Goal: Information Seeking & Learning: Learn about a topic

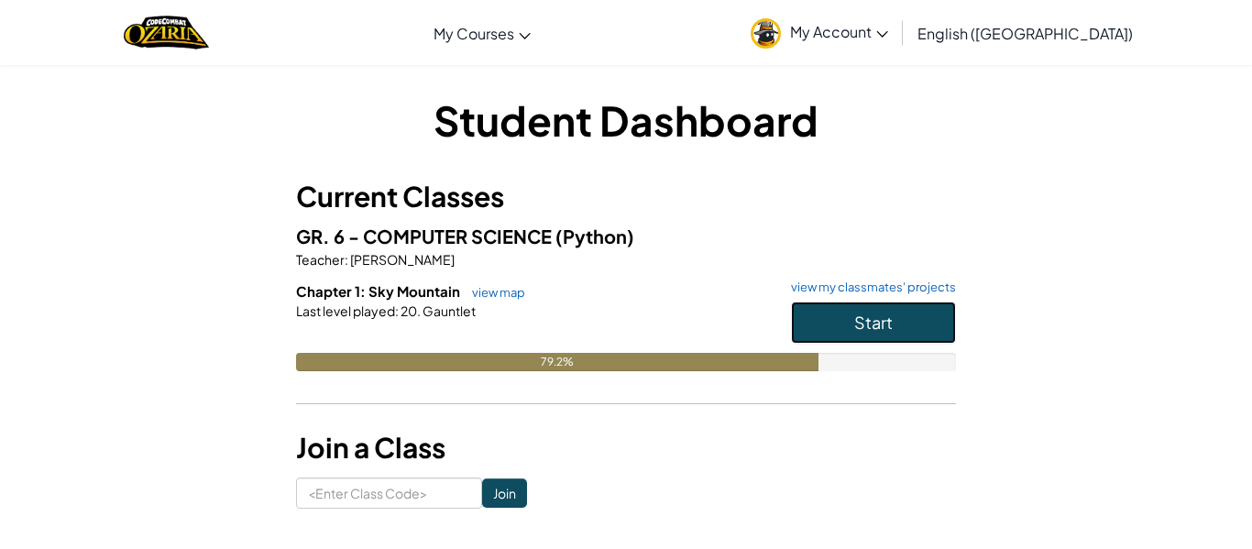
click at [915, 316] on button "Start" at bounding box center [873, 323] width 165 height 42
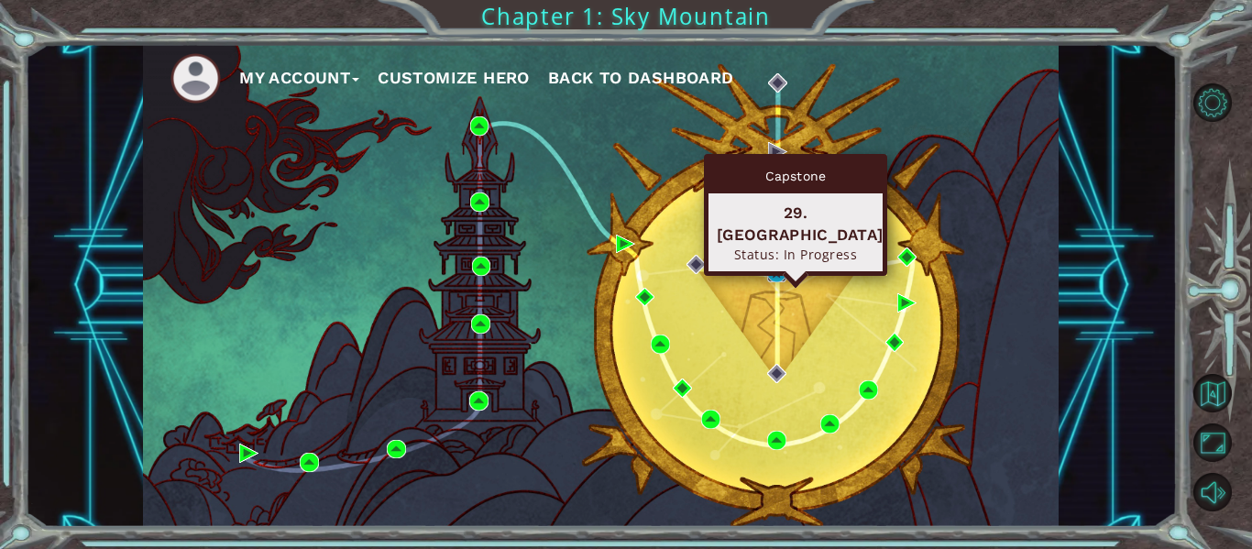
click at [770, 271] on img at bounding box center [776, 272] width 19 height 19
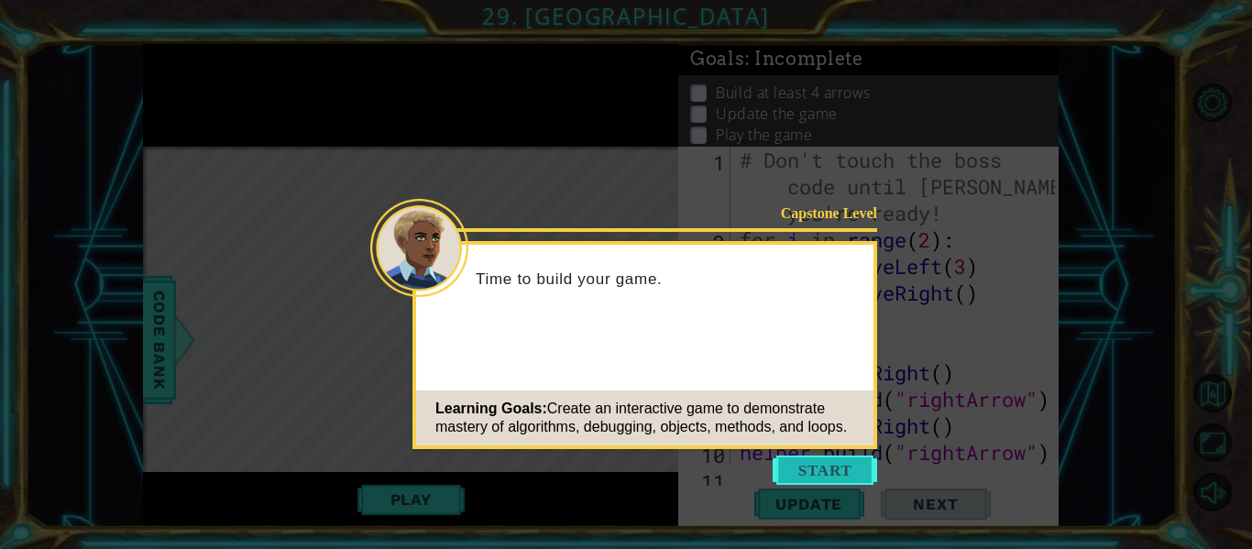
click at [852, 479] on button "Start" at bounding box center [825, 470] width 104 height 29
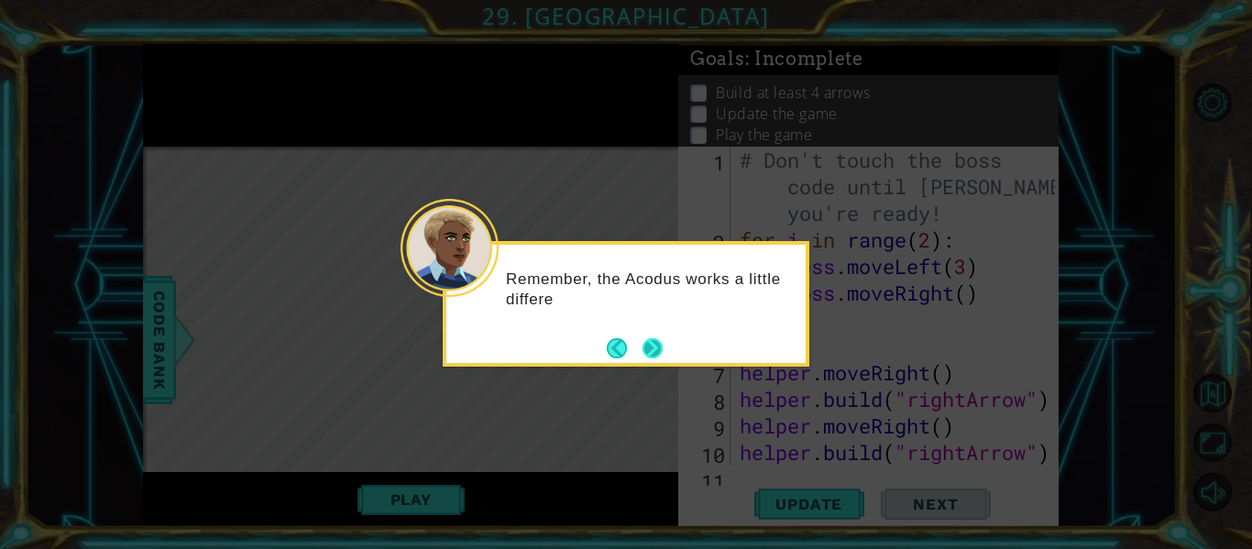
click at [652, 359] on button "Next" at bounding box center [653, 348] width 28 height 28
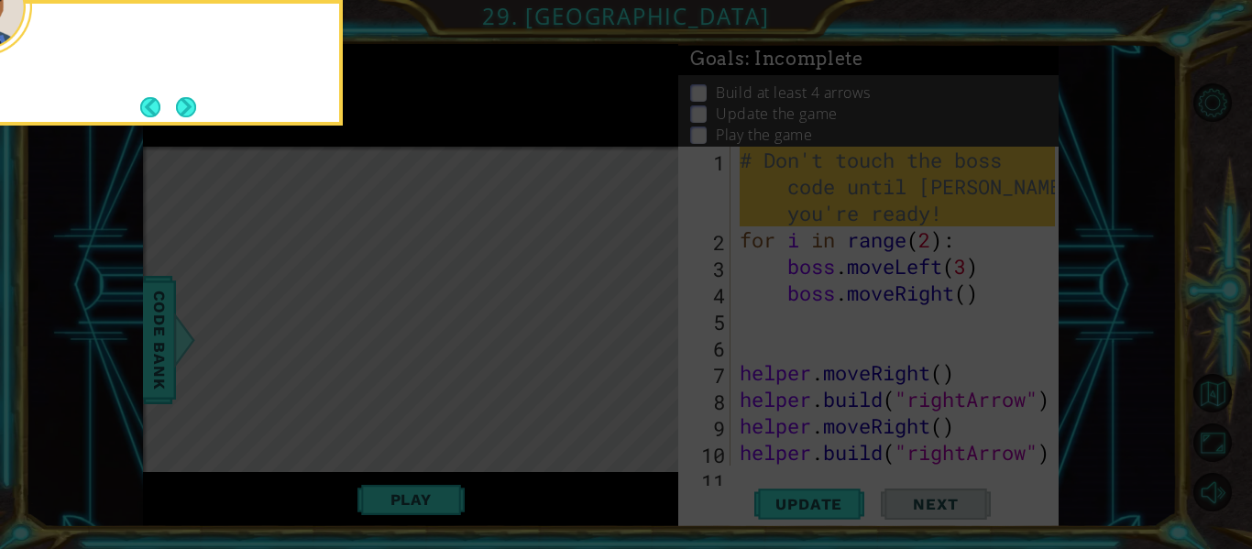
click at [652, 359] on icon at bounding box center [626, 82] width 1252 height 934
click at [181, 105] on button "Next" at bounding box center [185, 106] width 23 height 23
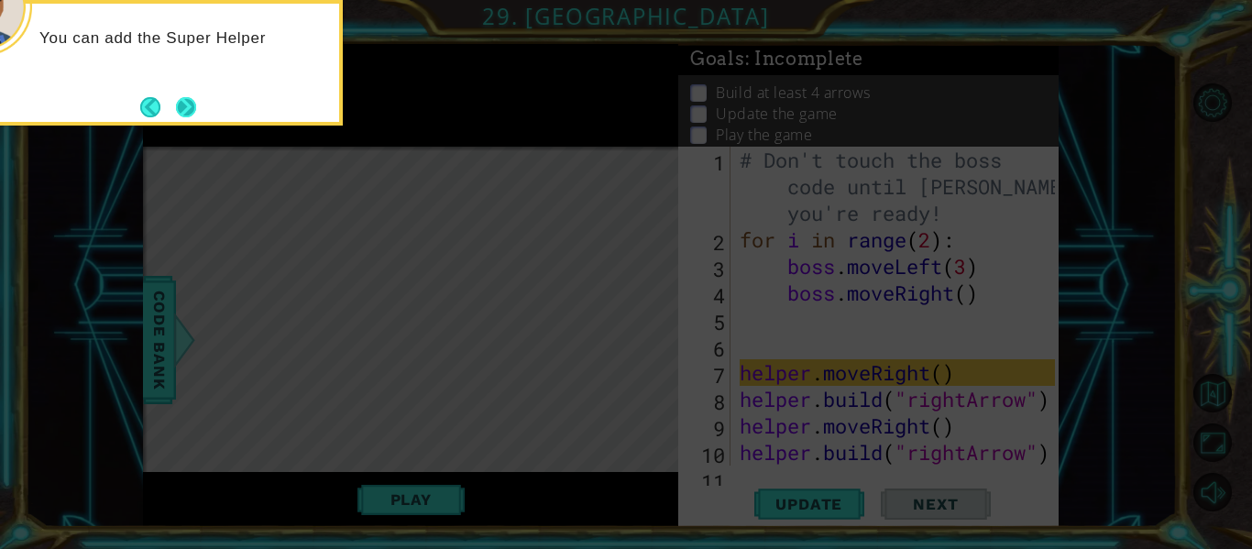
click at [196, 106] on button "Next" at bounding box center [185, 106] width 23 height 23
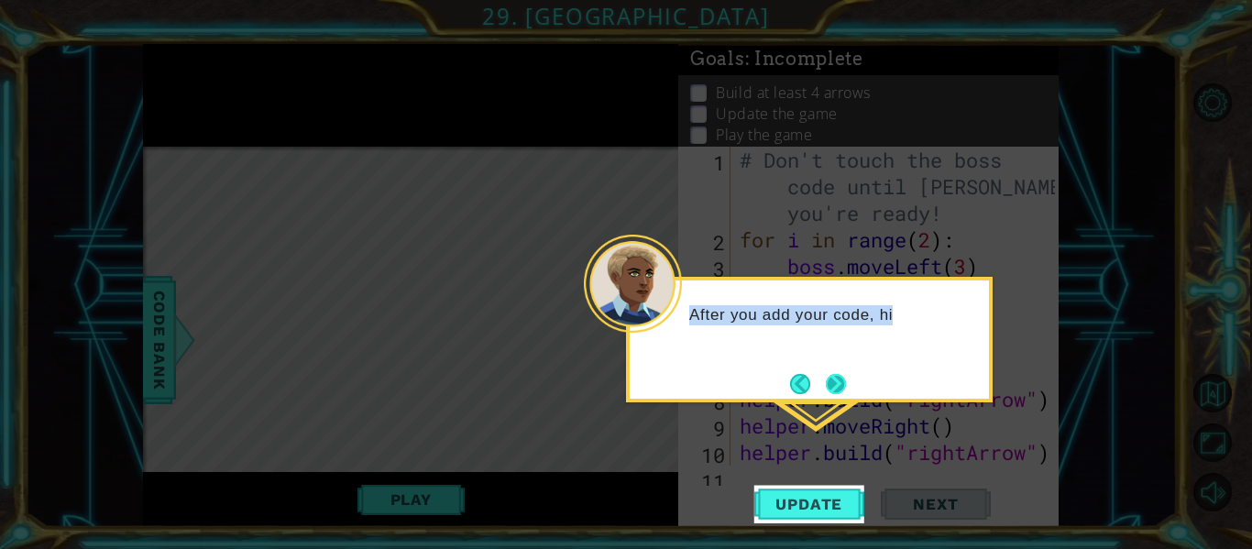
click at [846, 379] on div "After you add your code, hi" at bounding box center [809, 340] width 367 height 126
click at [833, 380] on button "Next" at bounding box center [836, 384] width 22 height 22
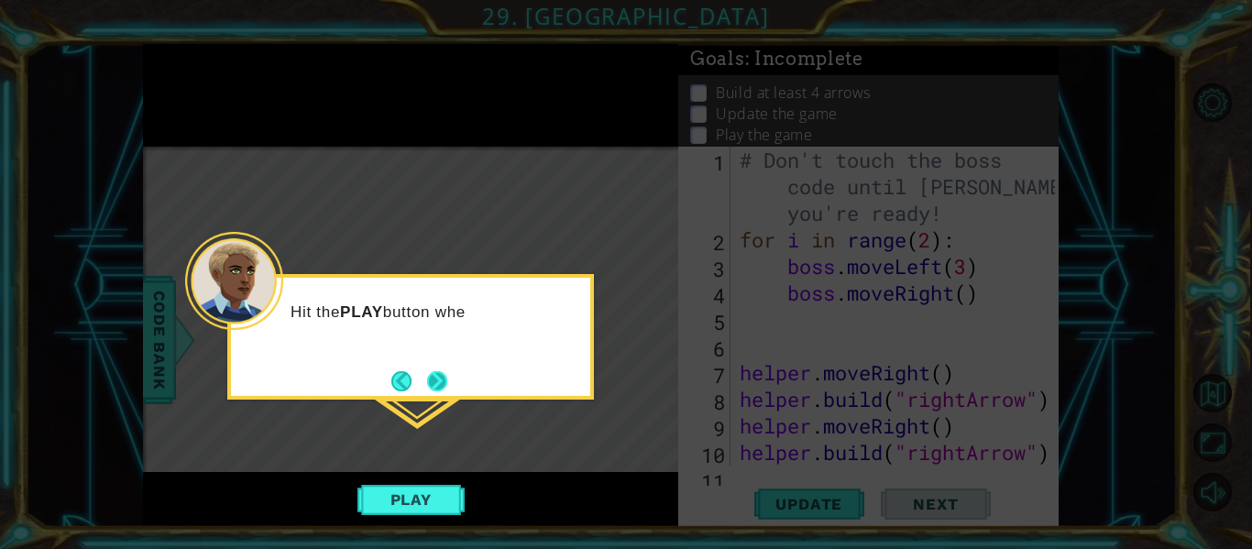
click at [444, 393] on button "Next" at bounding box center [438, 381] width 34 height 34
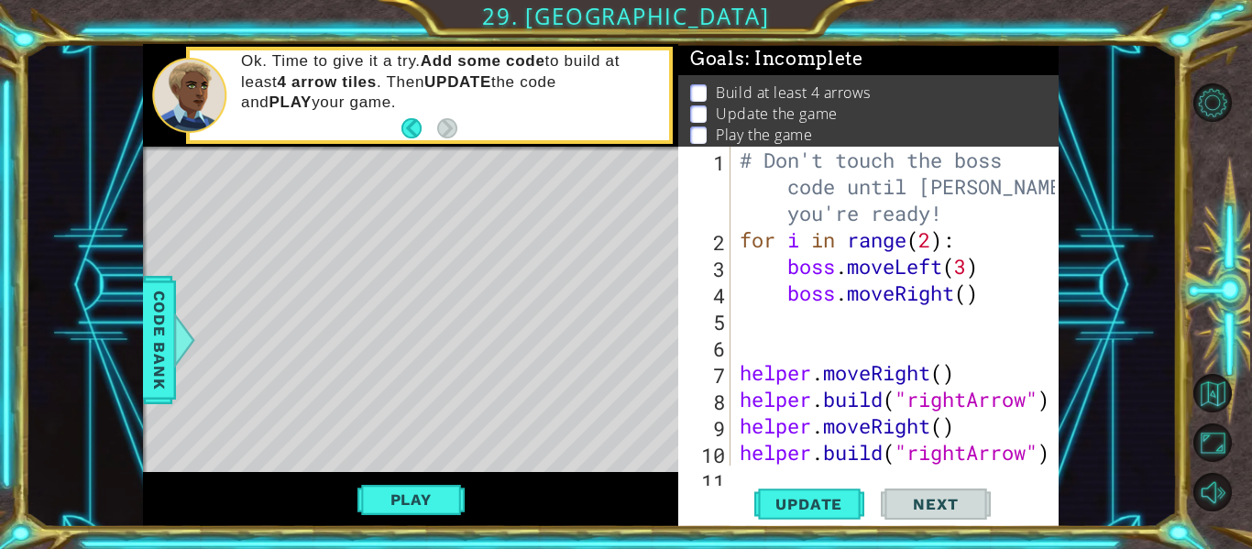
scroll to position [106, 0]
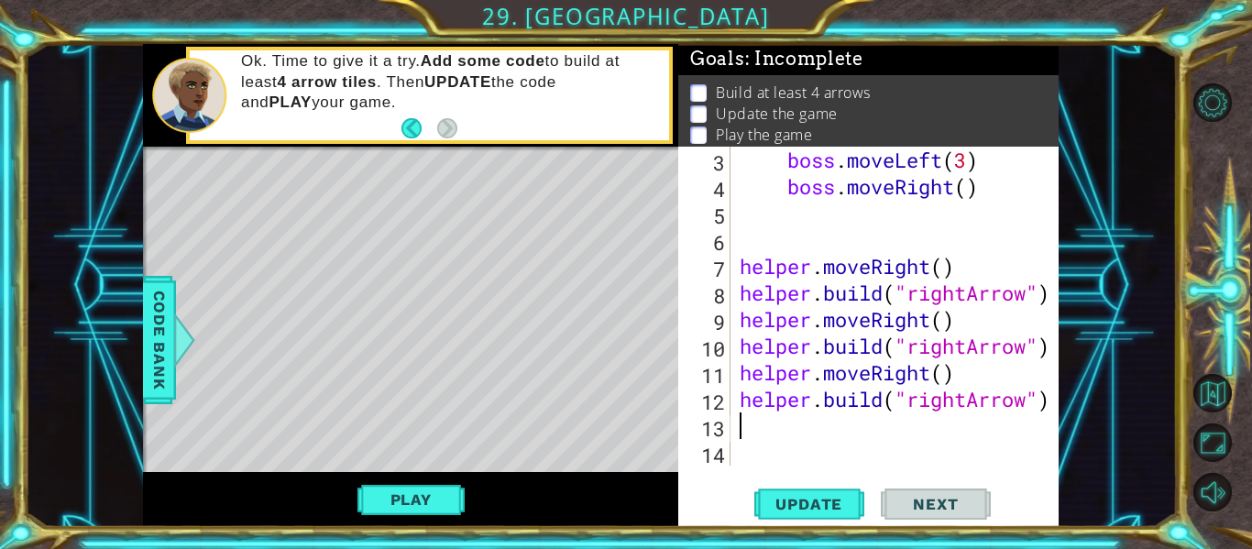
click at [791, 421] on div "boss . moveLeft ( 3 ) boss . moveRight ( ) helper . moveRight ( ) helper . buil…" at bounding box center [900, 333] width 328 height 372
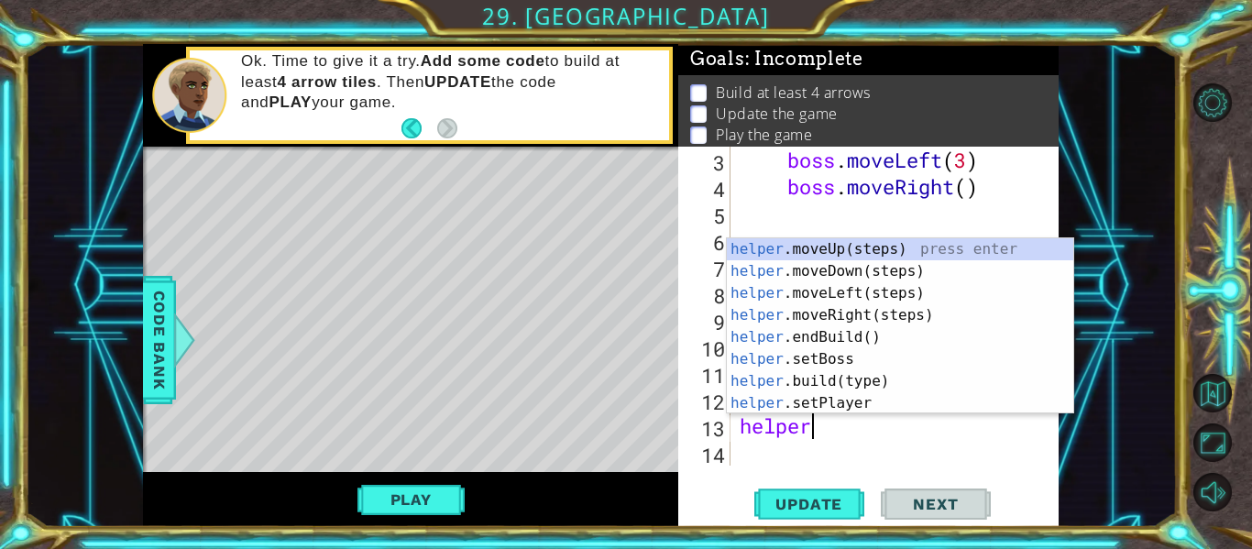
scroll to position [0, 3]
click at [865, 376] on div "helper .moveUp(steps) press enter helper .moveDown(steps) press enter helper .m…" at bounding box center [900, 348] width 346 height 220
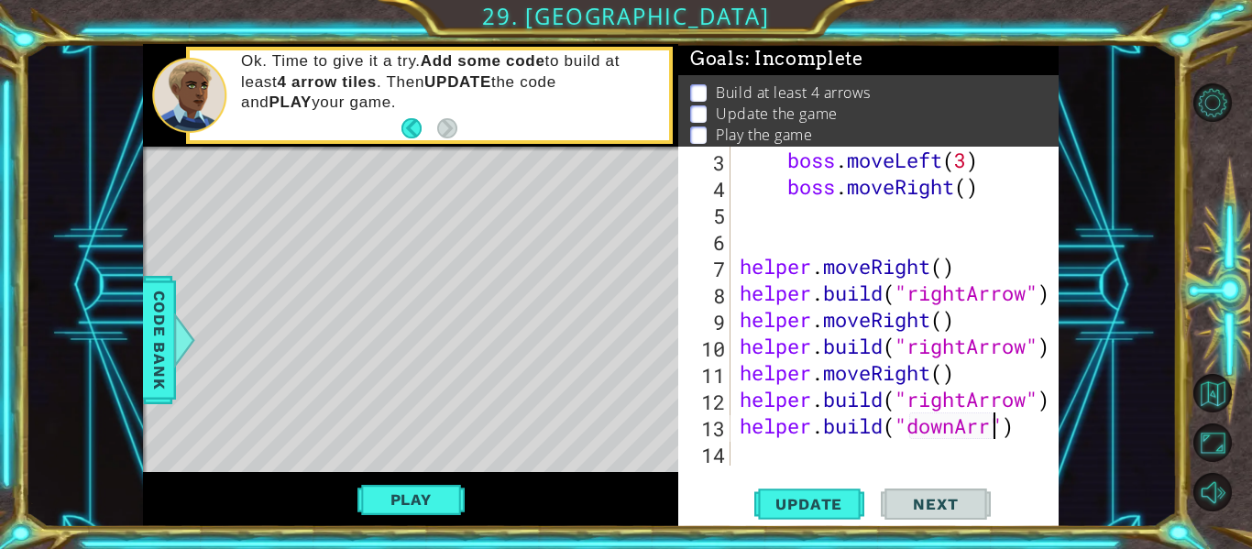
scroll to position [0, 13]
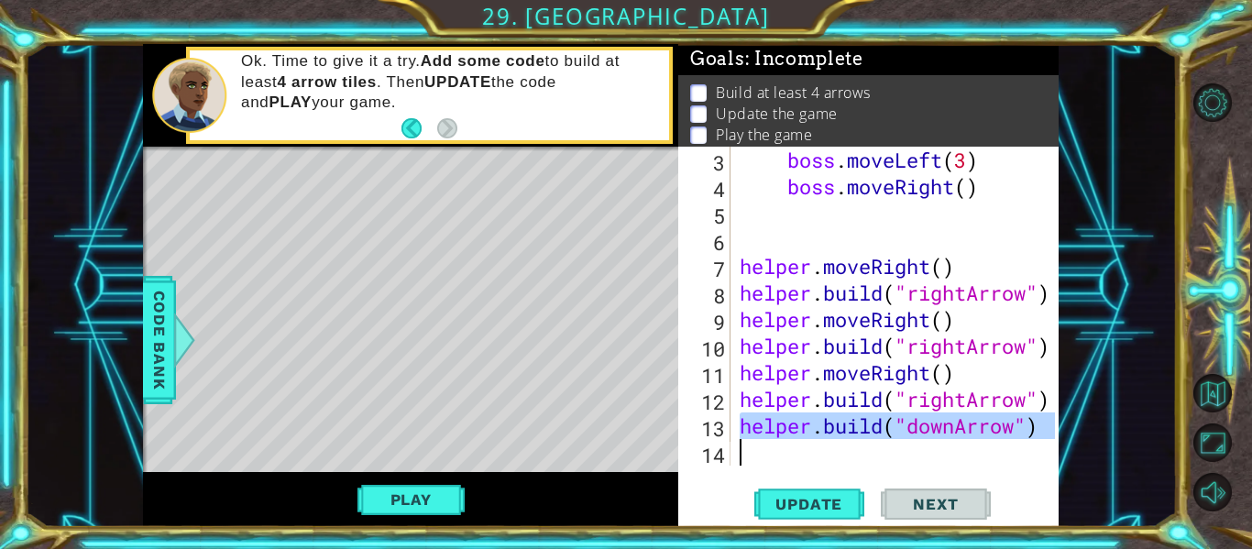
drag, startPoint x: 740, startPoint y: 434, endPoint x: 744, endPoint y: 446, distance: 13.6
click at [744, 446] on div "boss . moveLeft ( 3 ) boss . moveRight ( ) helper . moveRight ( ) helper . buil…" at bounding box center [900, 333] width 328 height 372
type textarea "[DOMAIN_NAME]("downArrow")"
click at [754, 466] on div "[DOMAIN_NAME]("downArrow") 3 4 5 6 7 8 9 10 11 12 13 14 boss . moveLeft ( 3 ) b…" at bounding box center [868, 337] width 380 height 380
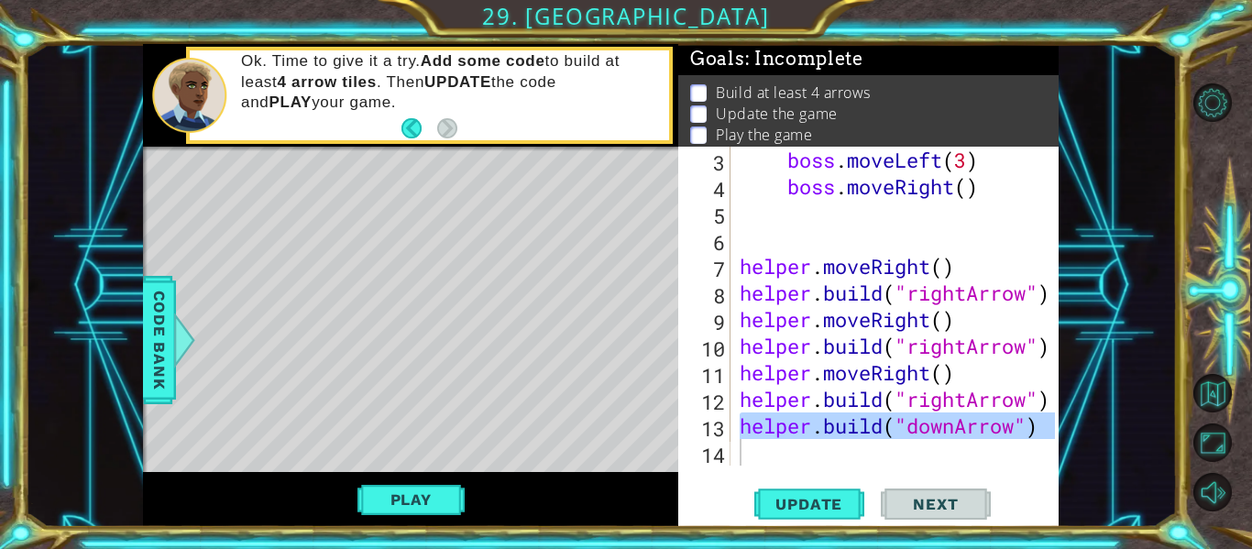
paste textarea "[DOMAIN_NAME]("downArrow")"
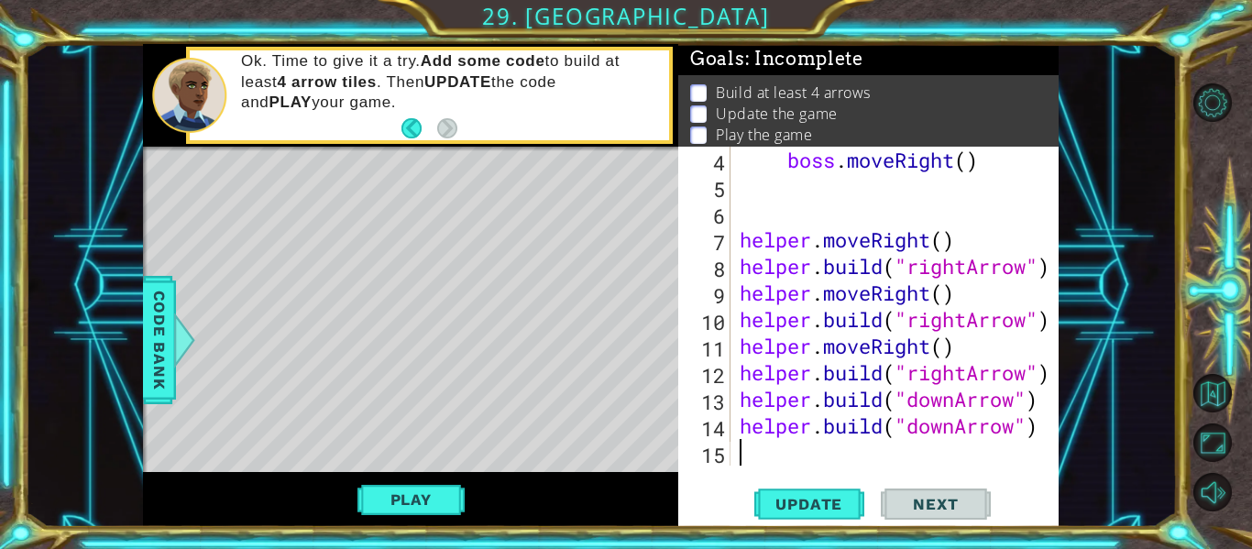
scroll to position [133, 0]
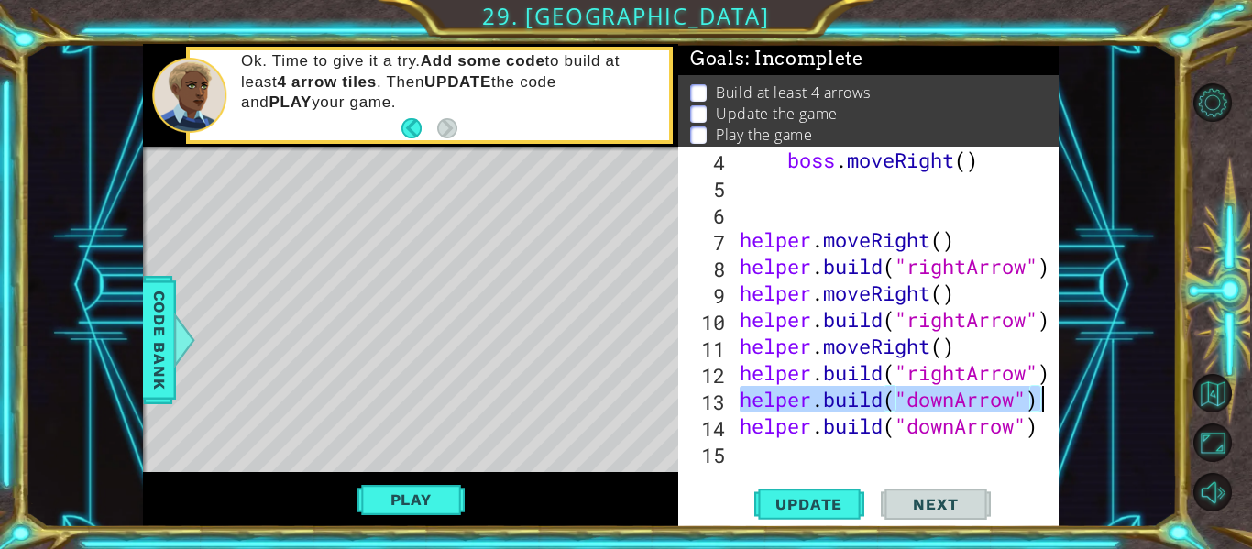
drag, startPoint x: 742, startPoint y: 400, endPoint x: 1089, endPoint y: 398, distance: 346.5
click at [1089, 398] on div "1 ההההההההההההההההההההההההההההההההההההההההההההההההההההההההההההההההההההההההההההה…" at bounding box center [601, 285] width 1152 height 483
type textarea "[DOMAIN_NAME]("downArrow")"
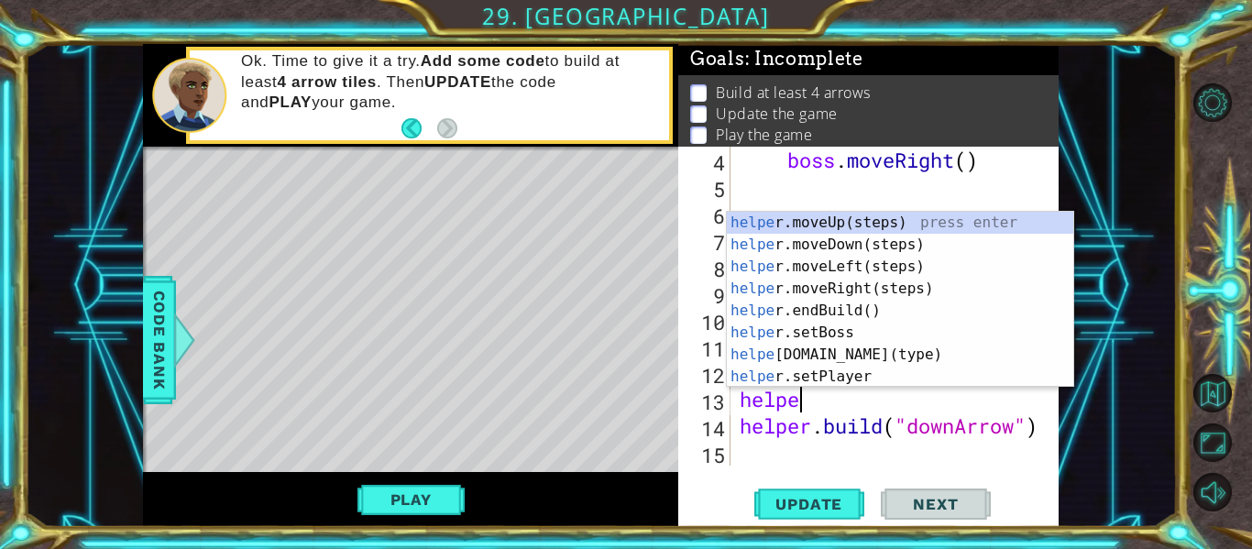
type textarea "helper"
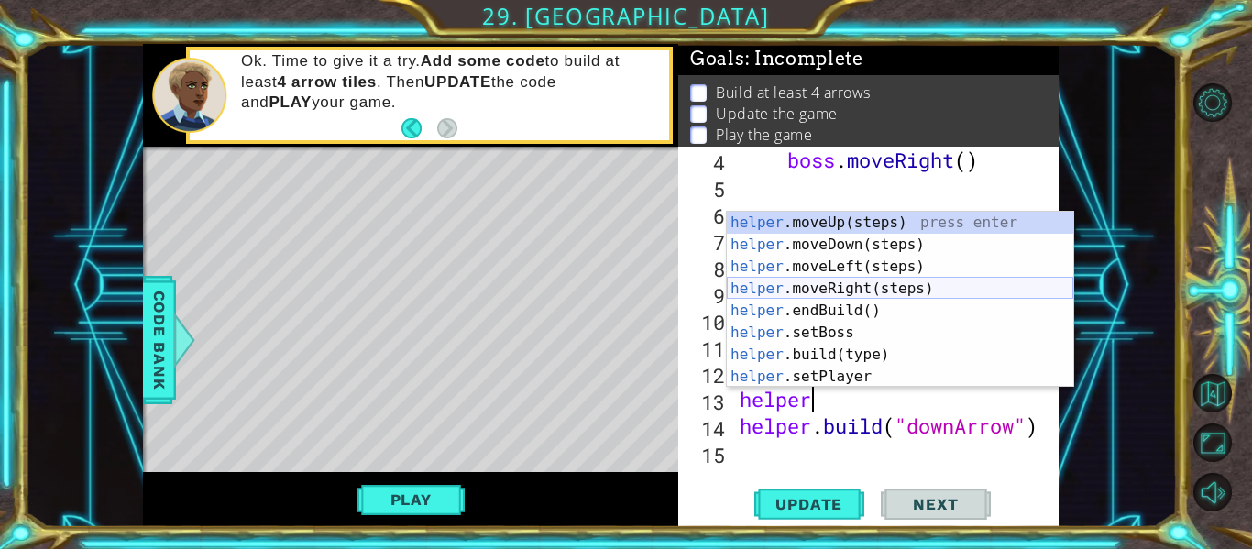
click at [929, 291] on div "helper .moveUp(steps) press enter helper .moveDown(steps) press enter helper .m…" at bounding box center [900, 322] width 346 height 220
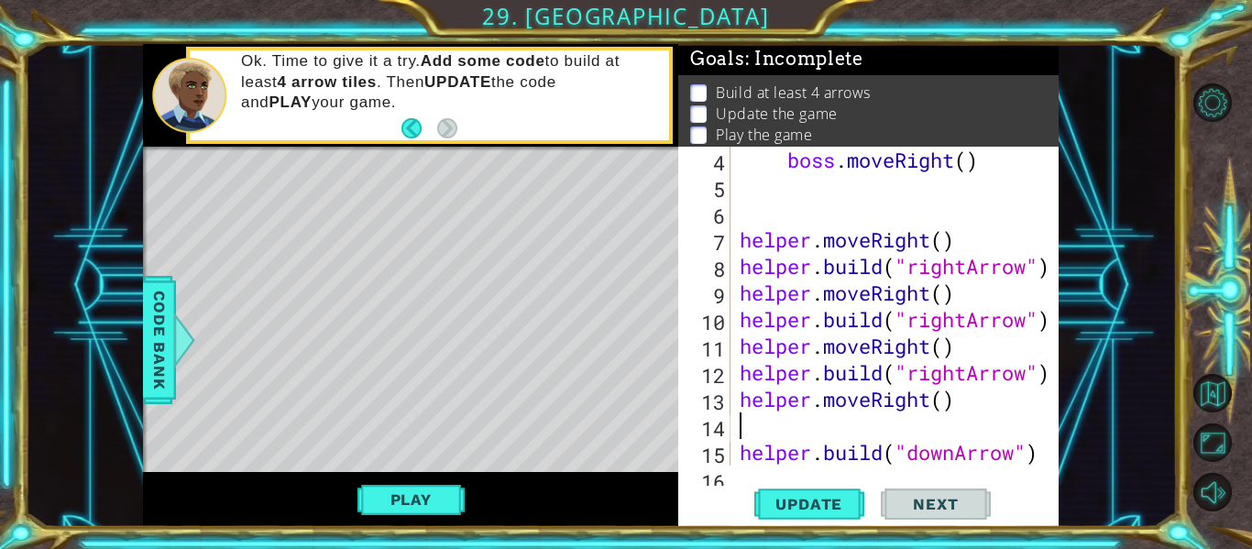
scroll to position [0, 0]
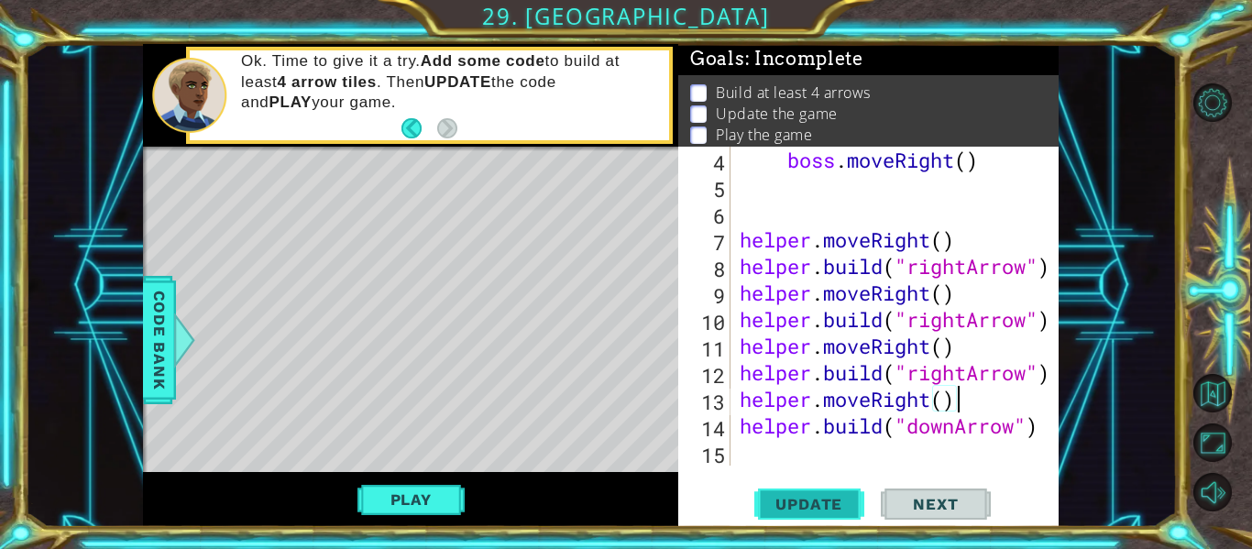
type textarea "helper.moveRight()"
click at [815, 506] on span "Update" at bounding box center [809, 504] width 104 height 18
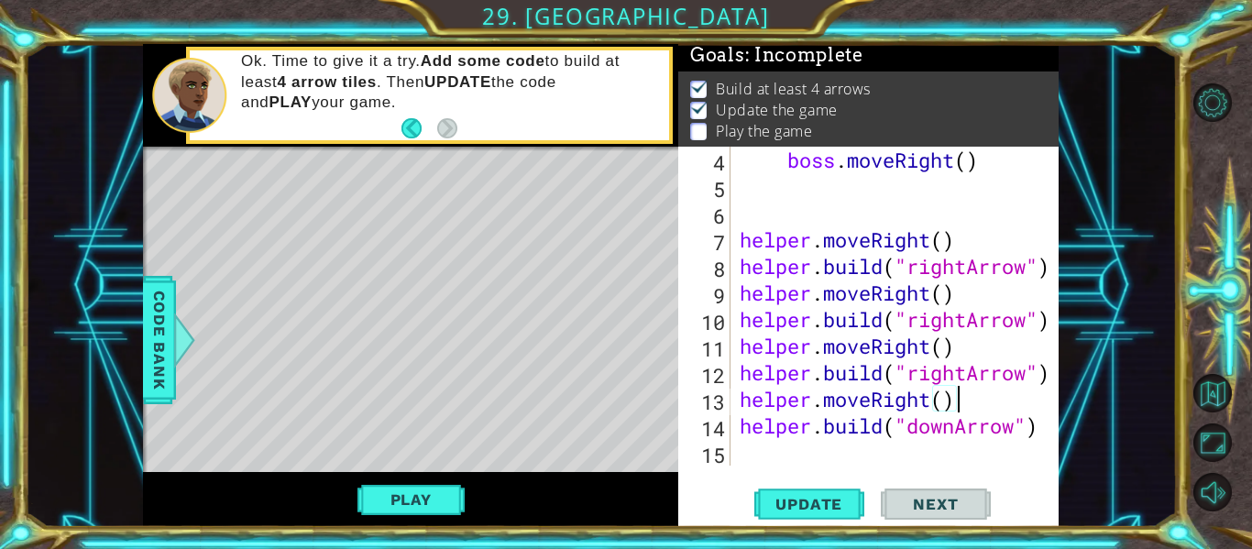
scroll to position [5, 0]
click at [406, 500] on button "Play" at bounding box center [410, 499] width 107 height 35
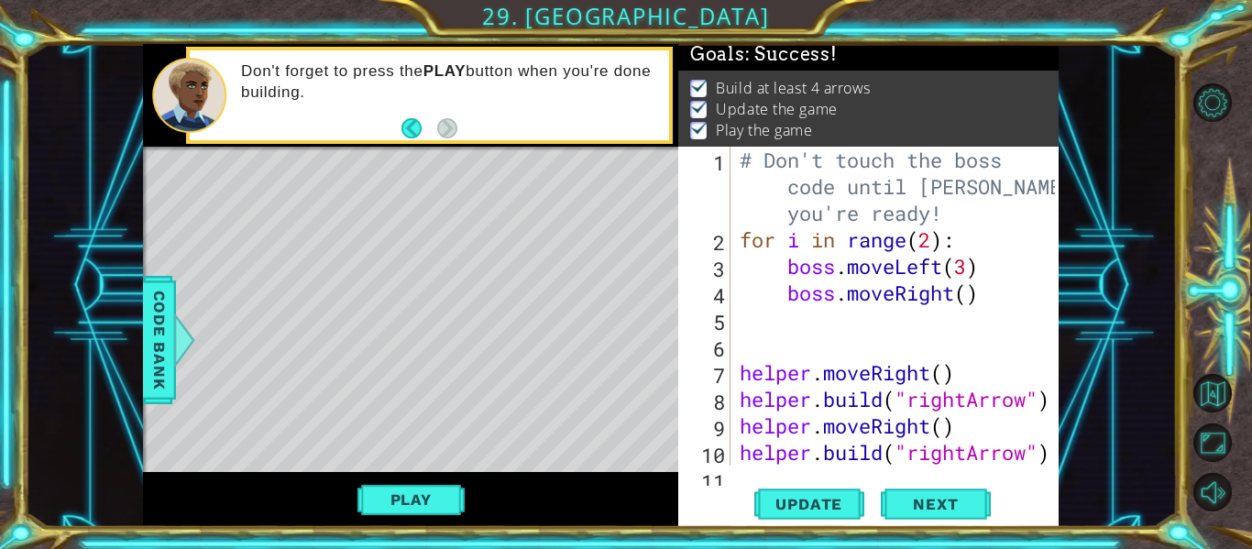
scroll to position [0, 0]
click at [938, 498] on button "Next" at bounding box center [936, 508] width 110 height 38
click at [940, 502] on body "1 ההההההההההההההההההההההההההההההההההההההההההההההההההההההההההההההההההההההההההההה…" at bounding box center [626, 274] width 1252 height 549
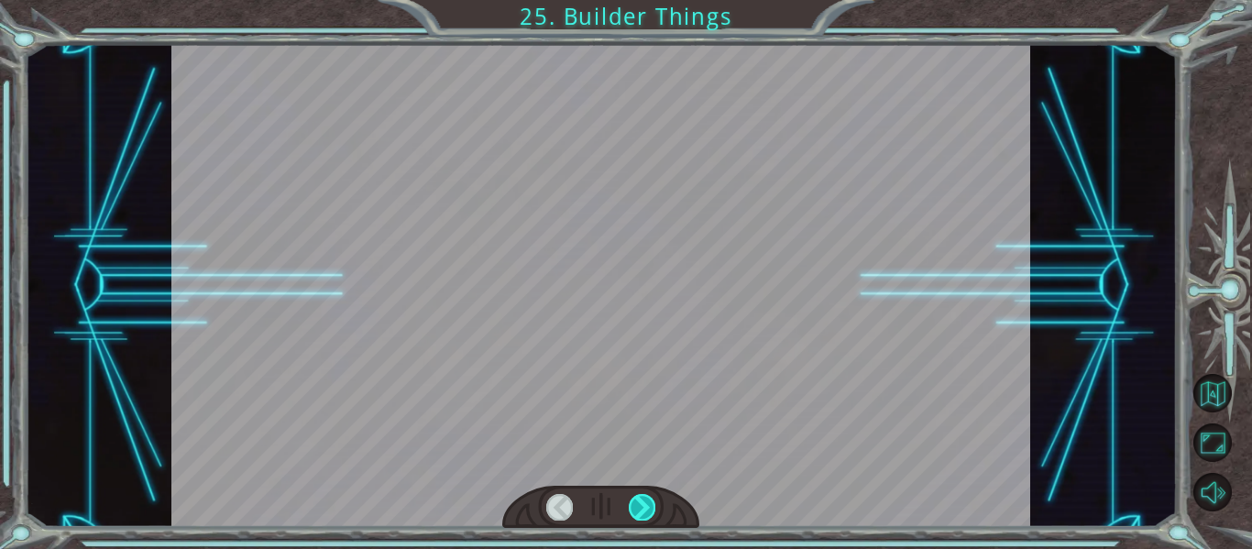
click at [634, 503] on div at bounding box center [642, 507] width 27 height 26
click at [641, 511] on div at bounding box center [642, 507] width 27 height 26
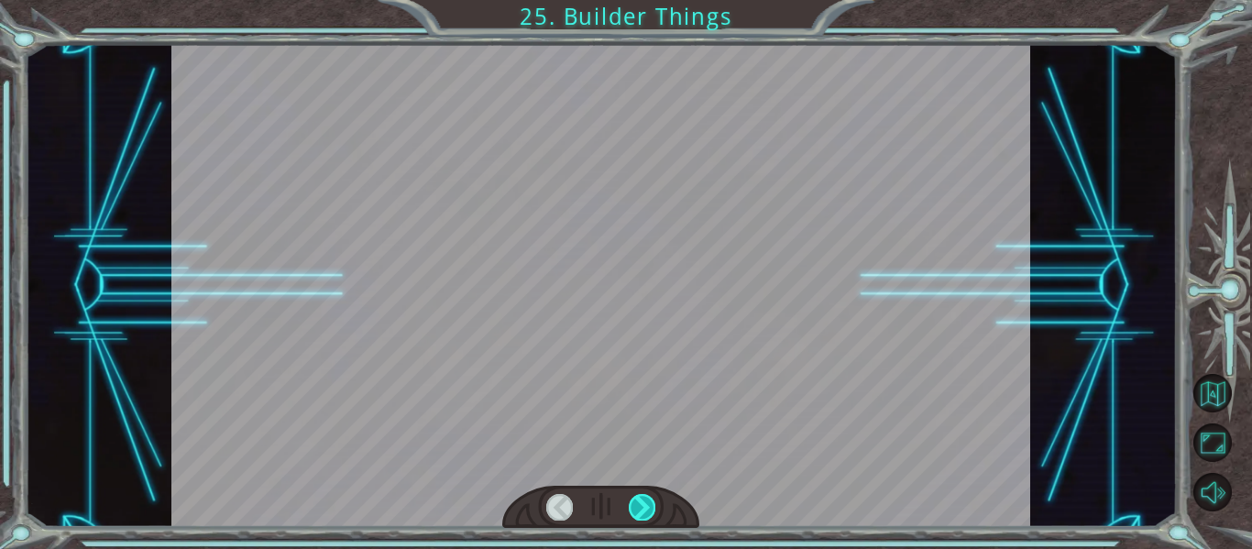
click at [641, 511] on div at bounding box center [642, 507] width 27 height 26
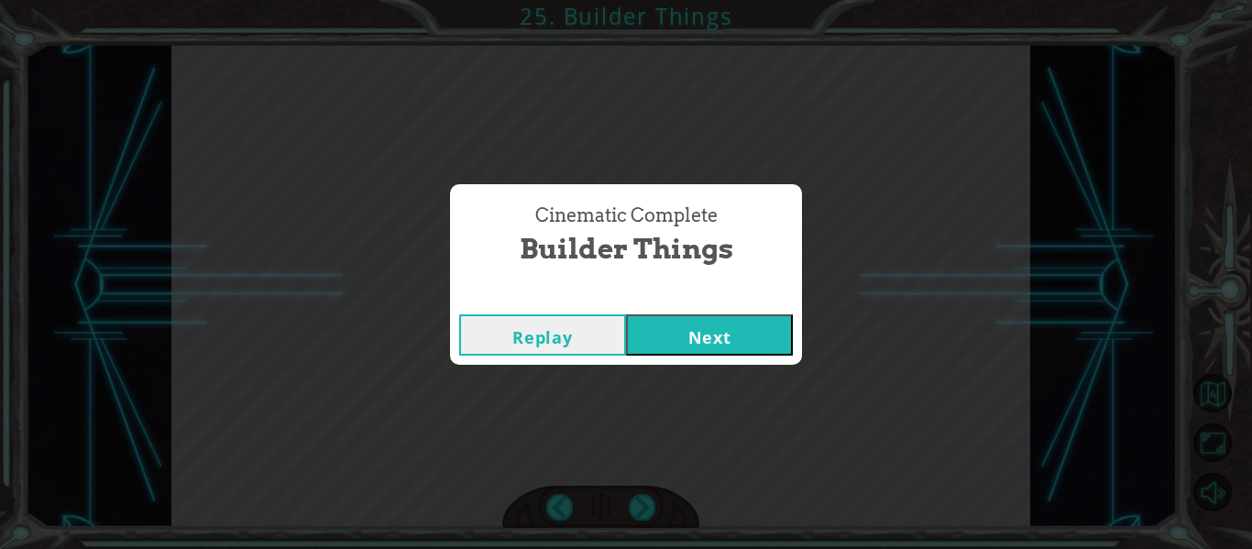
click at [719, 348] on button "Next" at bounding box center [709, 334] width 167 height 41
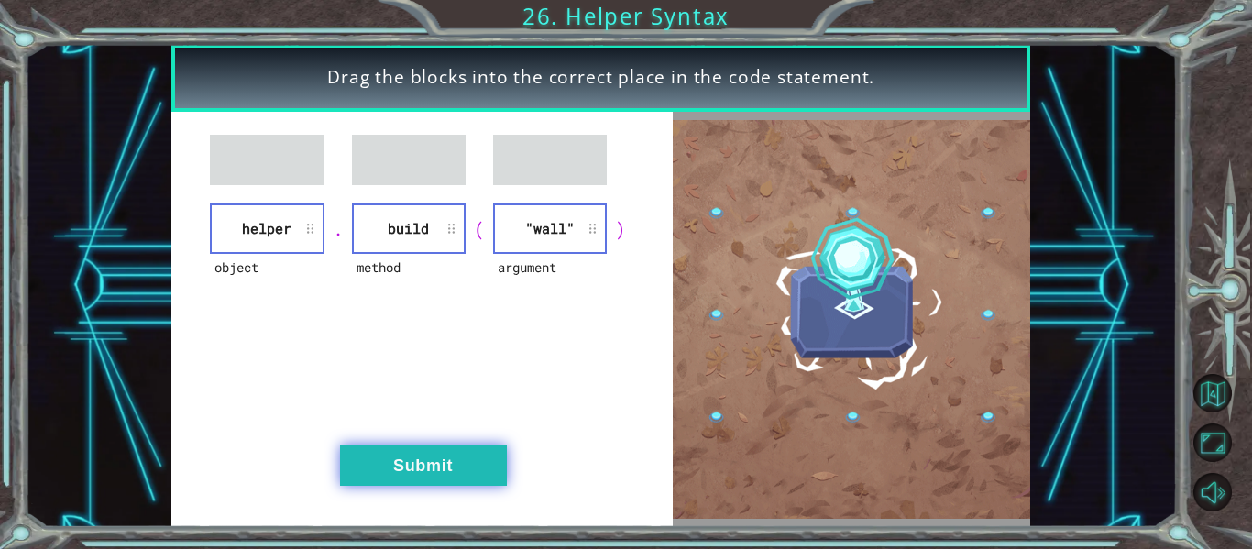
click at [428, 476] on button "Submit" at bounding box center [423, 465] width 167 height 41
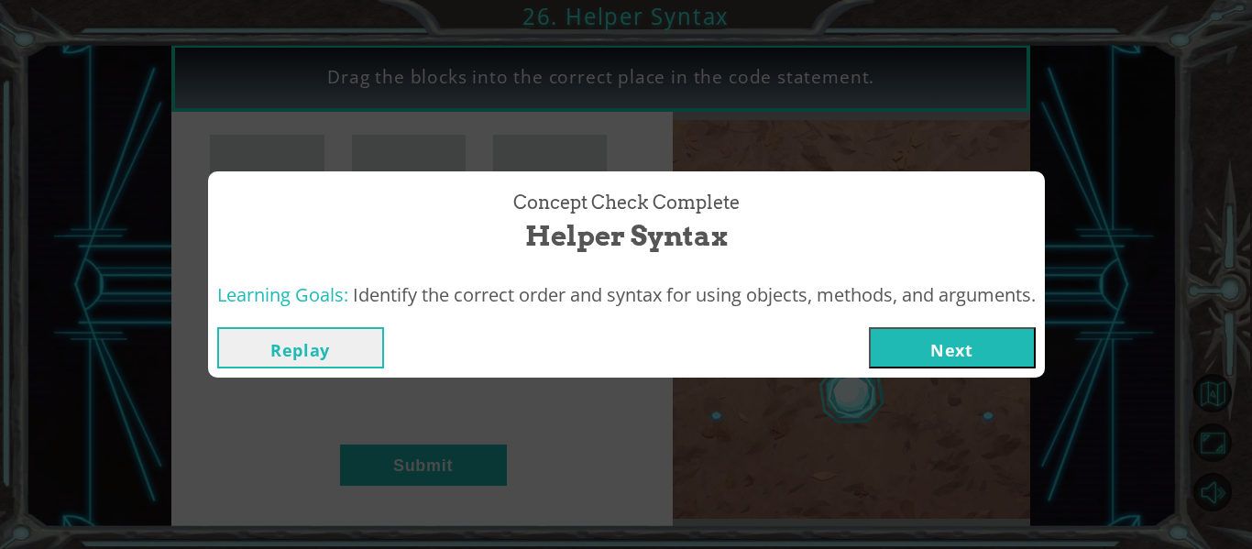
click at [927, 365] on button "Next" at bounding box center [952, 347] width 167 height 41
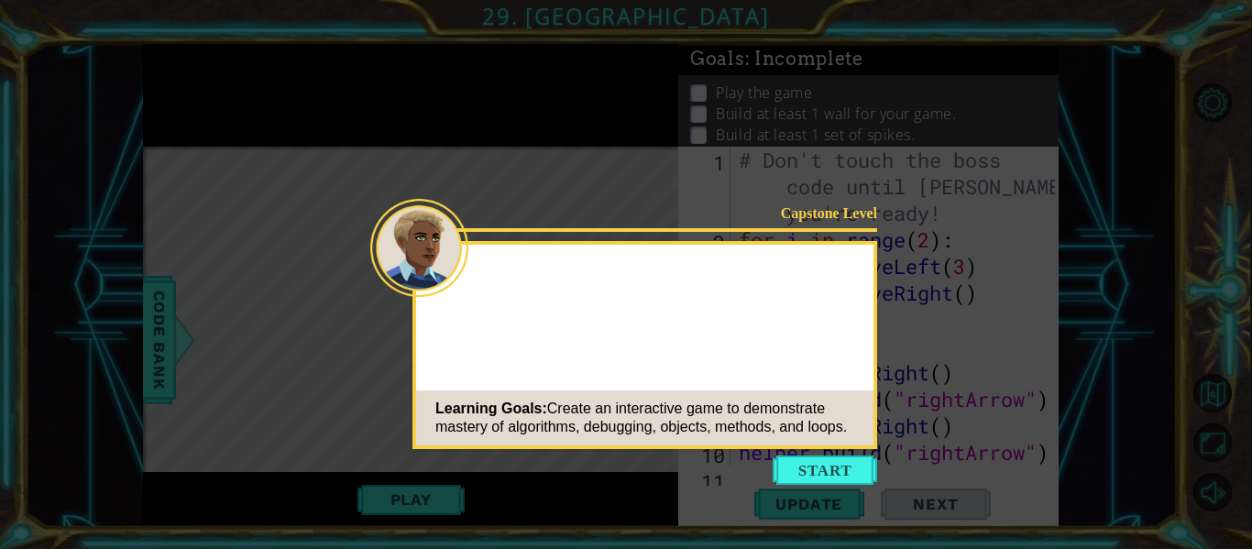
click at [797, 458] on button "Start" at bounding box center [825, 470] width 104 height 29
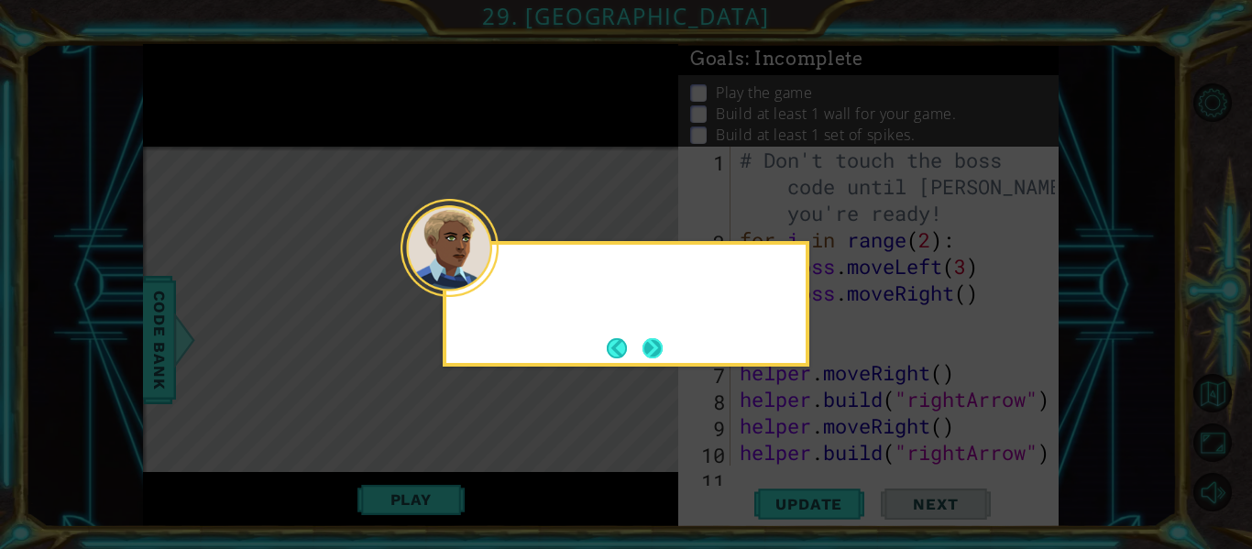
click at [654, 349] on button "Next" at bounding box center [652, 348] width 33 height 33
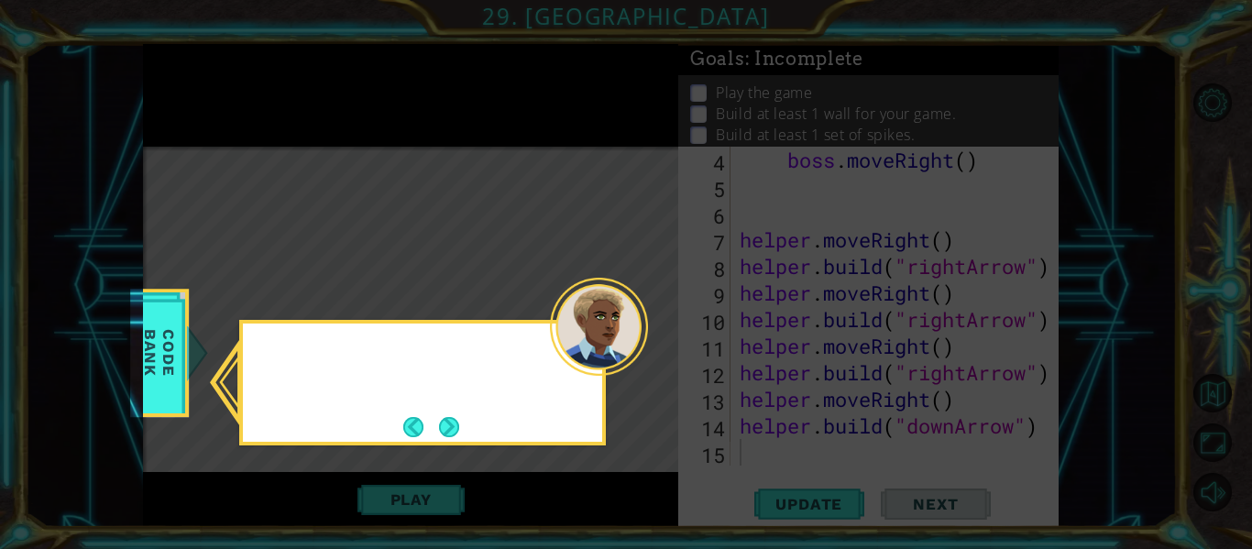
scroll to position [133, 0]
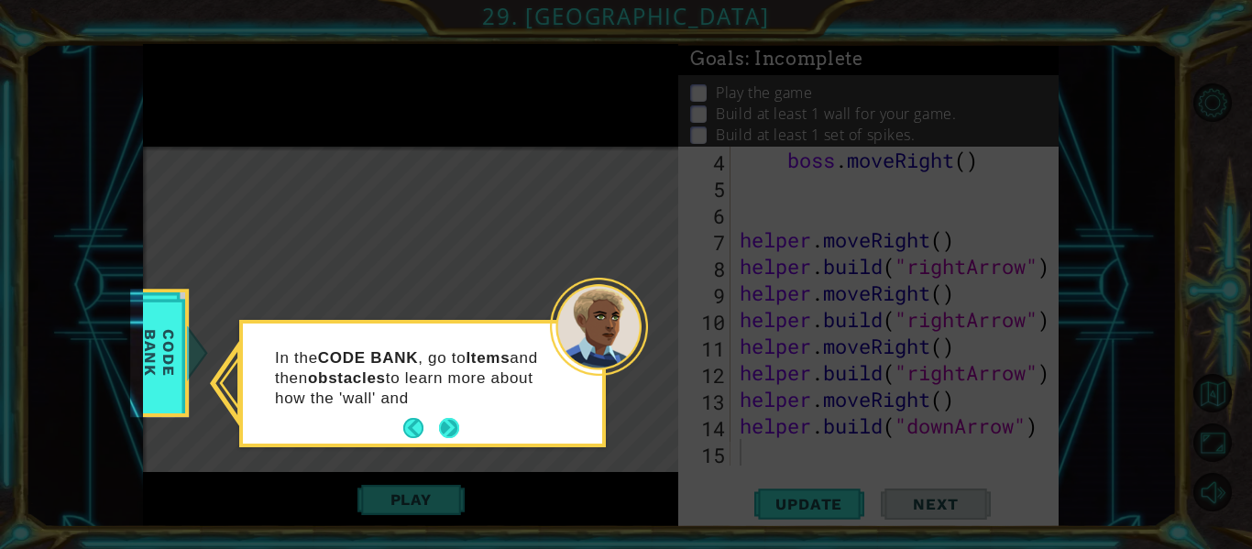
click at [441, 420] on button "Next" at bounding box center [449, 429] width 34 height 34
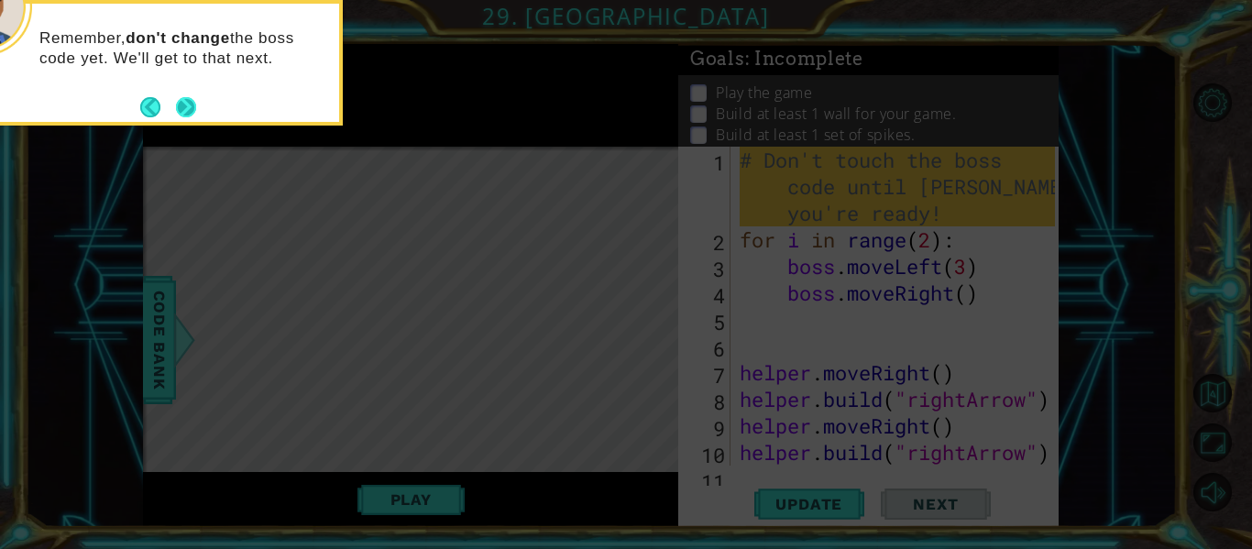
click at [185, 109] on button "Next" at bounding box center [185, 106] width 27 height 27
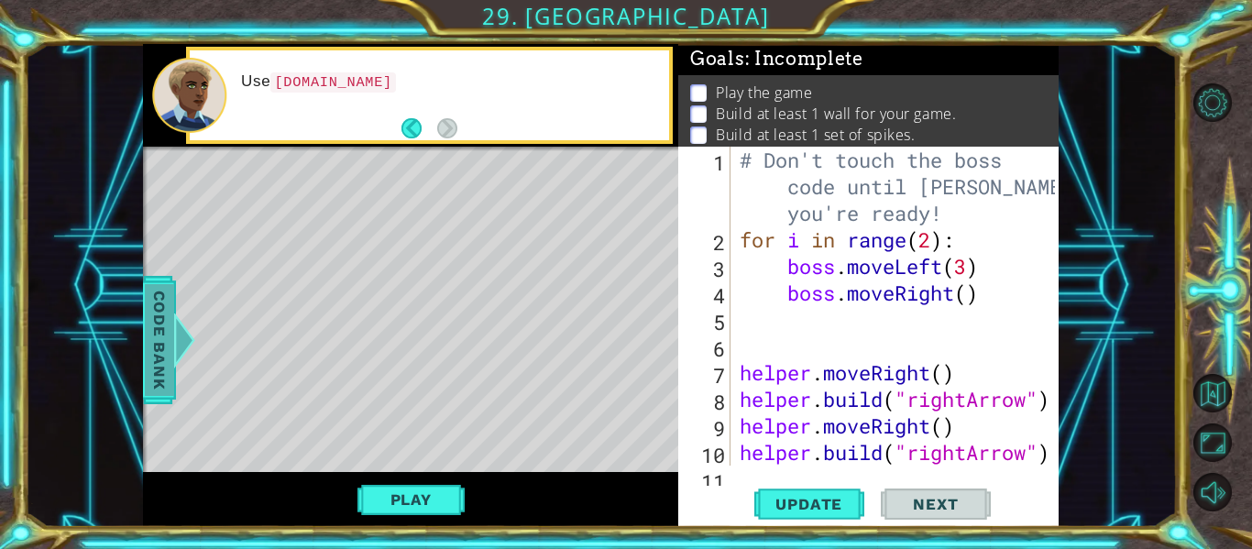
click at [158, 357] on span "Code Bank" at bounding box center [159, 340] width 29 height 112
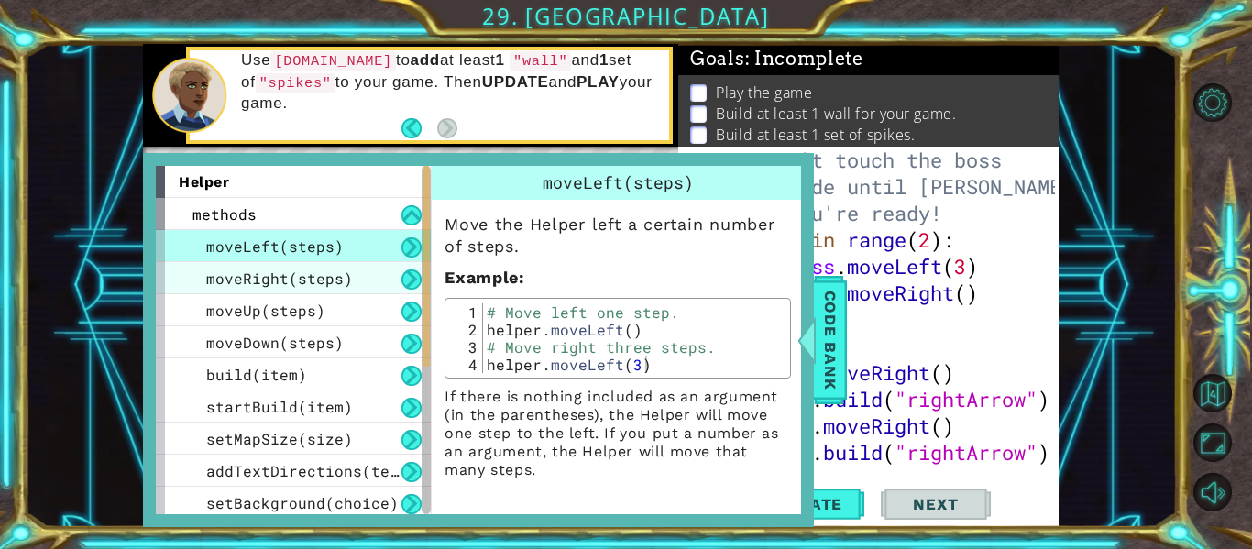
click at [368, 275] on div "moveRight(steps)" at bounding box center [293, 278] width 275 height 32
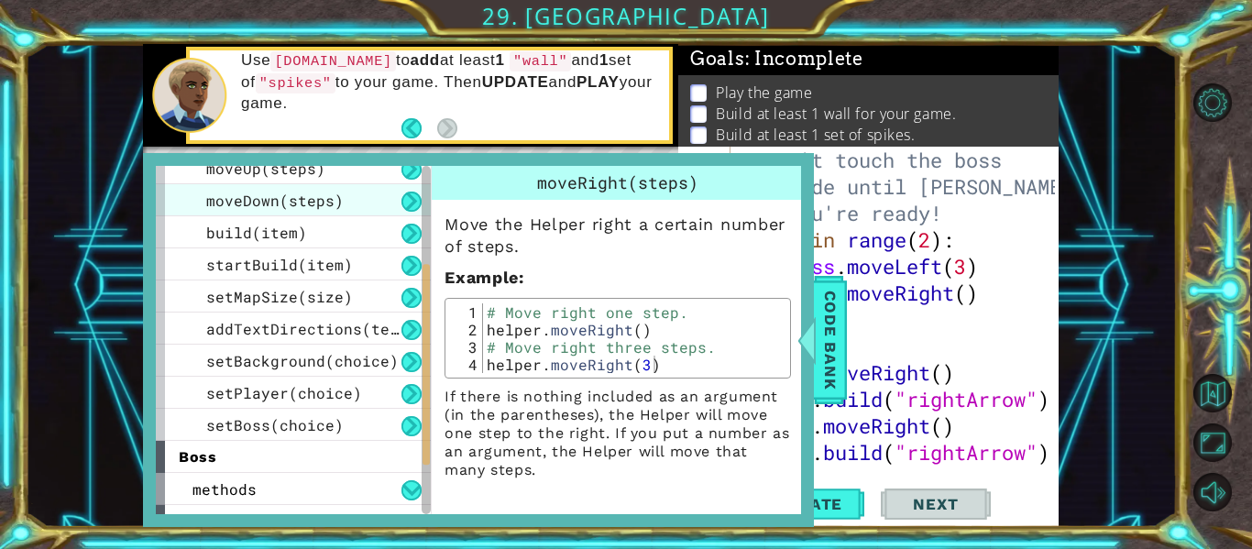
scroll to position [293, 0]
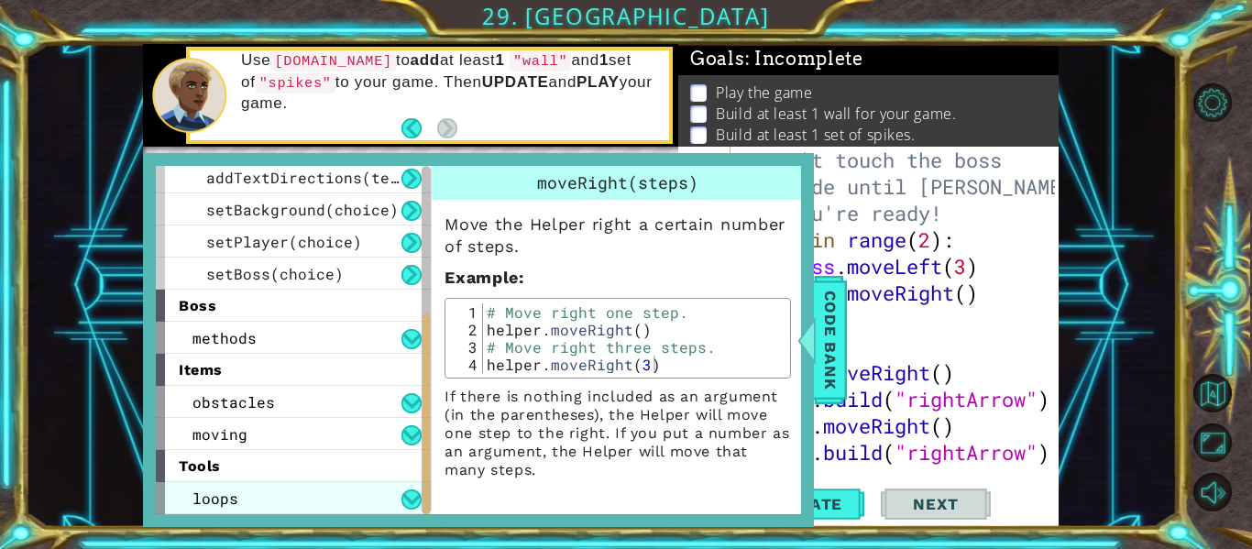
click at [254, 497] on div "loops" at bounding box center [293, 498] width 275 height 32
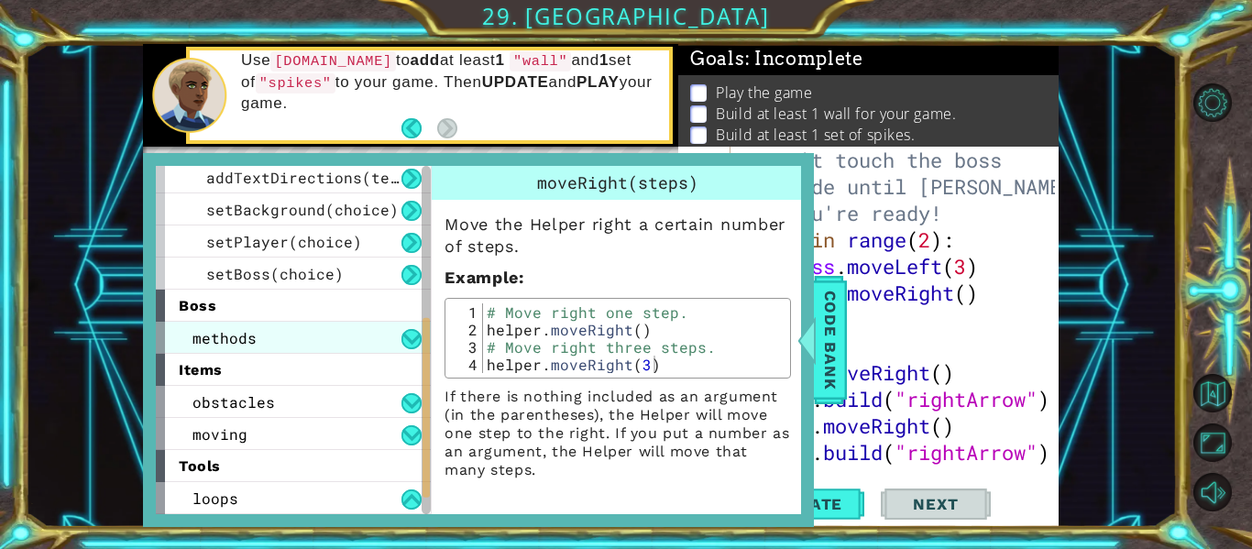
click at [291, 331] on div "methods" at bounding box center [293, 338] width 275 height 32
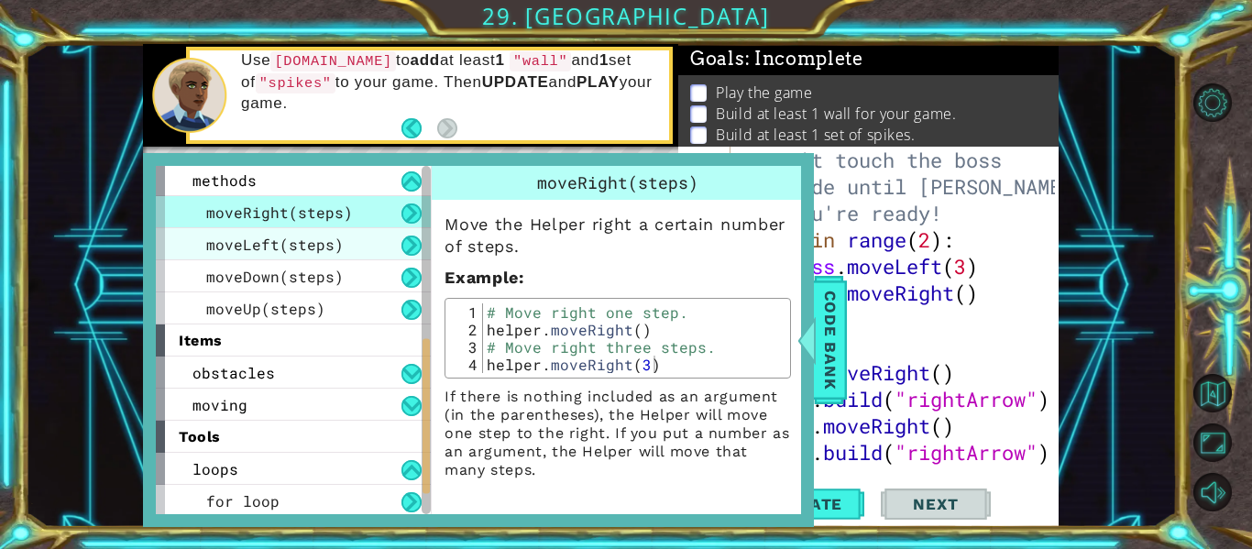
scroll to position [454, 0]
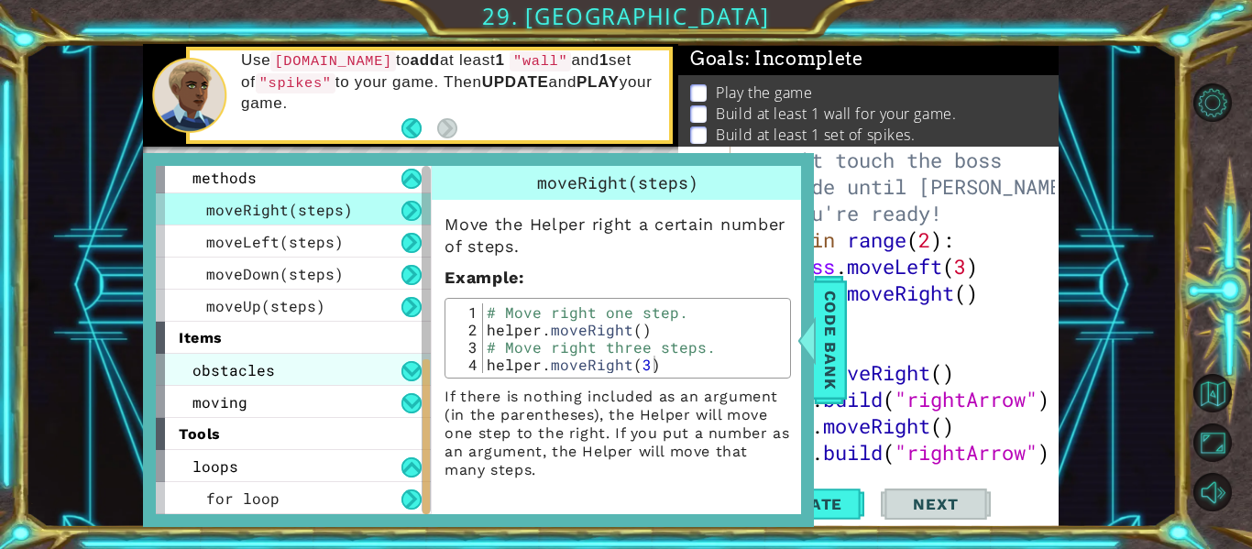
click at [342, 383] on div "obstacles" at bounding box center [293, 370] width 275 height 32
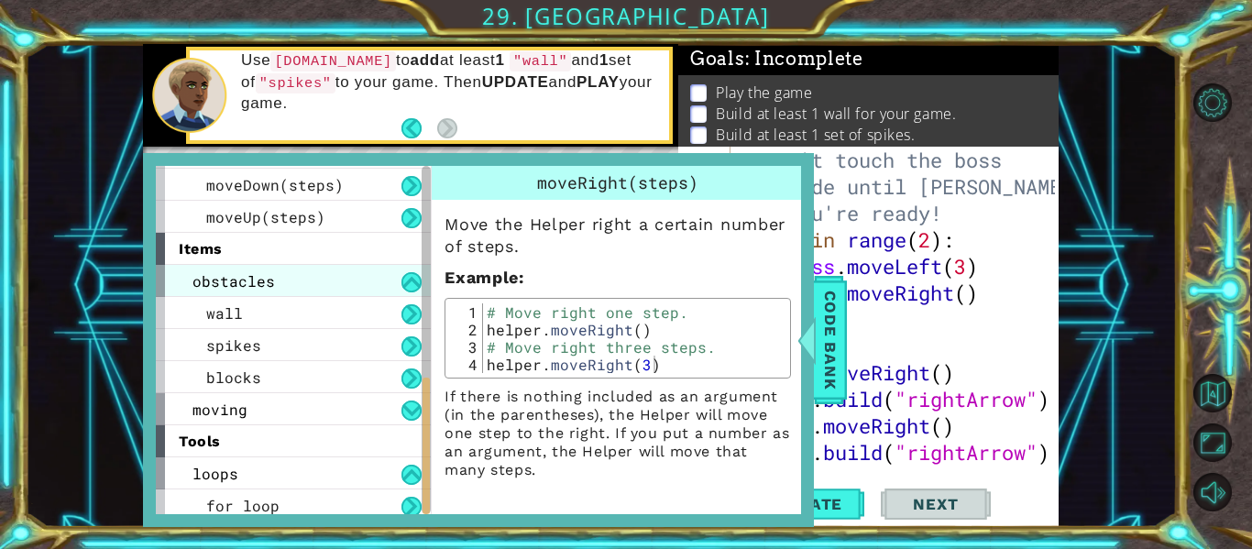
scroll to position [550, 0]
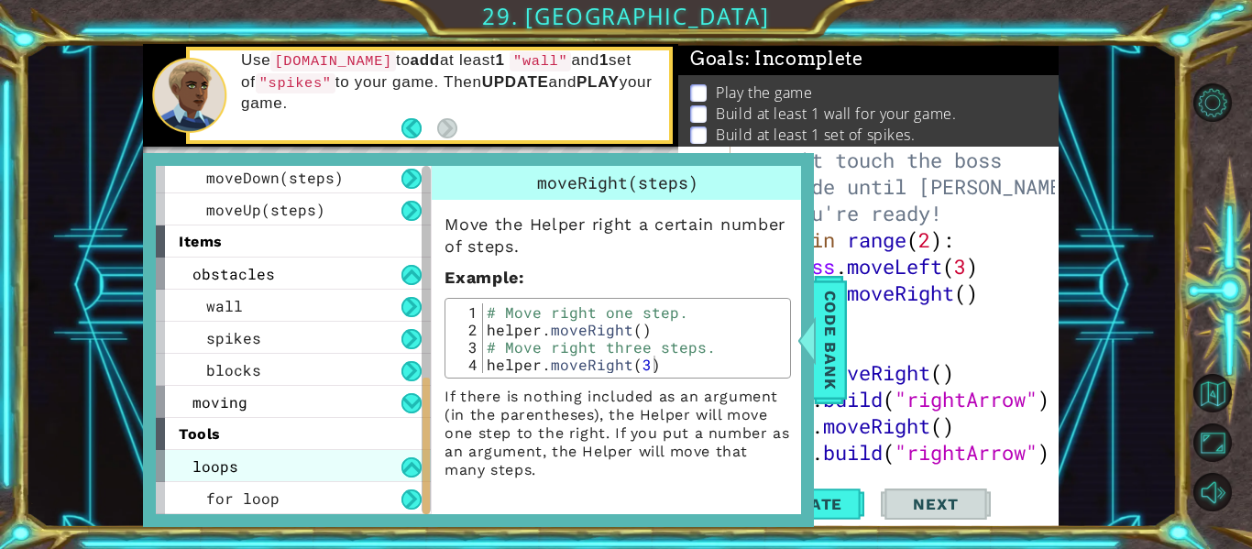
click at [313, 465] on div "loops" at bounding box center [293, 466] width 275 height 32
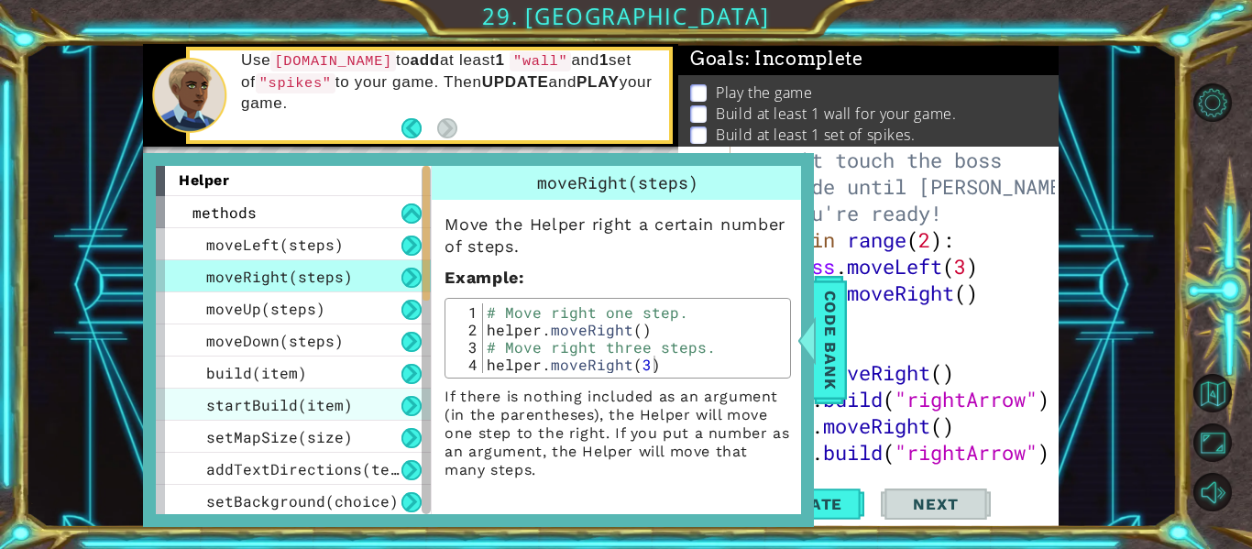
scroll to position [0, 0]
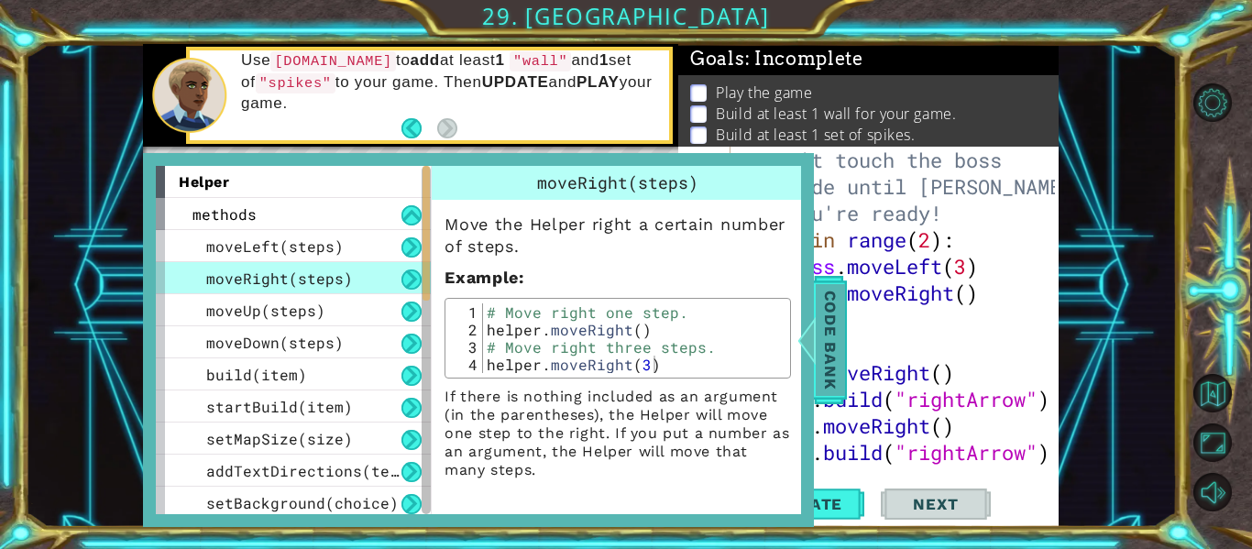
click at [825, 347] on span "Code Bank" at bounding box center [830, 340] width 29 height 112
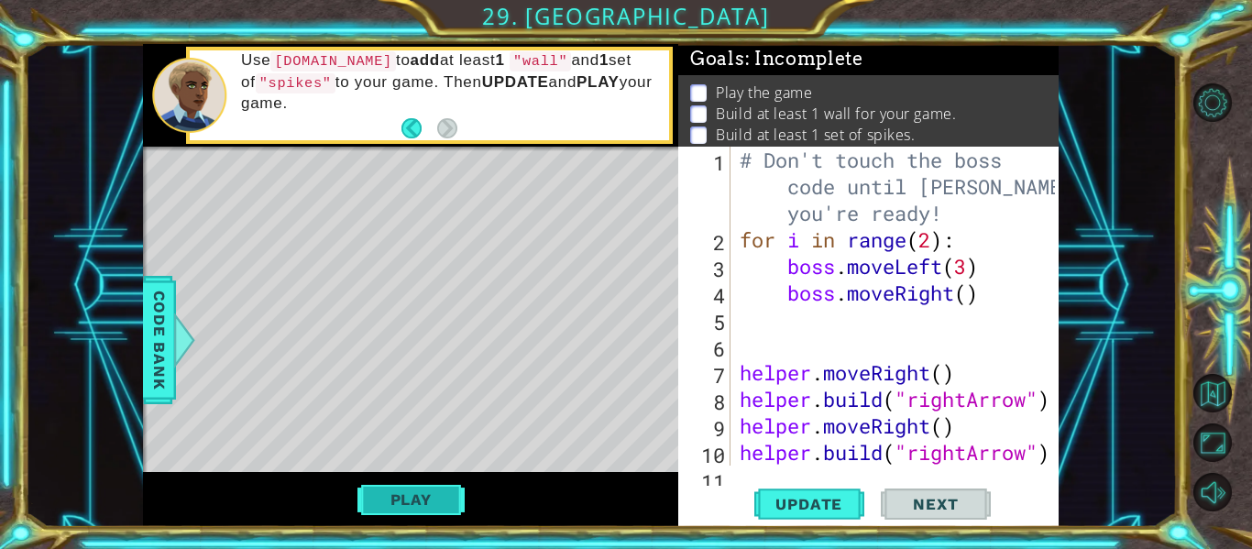
click at [435, 496] on button "Play" at bounding box center [410, 499] width 107 height 35
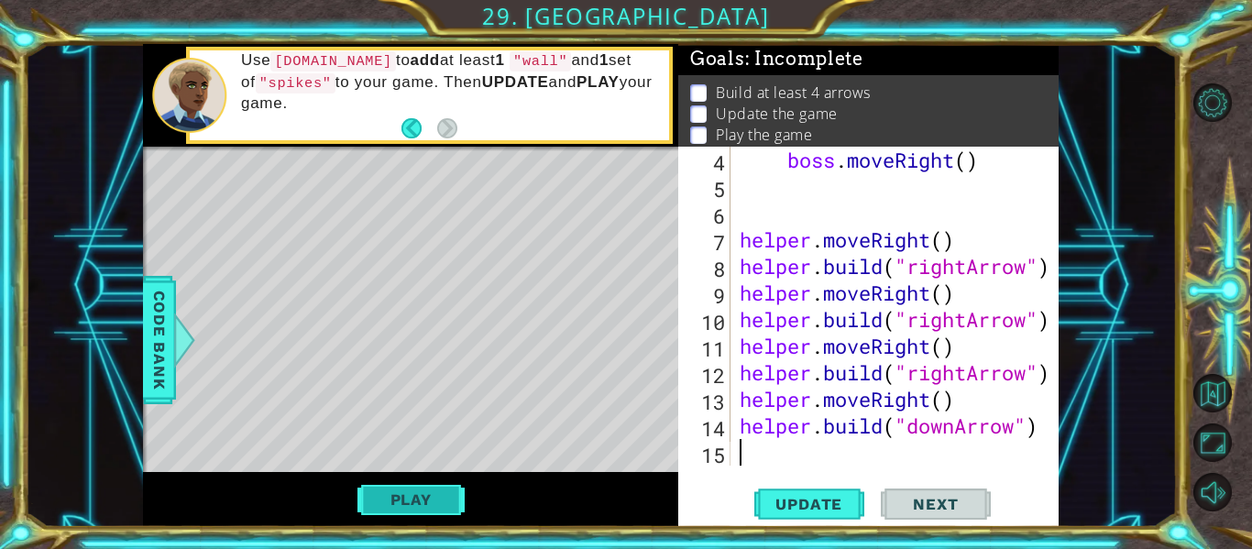
scroll to position [133, 0]
type textarea "[DOMAIN_NAME]("downArrow")"
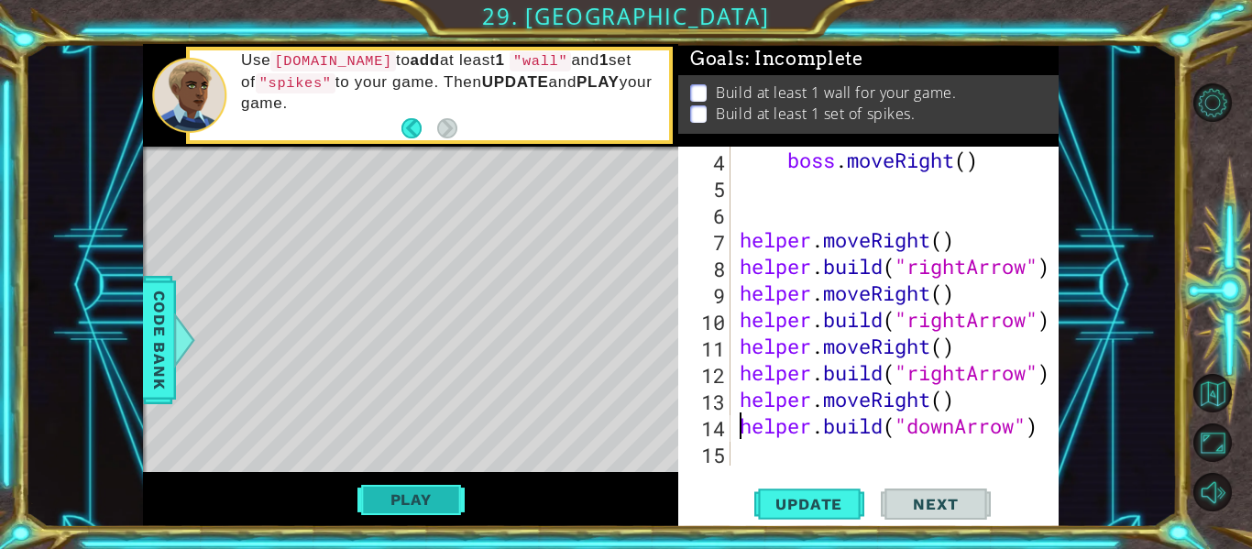
type textarea "[DOMAIN_NAME]("downArrow")"
click at [821, 515] on button "Update" at bounding box center [809, 505] width 110 height 38
click at [812, 508] on span "Update" at bounding box center [809, 504] width 104 height 18
type textarea "h"
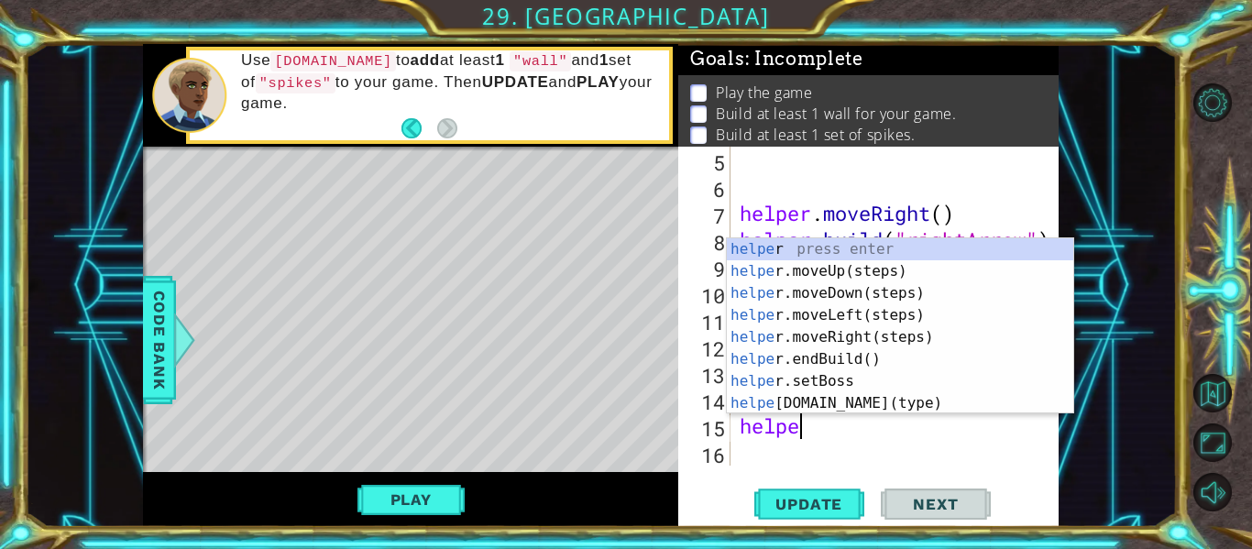
scroll to position [0, 3]
click at [922, 400] on div "helper press enter helper .moveUp(steps) press enter helper .moveDown(steps) pr…" at bounding box center [900, 348] width 346 height 220
type textarea "[DOMAIN_NAME]("wall")"
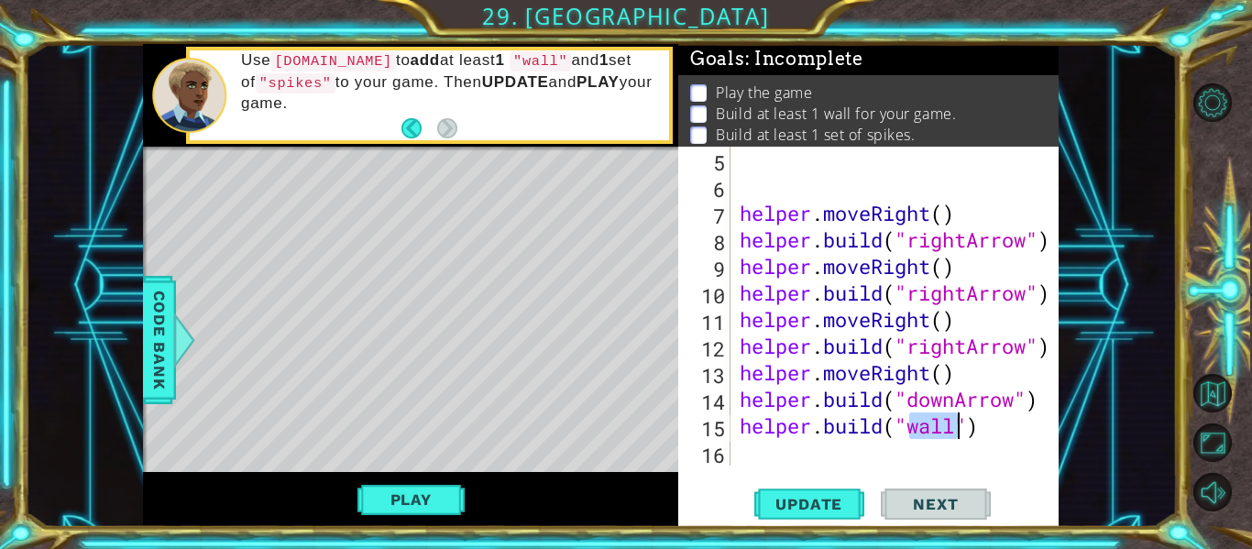
click at [1038, 461] on div at bounding box center [1046, 226] width 18 height 478
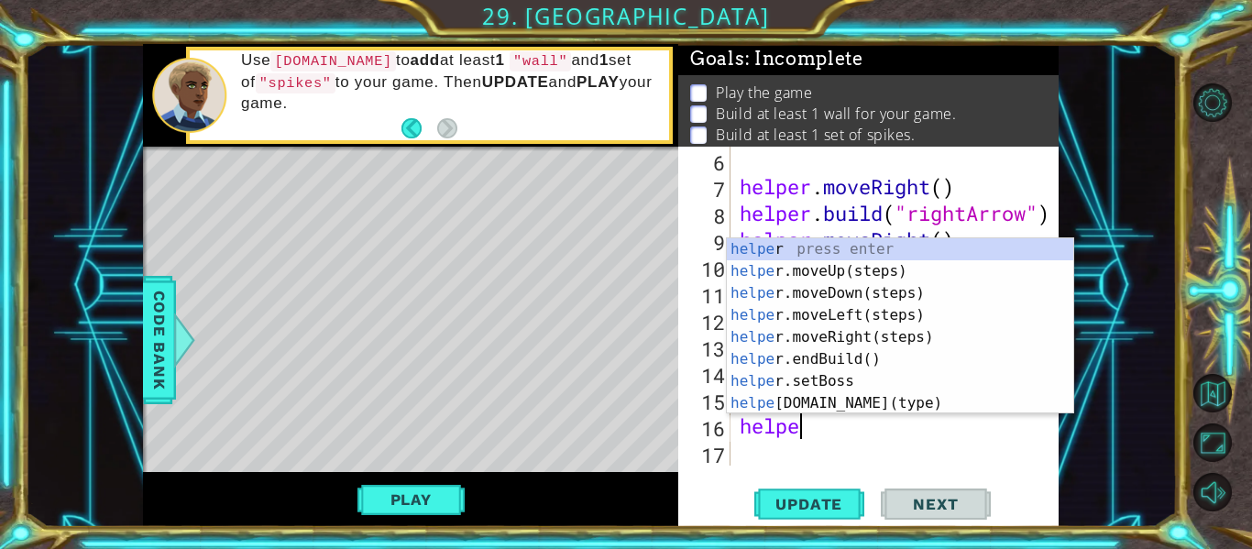
type textarea "helper"
click at [800, 294] on div "helper press enter helper .moveUp(steps) press enter helper .moveDown(steps) pr…" at bounding box center [900, 348] width 346 height 220
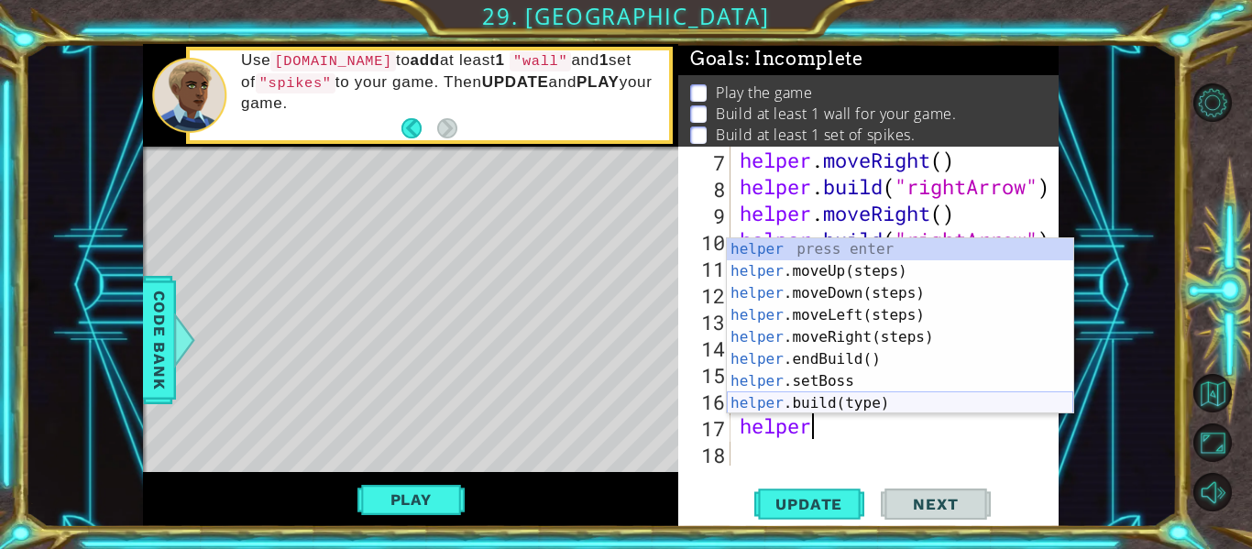
click at [831, 396] on div "helper press enter helper .moveUp(steps) press enter helper .moveDown(steps) pr…" at bounding box center [900, 348] width 346 height 220
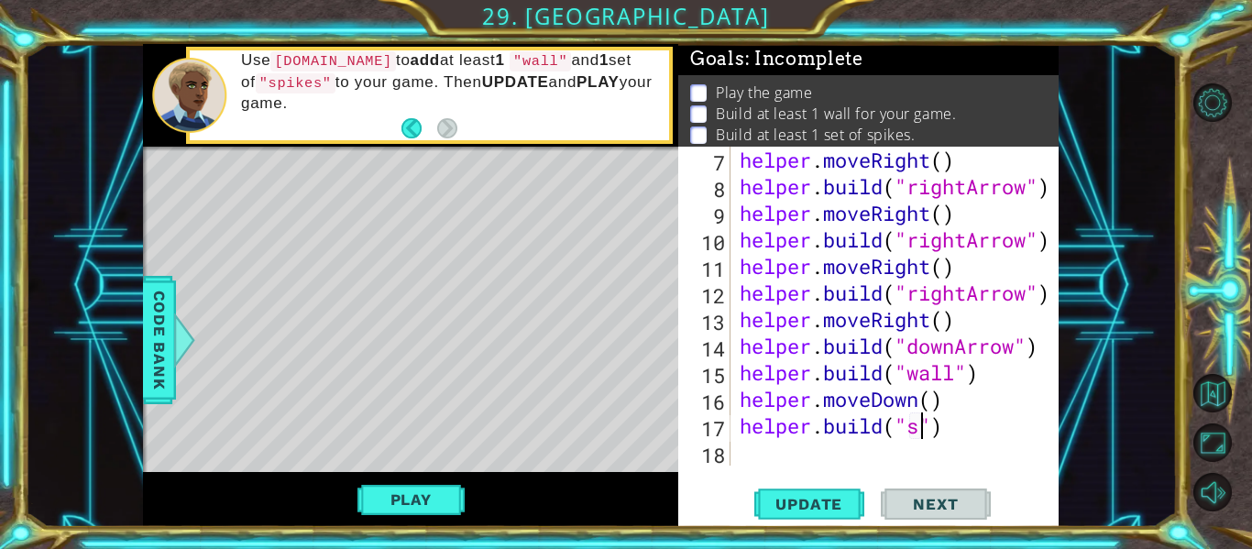
scroll to position [0, 9]
type textarea "[DOMAIN_NAME]("spike")"
click at [764, 458] on div "helper . moveRight ( ) helper . build ( "rightArrow" ) helper . moveRight ( ) h…" at bounding box center [900, 333] width 328 height 372
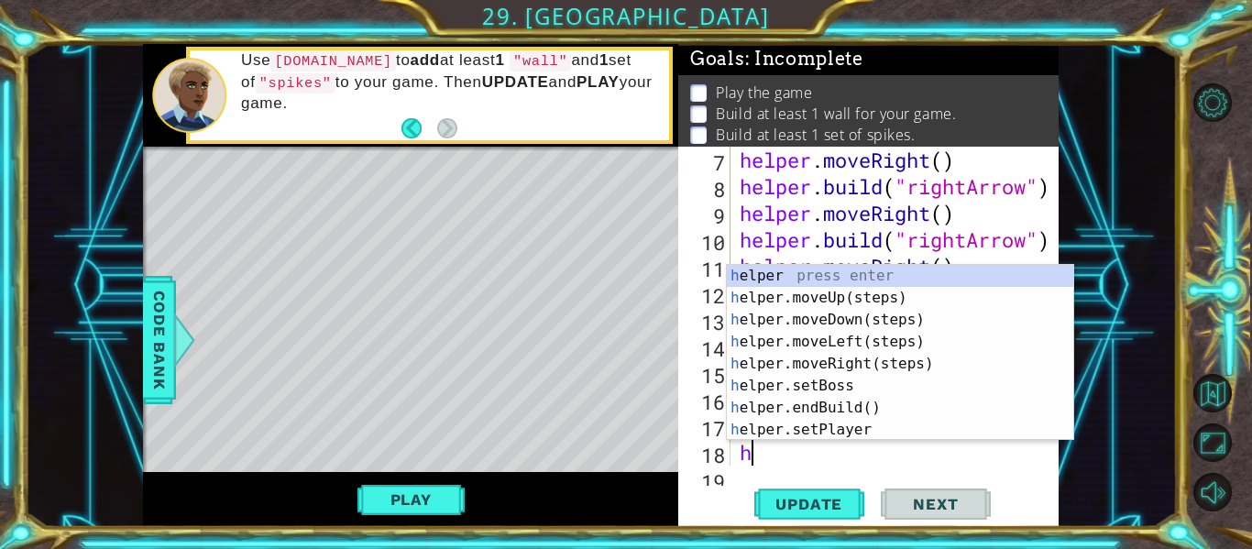
scroll to position [239, 0]
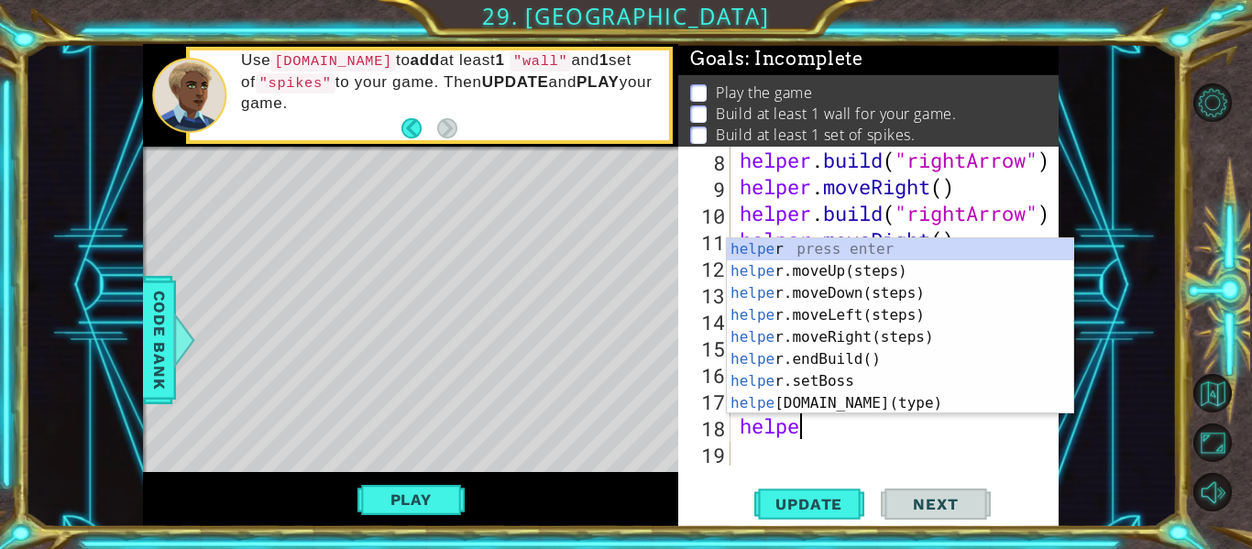
type textarea "helper"
click at [862, 296] on div "helper press enter helper .moveUp(steps) press enter helper .moveDown(steps) pr…" at bounding box center [900, 348] width 346 height 220
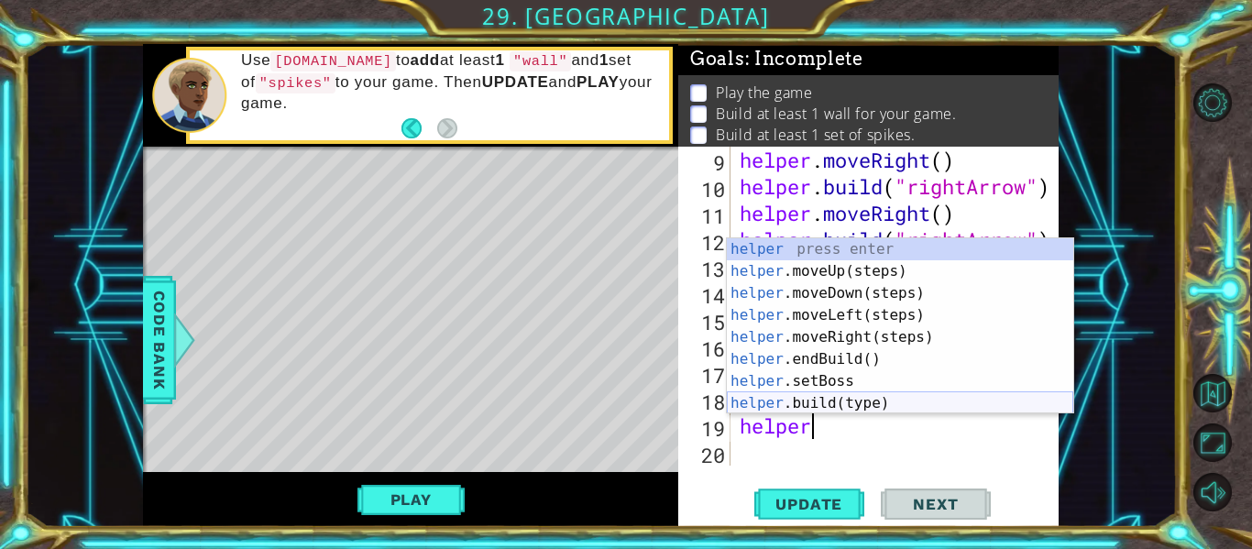
click at [915, 400] on div "helper press enter helper .moveUp(steps) press enter helper .moveDown(steps) pr…" at bounding box center [900, 348] width 346 height 220
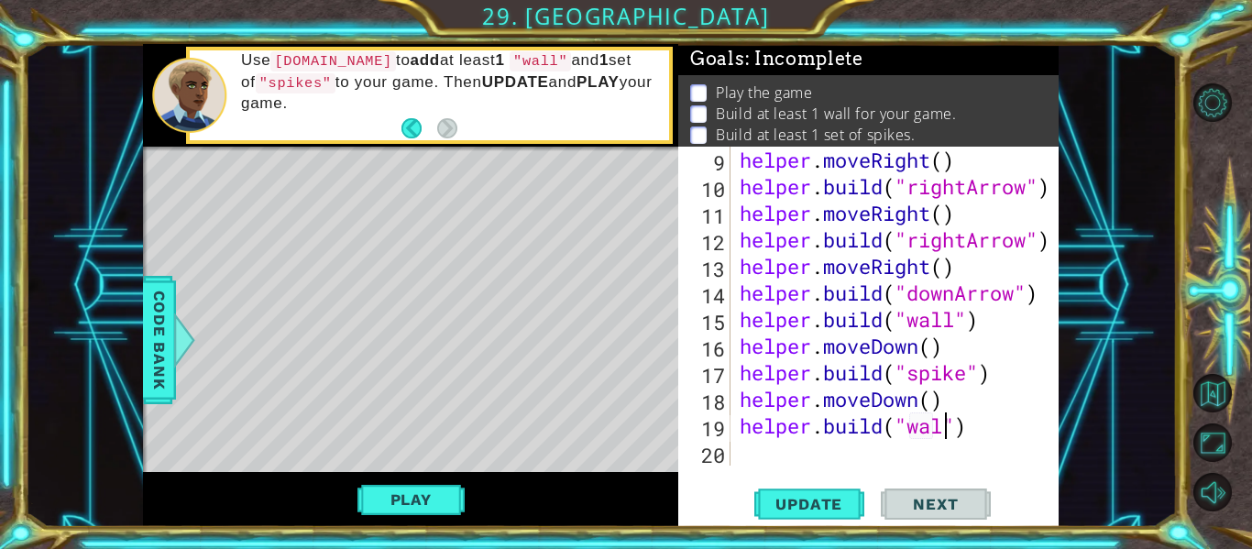
scroll to position [0, 10]
click at [820, 503] on span "Update" at bounding box center [809, 504] width 104 height 18
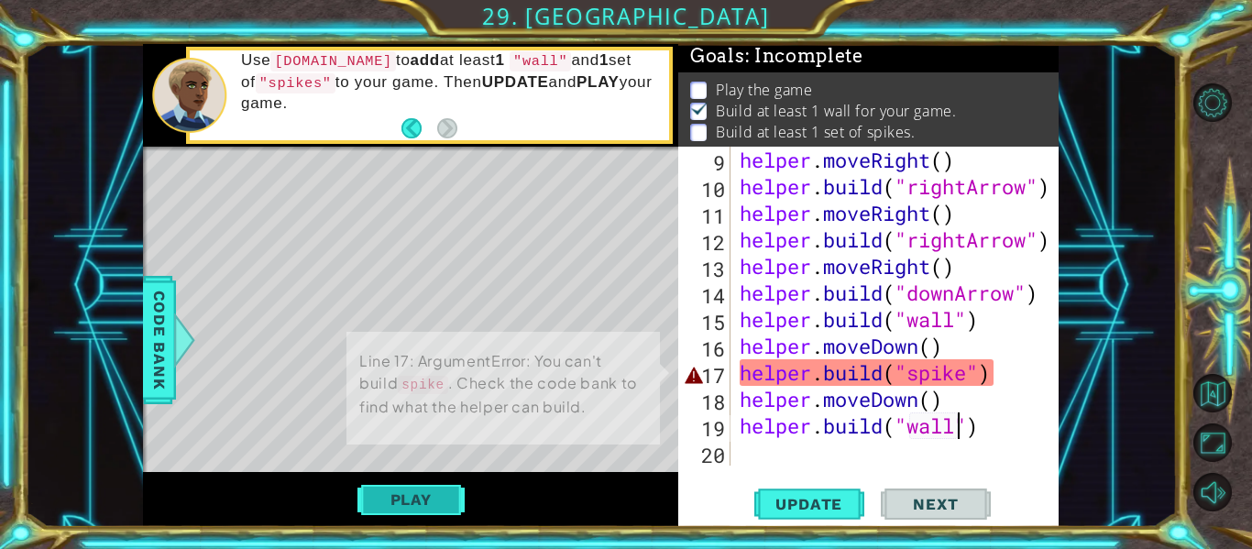
scroll to position [5, 0]
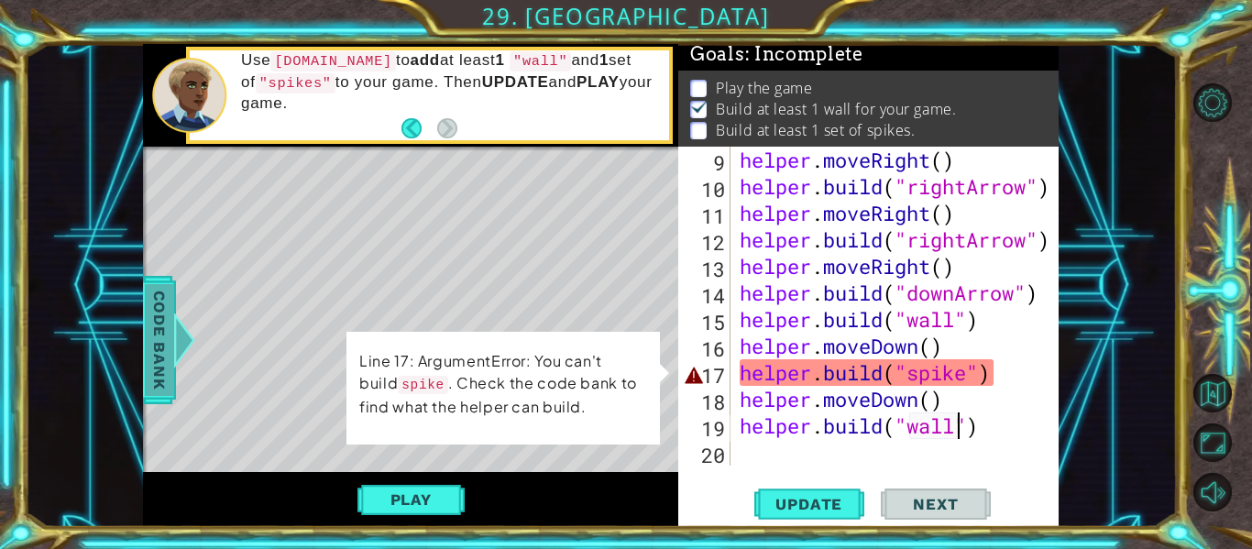
click at [154, 359] on span "Code Bank" at bounding box center [159, 340] width 29 height 112
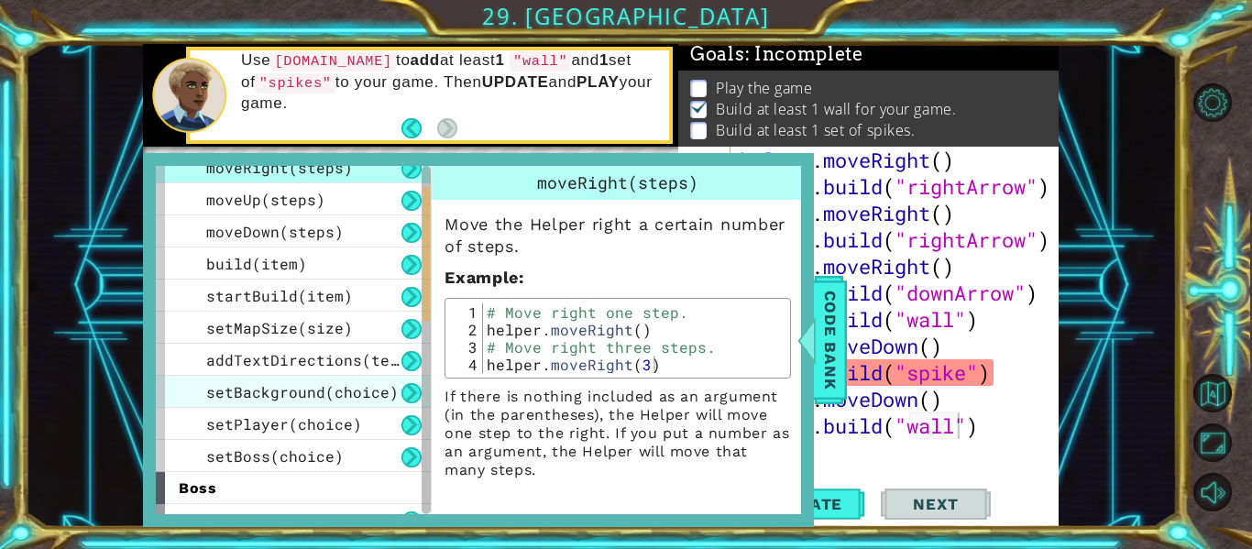
scroll to position [192, 0]
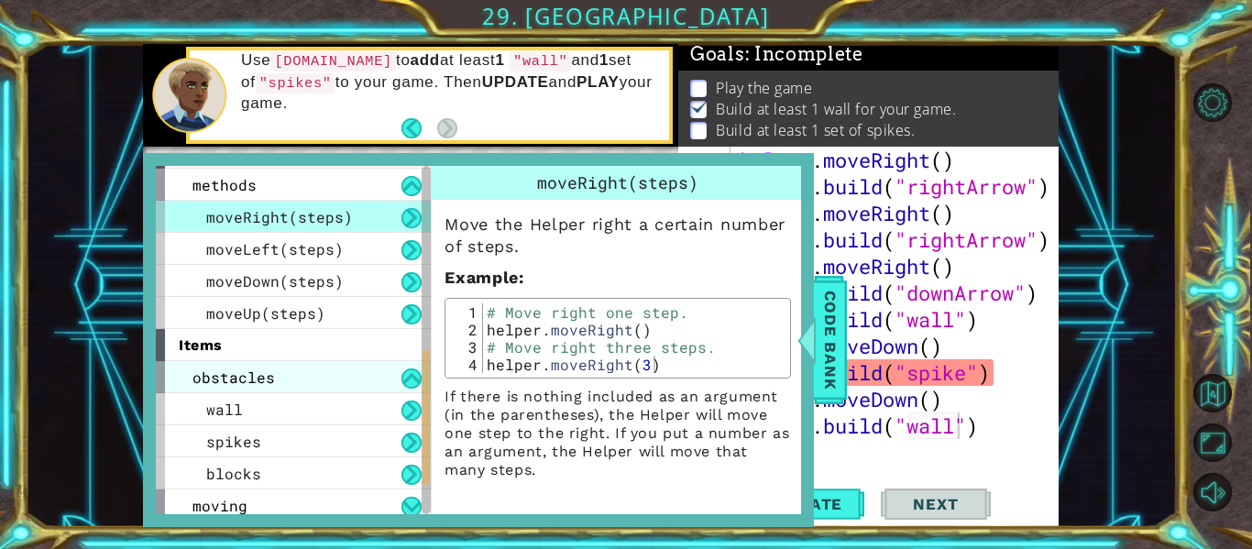
click at [289, 373] on div "obstacles" at bounding box center [293, 377] width 275 height 32
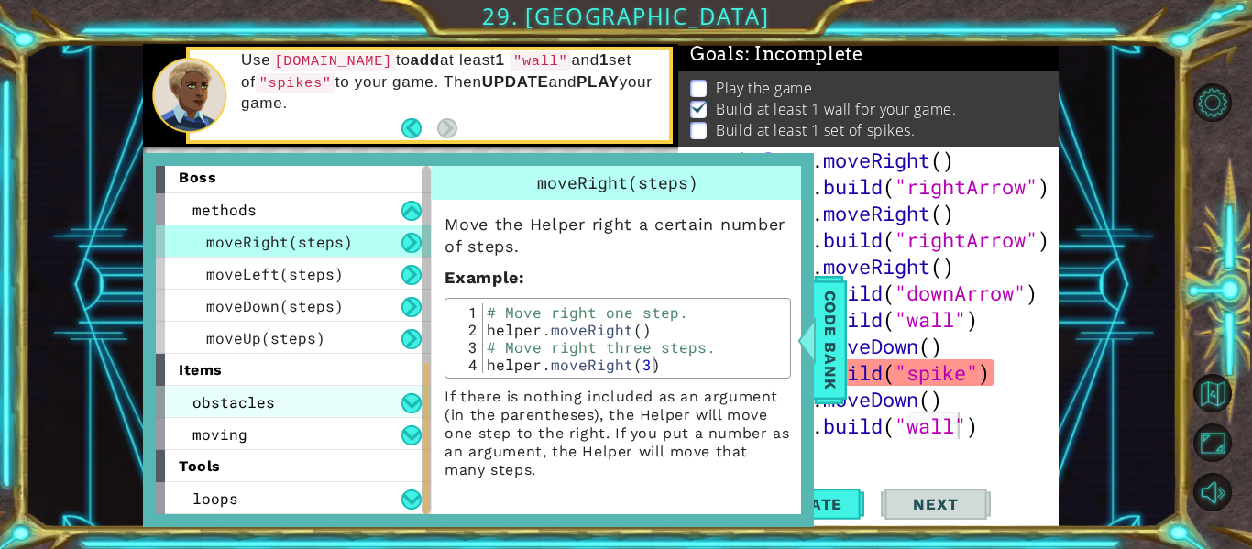
click at [288, 374] on div "items" at bounding box center [293, 370] width 275 height 32
click at [271, 396] on span "obstacles" at bounding box center [233, 401] width 82 height 19
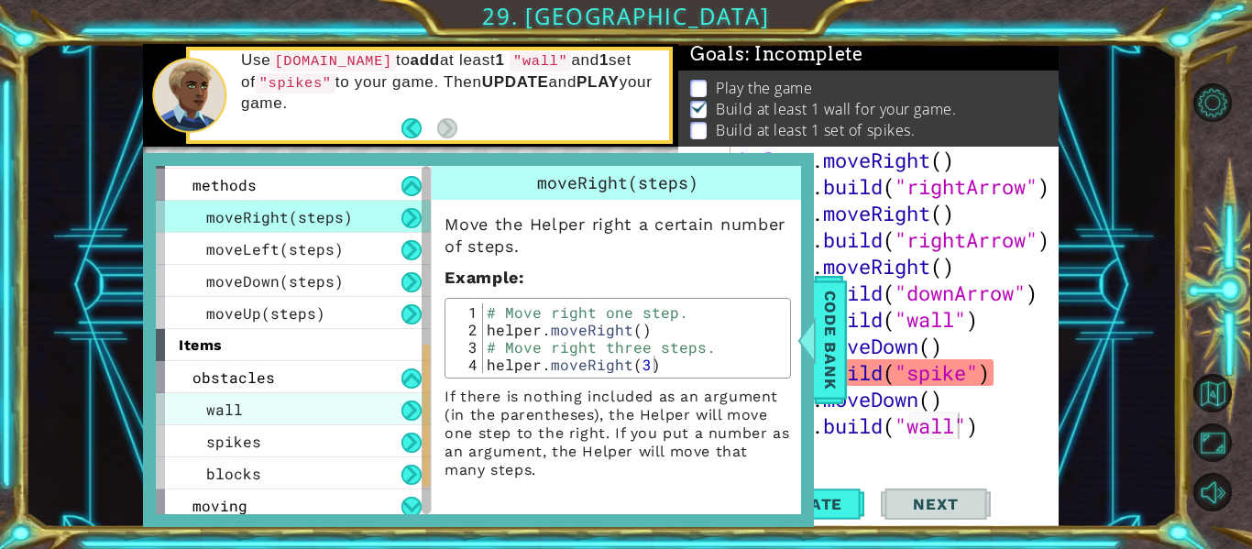
scroll to position [466, 0]
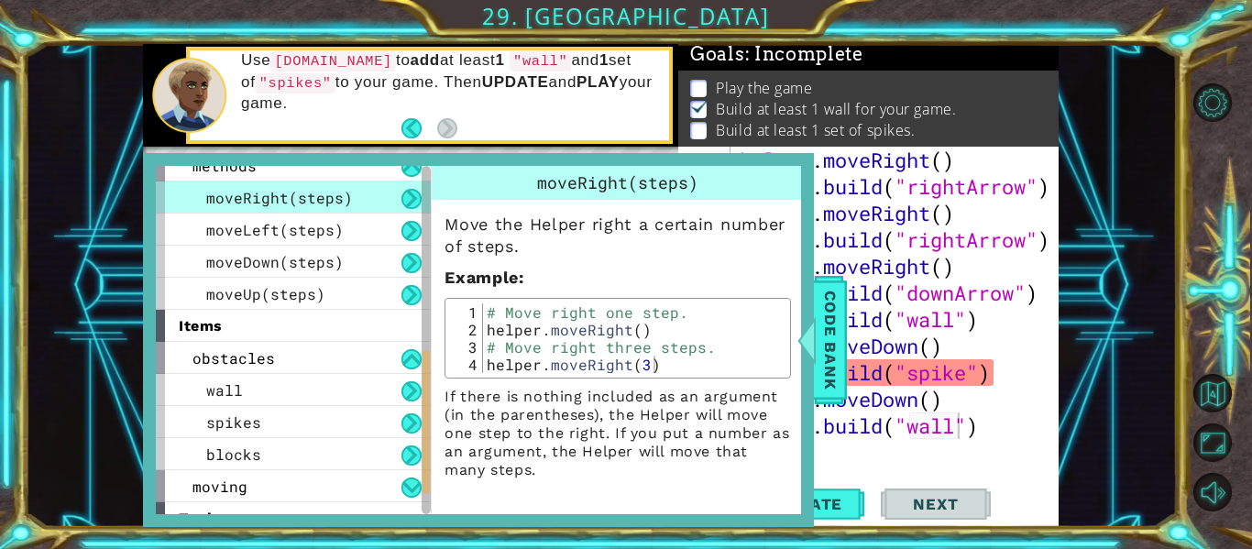
click at [969, 372] on div "helper . moveRight ( ) helper . build ( "rightArrow" ) helper . moveRight ( ) h…" at bounding box center [900, 333] width 328 height 372
click at [1089, 347] on div "1 ההההההההההההההההההההההההההההההההההההההההההההההההההההההההההההההההההההההההההההה…" at bounding box center [601, 285] width 1152 height 483
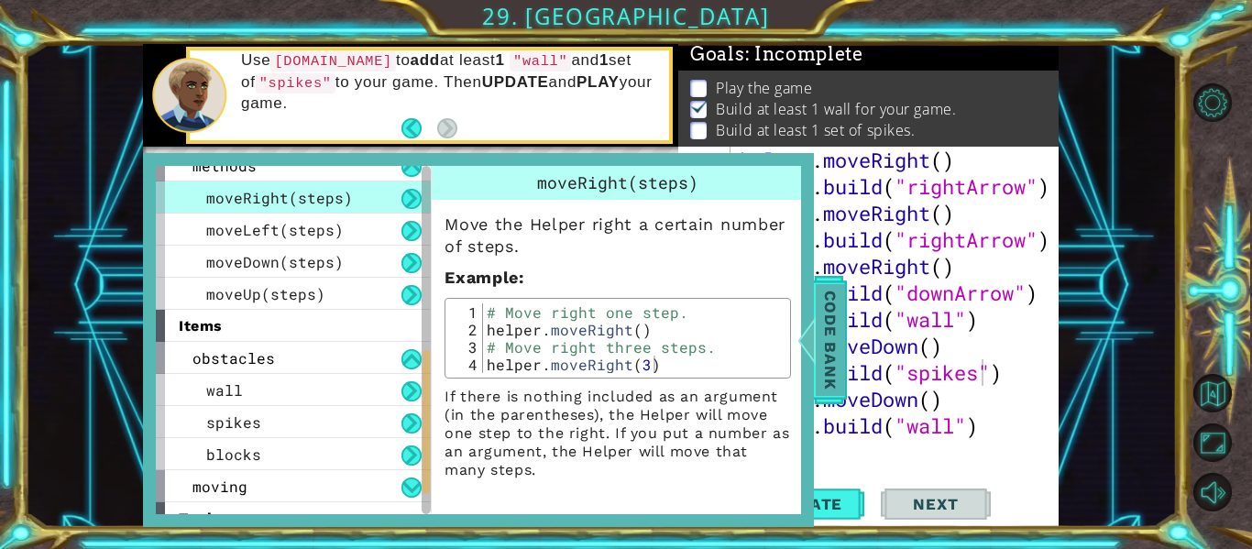
click at [828, 346] on span "Code Bank" at bounding box center [830, 340] width 29 height 112
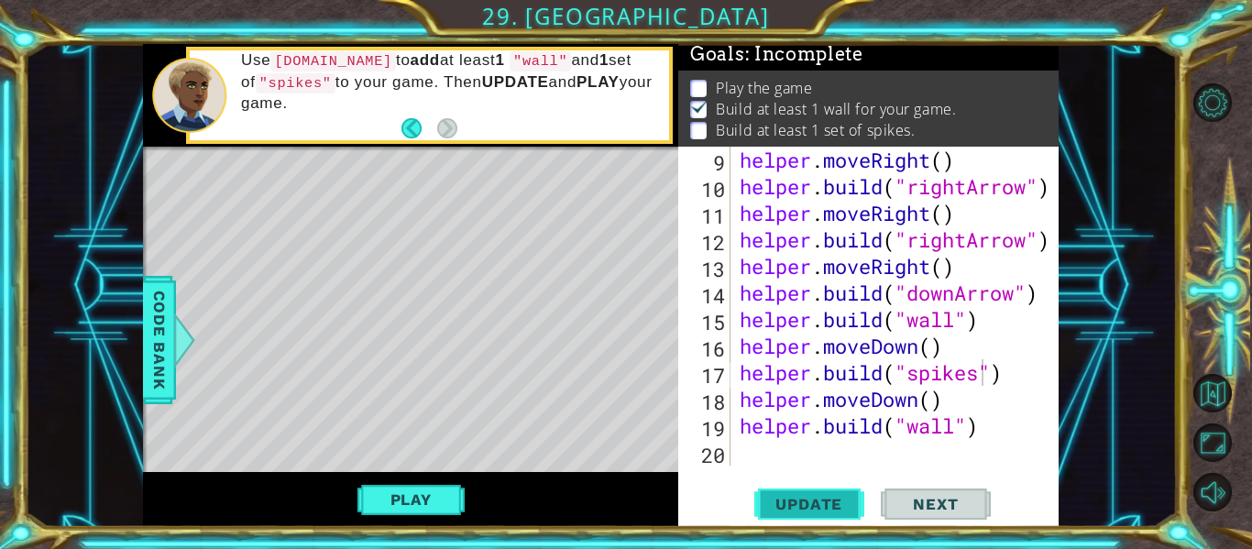
click at [835, 513] on button "Update" at bounding box center [809, 505] width 110 height 38
click at [447, 503] on button "Play" at bounding box center [410, 499] width 107 height 35
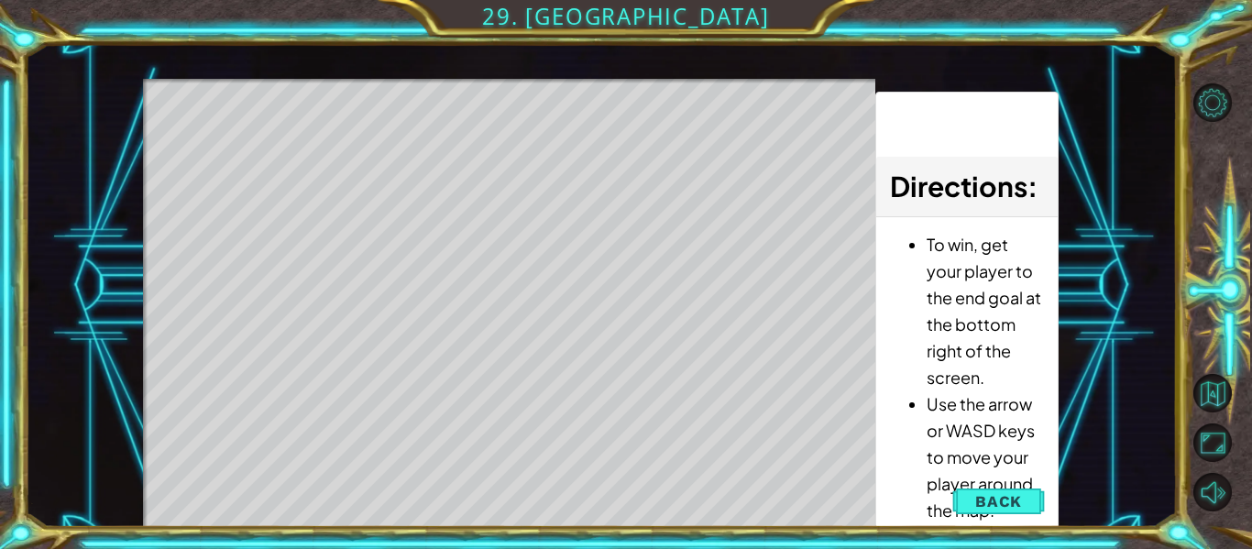
click at [145, 99] on div at bounding box center [145, 326] width 5 height 494
click at [1005, 508] on span "Back" at bounding box center [998, 501] width 47 height 18
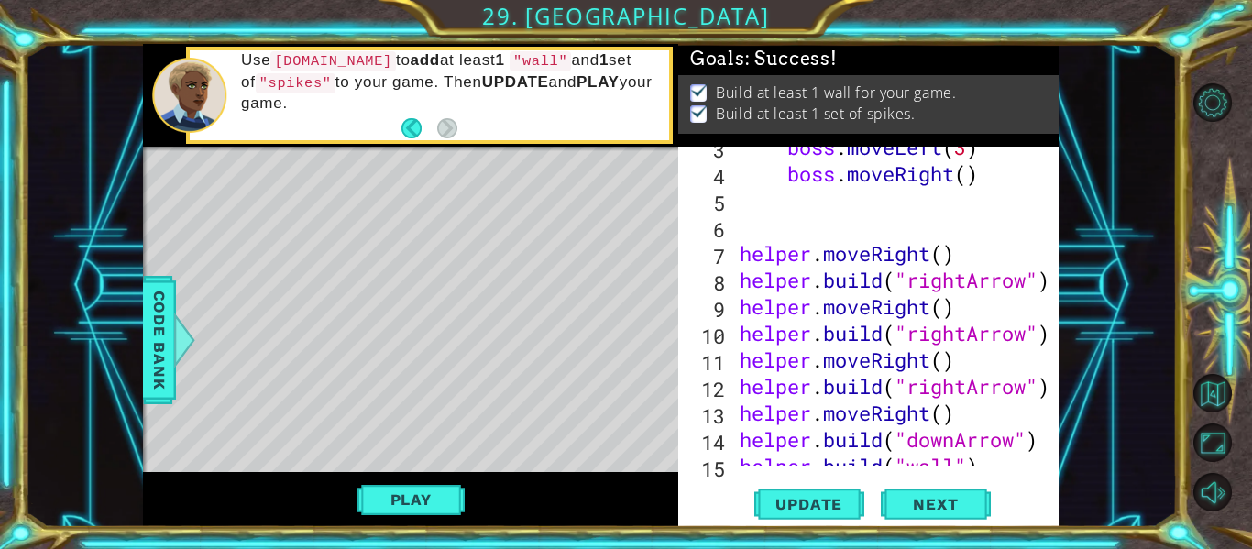
scroll to position [0, 9]
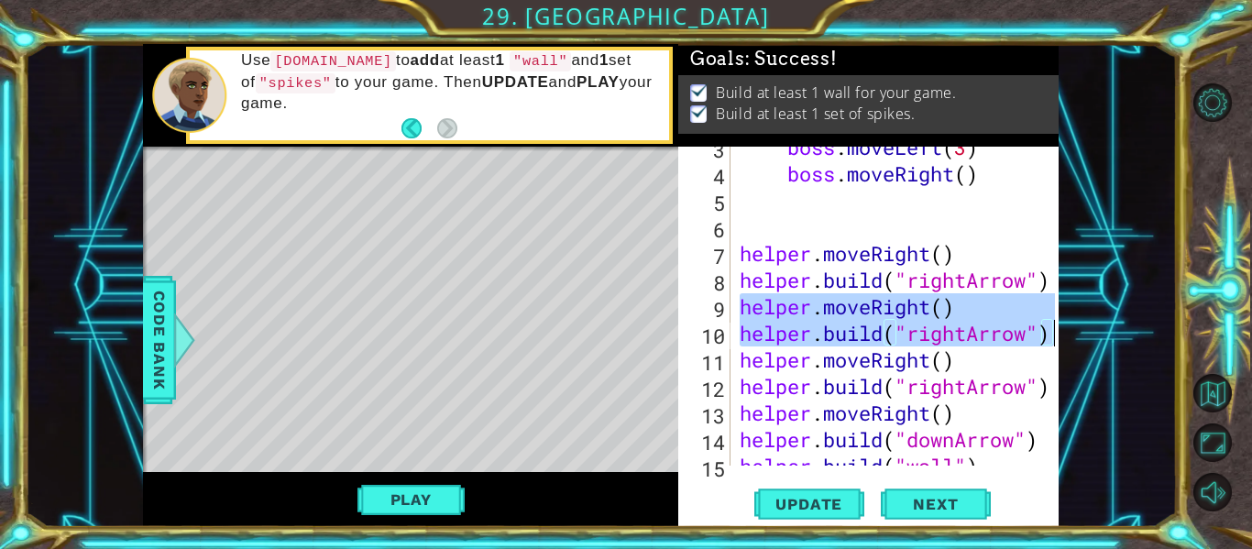
drag, startPoint x: 737, startPoint y: 306, endPoint x: 1056, endPoint y: 334, distance: 320.1
click at [1056, 334] on div "helper.moveRight() 3 4 5 6 7 8 9 10 11 12 13 14 15 16 boss . moveLeft ( 3 ) bos…" at bounding box center [868, 337] width 380 height 380
type textarea "helper.moveRight() [DOMAIN_NAME]("rightArrow")"
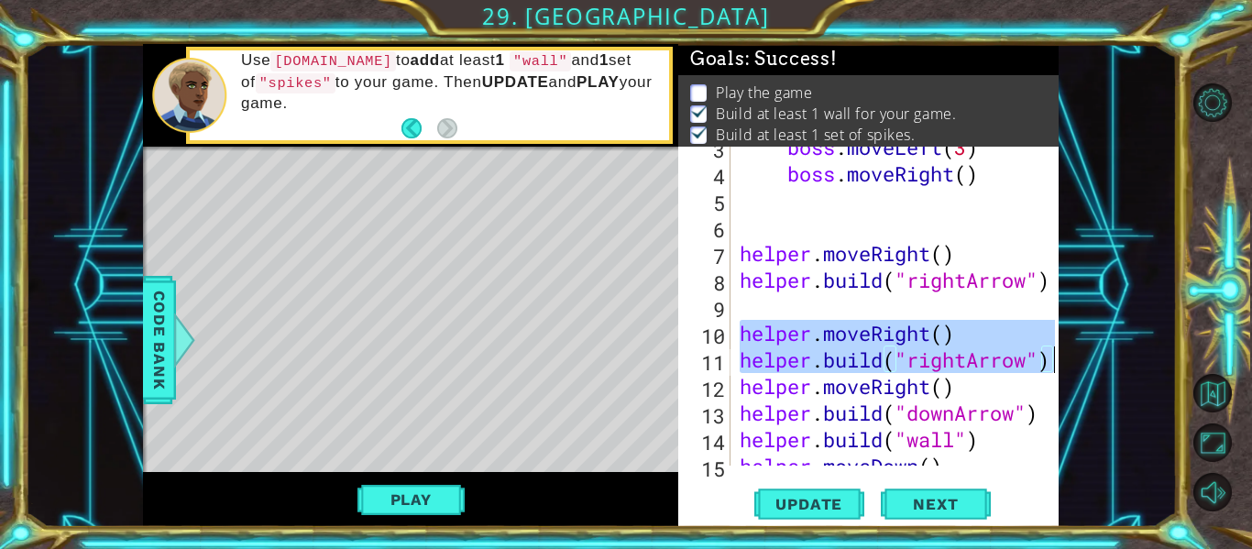
drag, startPoint x: 740, startPoint y: 338, endPoint x: 1063, endPoint y: 362, distance: 324.4
click at [1063, 362] on div "1 ההההההההההההההההההההההההההההההההההההההההההההההההההההההההההההההההההההההההההההה…" at bounding box center [601, 285] width 1152 height 483
type textarea "helper.moveRight() [DOMAIN_NAME]("rightArrow")"
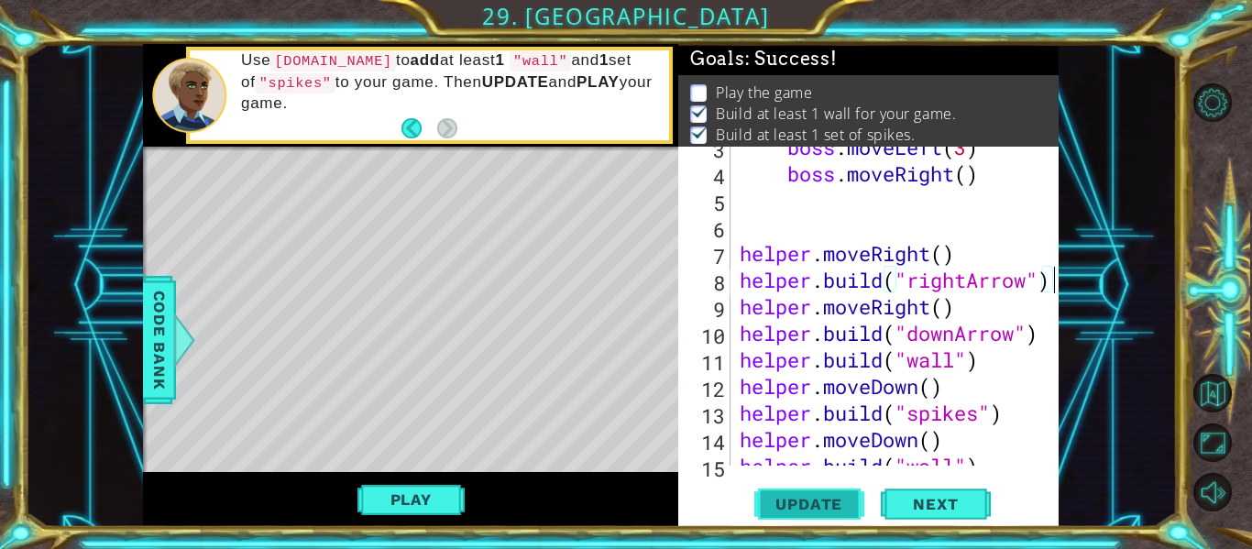
click at [821, 500] on span "Update" at bounding box center [809, 504] width 104 height 18
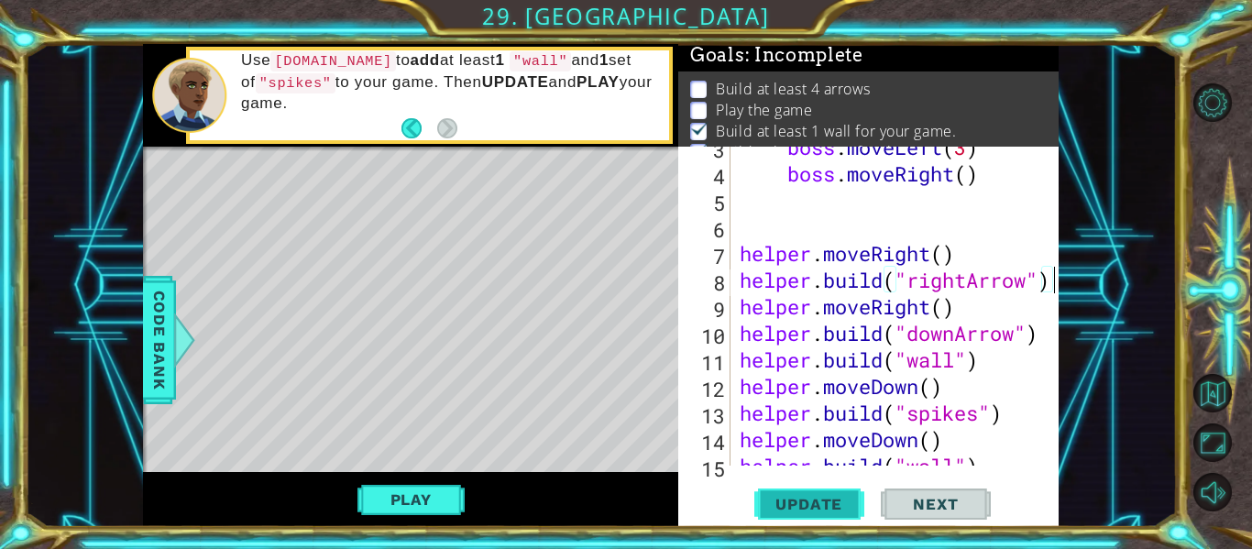
scroll to position [5, 0]
click at [966, 288] on div "boss . moveLeft ( 3 ) boss . moveRight ( ) helper . moveRight ( ) helper . buil…" at bounding box center [900, 320] width 328 height 372
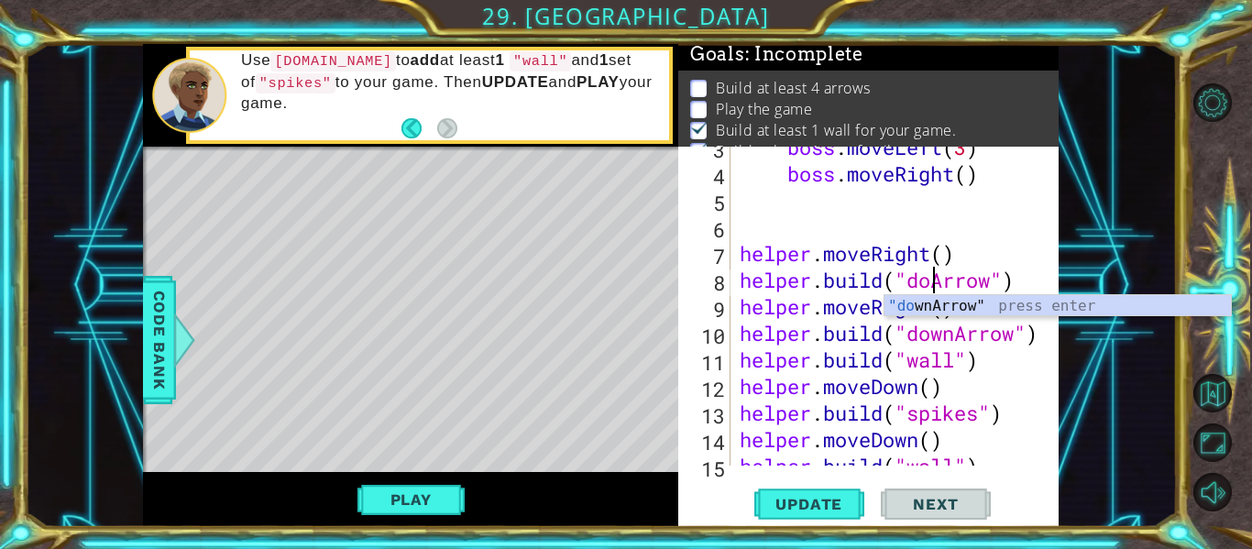
scroll to position [0, 10]
click at [829, 504] on span "Update" at bounding box center [809, 504] width 104 height 18
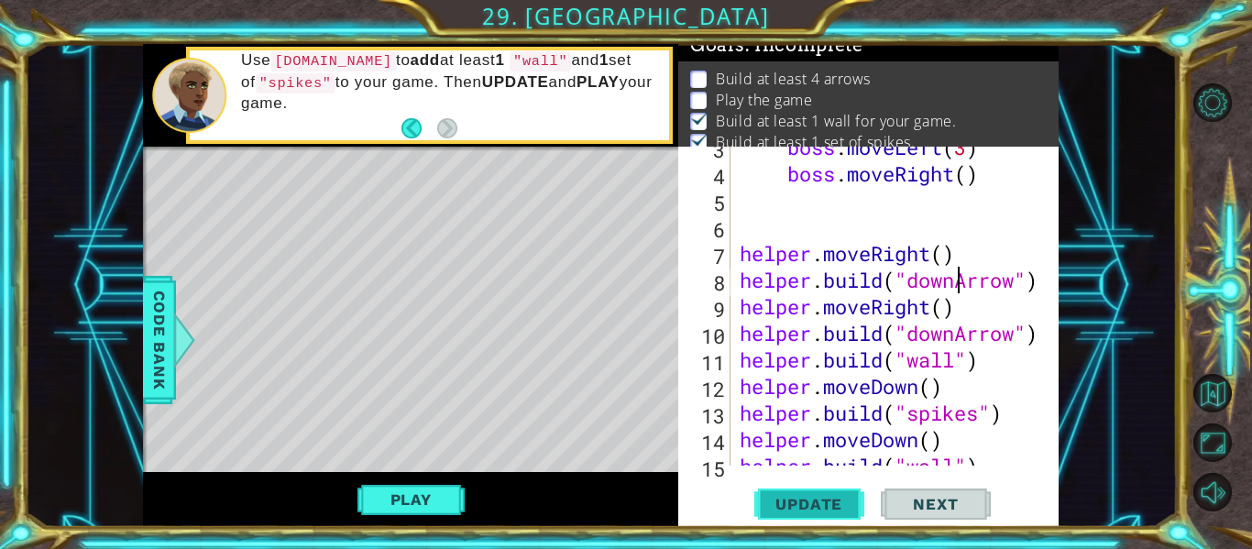
scroll to position [15, 0]
click at [874, 306] on div "boss . moveLeft ( 3 ) boss . moveRight ( ) helper . moveRight ( ) helper . buil…" at bounding box center [900, 320] width 328 height 372
drag, startPoint x: 922, startPoint y: 313, endPoint x: 878, endPoint y: 316, distance: 44.1
click at [878, 316] on div "boss . moveLeft ( 3 ) boss . moveRight ( ) helper . moveRight ( ) helper . buil…" at bounding box center [900, 320] width 328 height 372
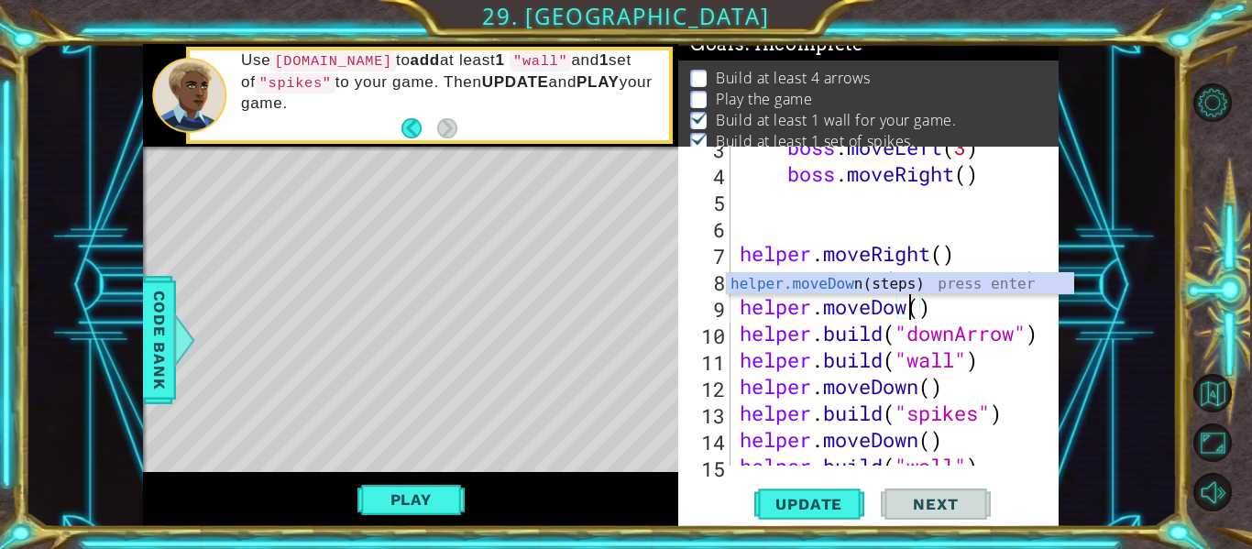
scroll to position [0, 8]
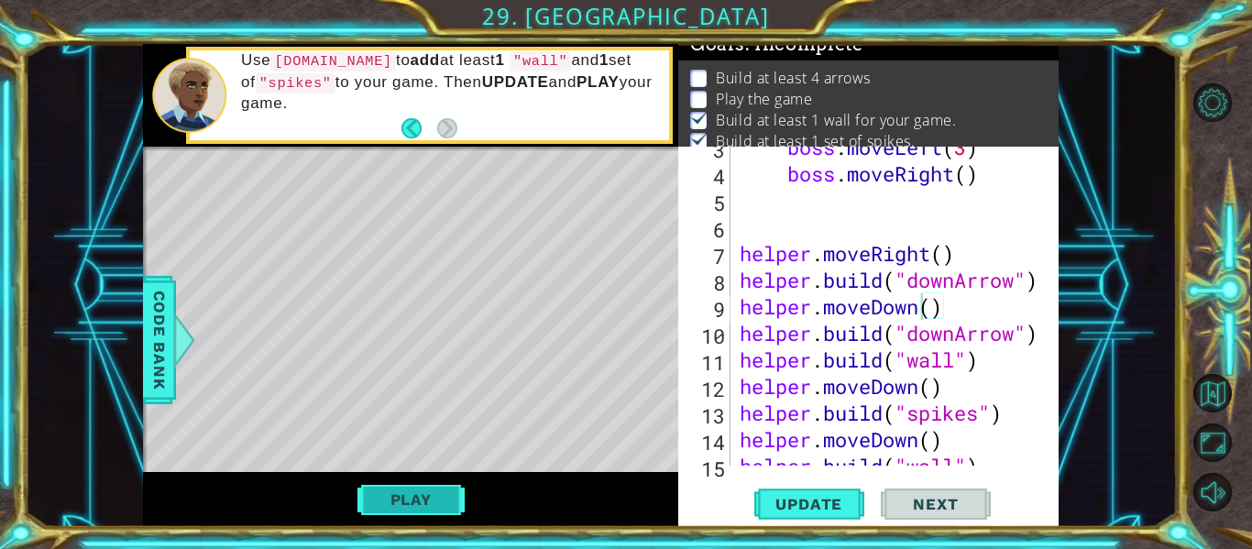
click at [394, 500] on button "Play" at bounding box center [410, 499] width 107 height 35
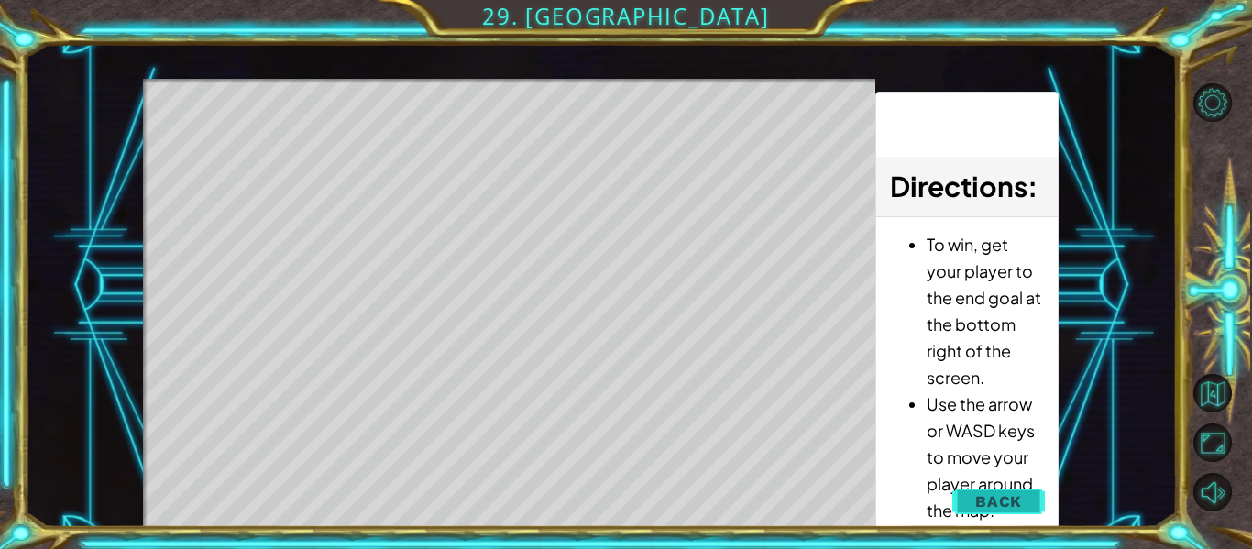
click at [968, 501] on button "Back" at bounding box center [998, 501] width 93 height 37
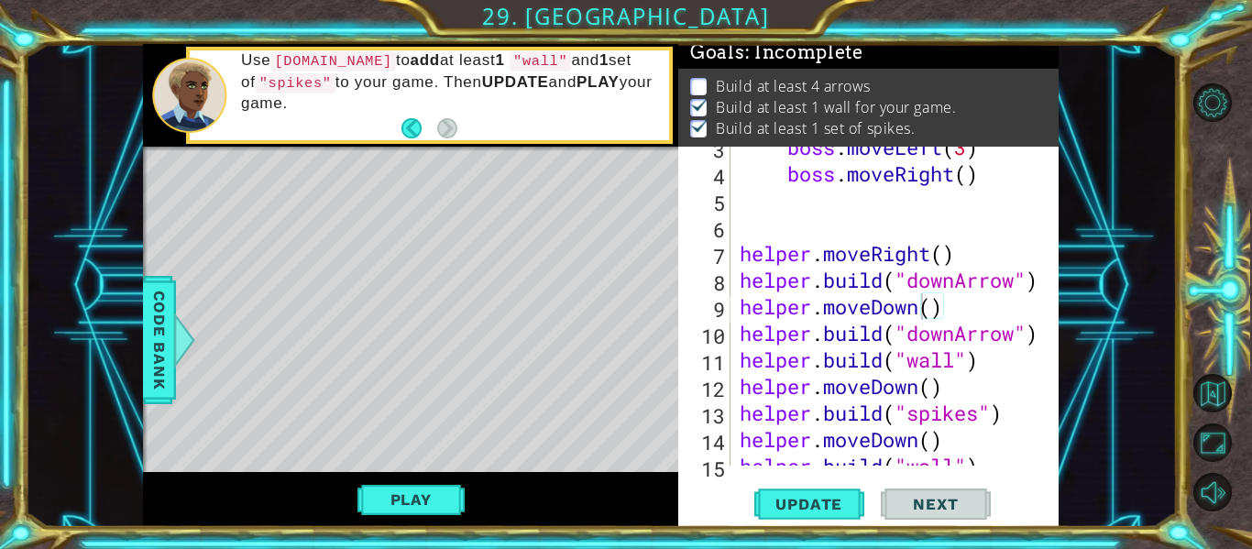
scroll to position [5, 0]
click at [1040, 332] on div at bounding box center [1046, 266] width 18 height 478
type textarea "[DOMAIN_NAME]("downArrow")"
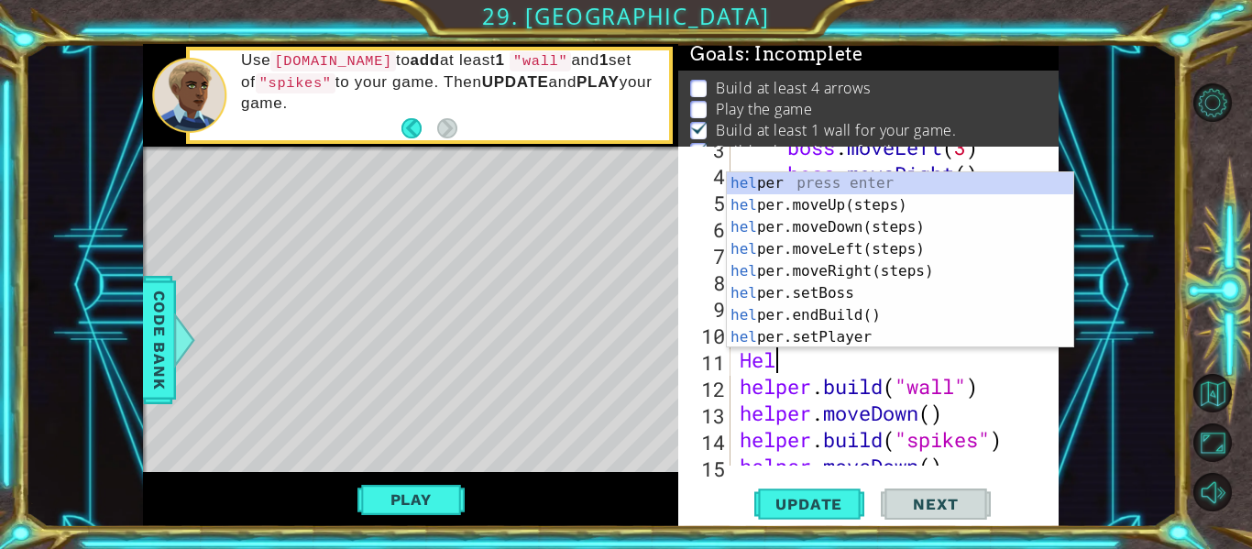
scroll to position [0, 0]
type textarea "H"
type textarea "helper"
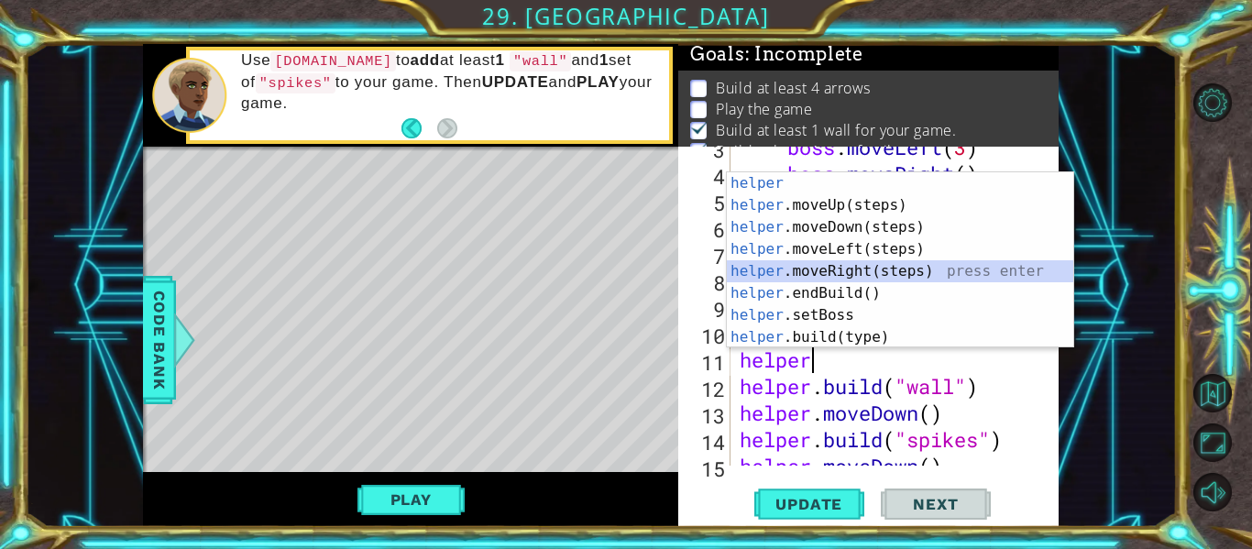
click at [857, 266] on div "helper press enter helper .moveUp(steps) press enter helper .moveDown(steps) pr…" at bounding box center [900, 282] width 346 height 220
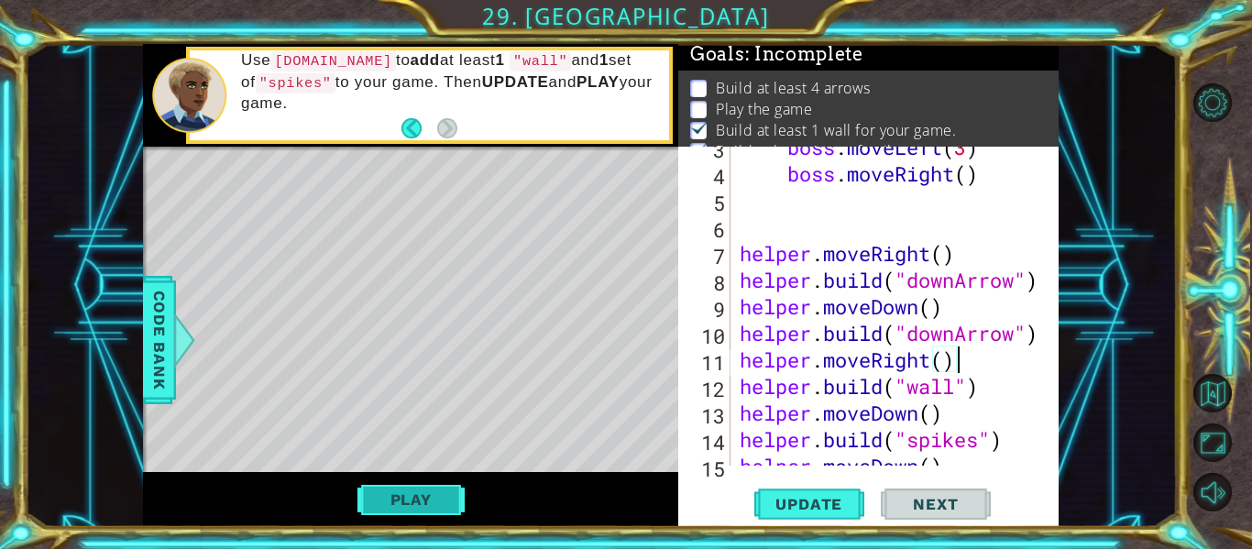
click at [396, 502] on button "Play" at bounding box center [410, 499] width 107 height 35
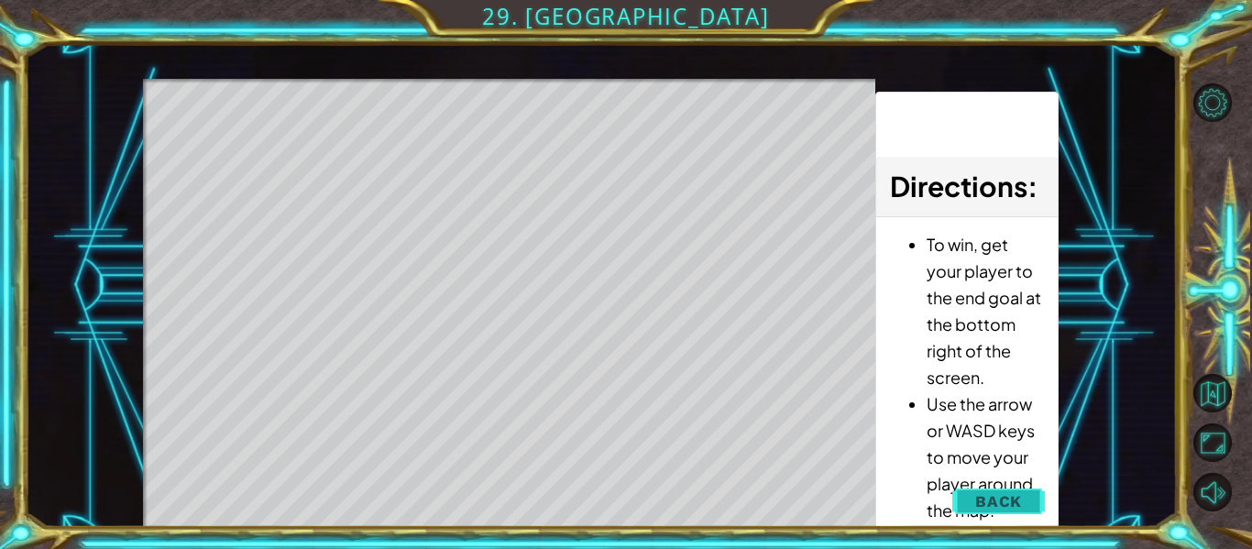
click at [1027, 501] on button "Back" at bounding box center [998, 501] width 93 height 37
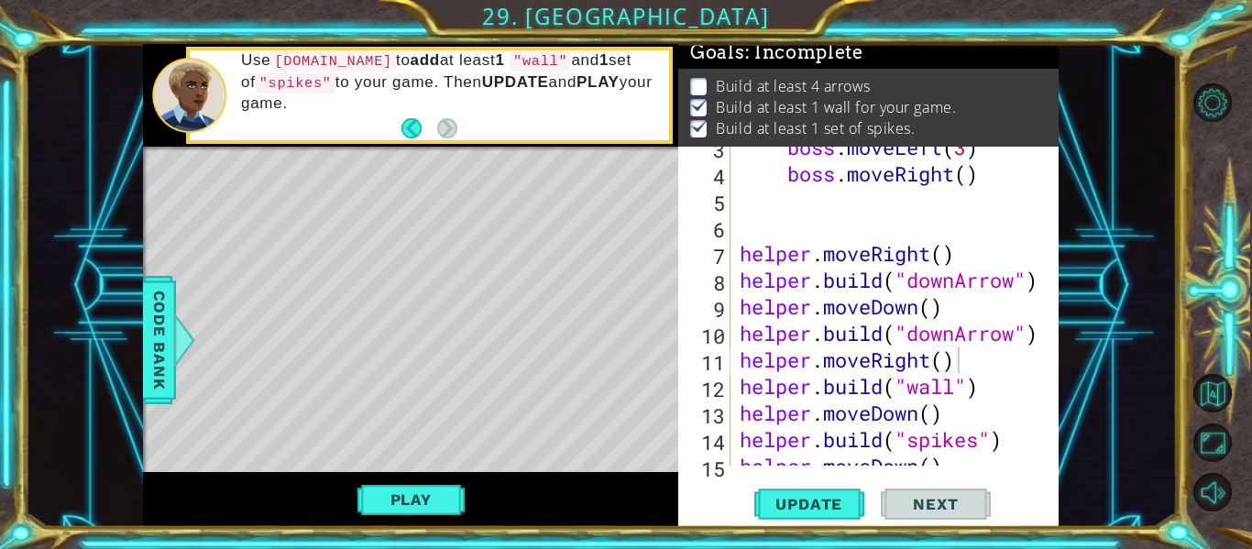
scroll to position [5, 0]
click at [741, 387] on div "boss . moveLeft ( 3 ) boss . moveRight ( ) helper . moveRight ( ) helper . buil…" at bounding box center [900, 320] width 328 height 372
click at [978, 358] on div "boss . moveLeft ( 3 ) boss . moveRight ( ) helper . moveRight ( ) helper . buil…" at bounding box center [900, 320] width 328 height 372
type textarea "helper.moveRight()"
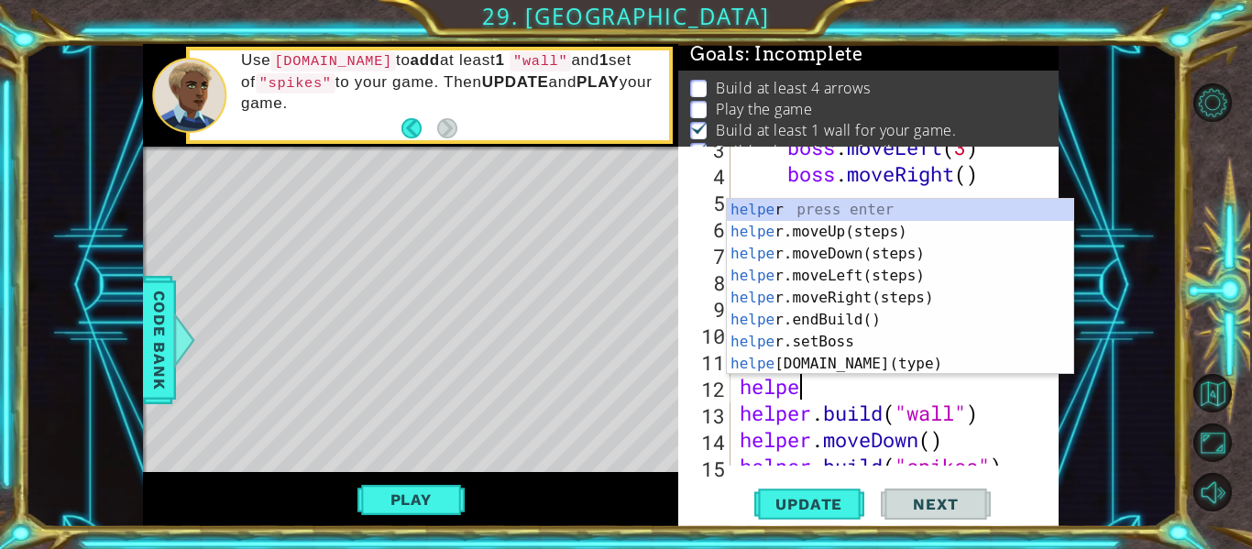
type textarea "helper"
click at [831, 236] on div "helper press enter helper .moveUp(steps) press enter helper .moveDown(steps) pr…" at bounding box center [900, 309] width 346 height 220
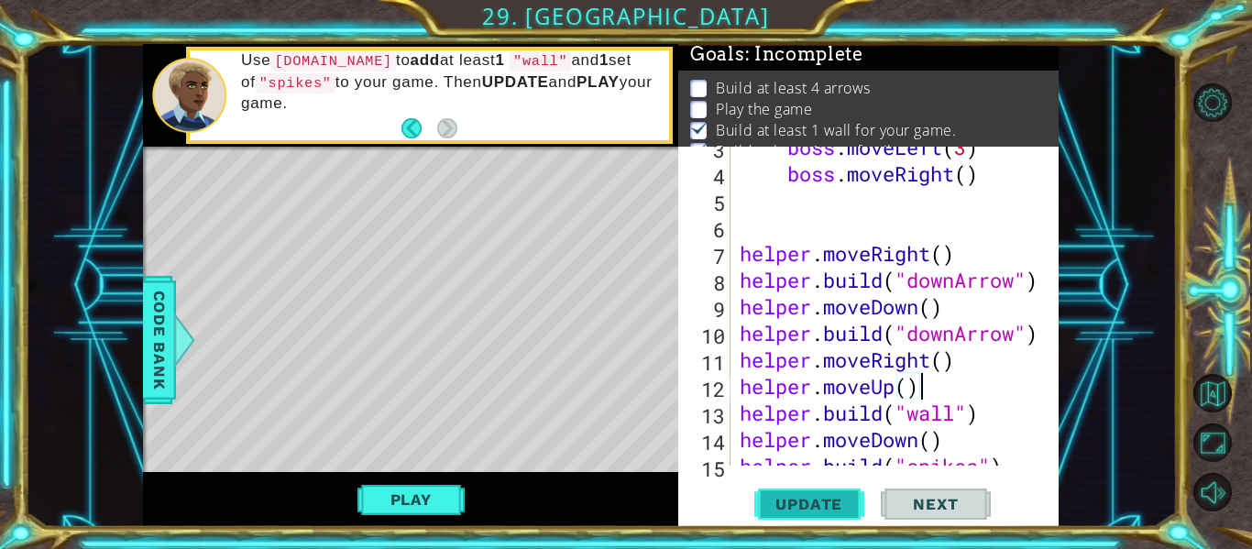
click at [819, 500] on span "Update" at bounding box center [809, 504] width 104 height 18
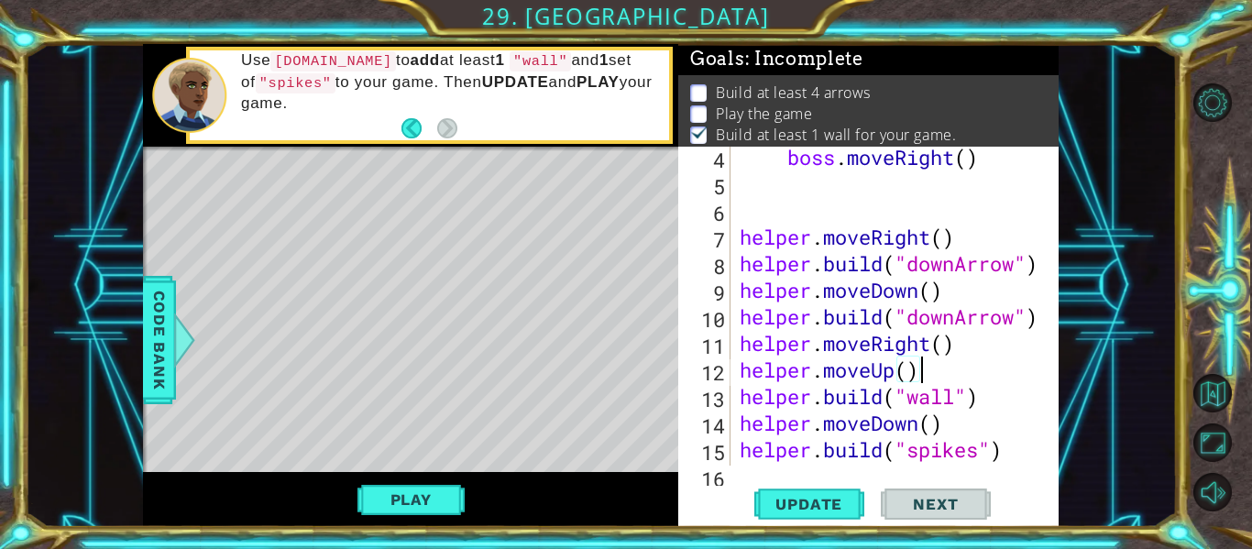
scroll to position [29, 0]
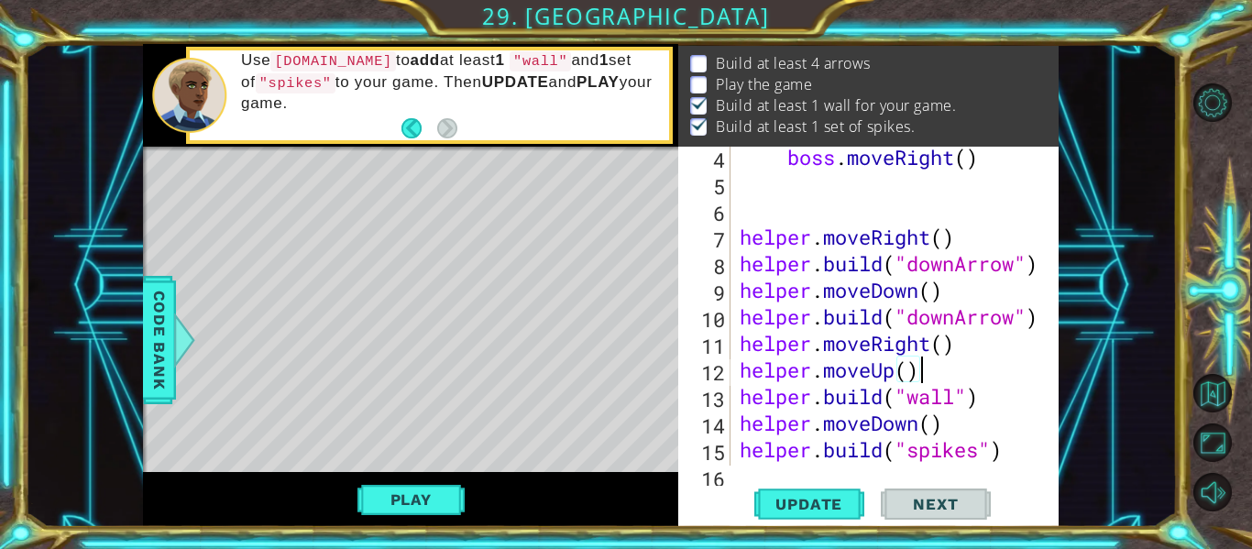
click at [981, 453] on div "boss . moveRight ( ) helper . moveRight ( ) helper . build ( "downArrow" ) help…" at bounding box center [900, 330] width 328 height 372
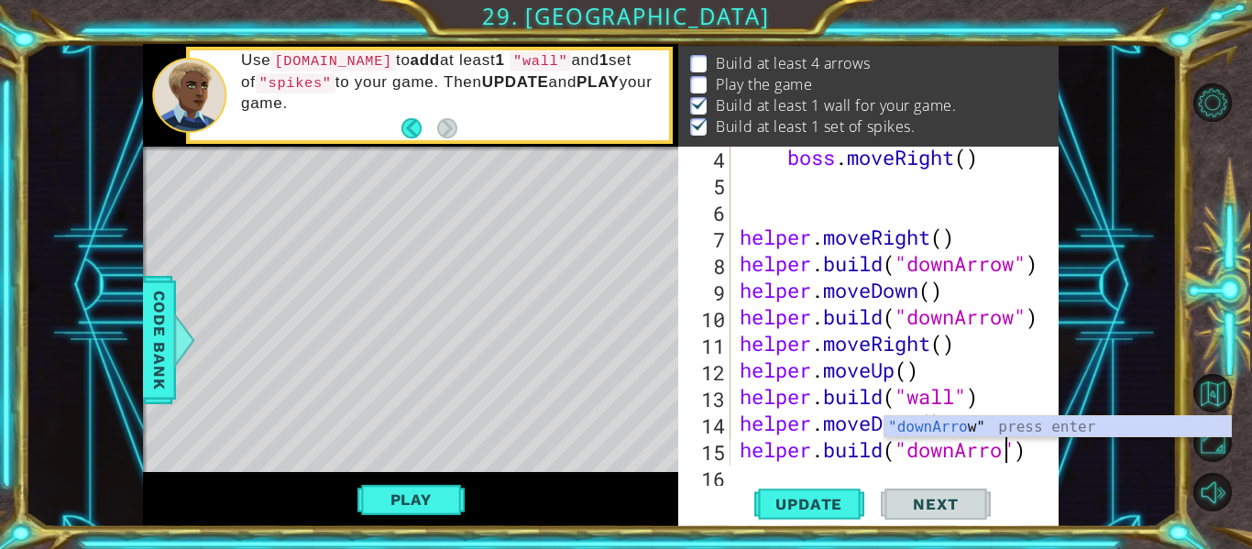
type textarea "[DOMAIN_NAME]("downArrow")"
click at [1052, 456] on div at bounding box center [1046, 276] width 18 height 532
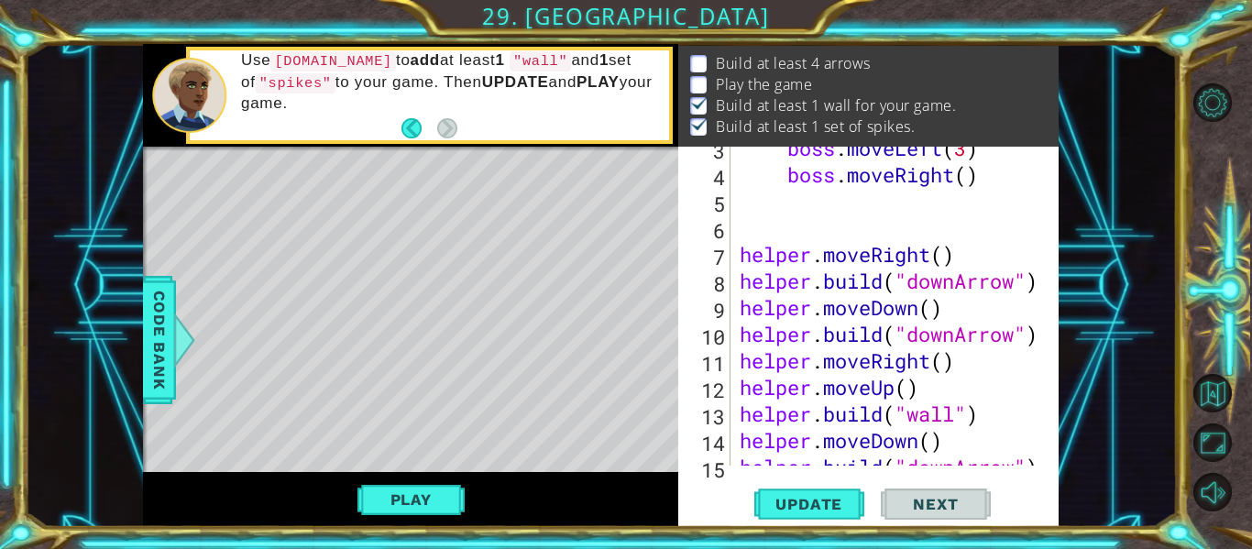
scroll to position [239, 0]
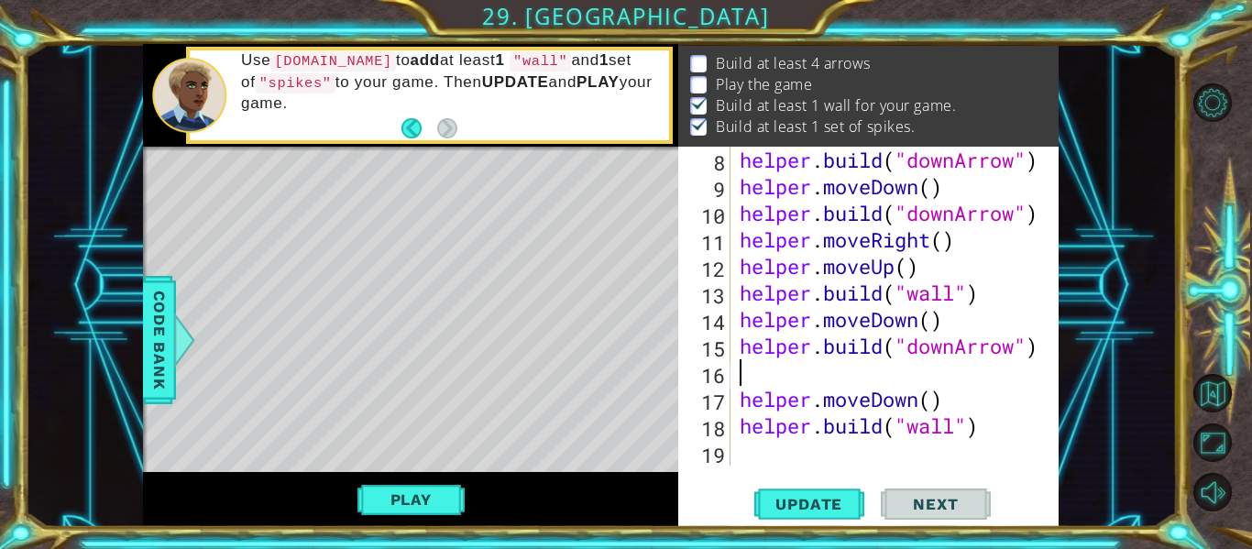
type textarea "[DOMAIN_NAME]("downArrow")"
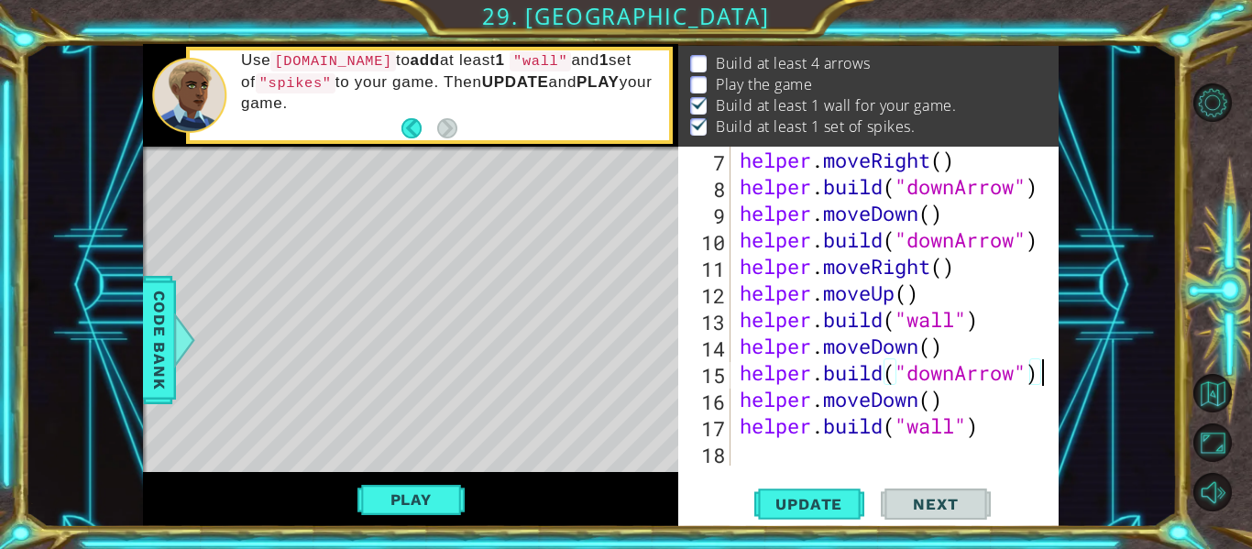
scroll to position [213, 0]
click at [983, 447] on div "helper . moveRight ( ) helper . build ( "downArrow" ) helper . moveDown ( ) hel…" at bounding box center [900, 333] width 328 height 372
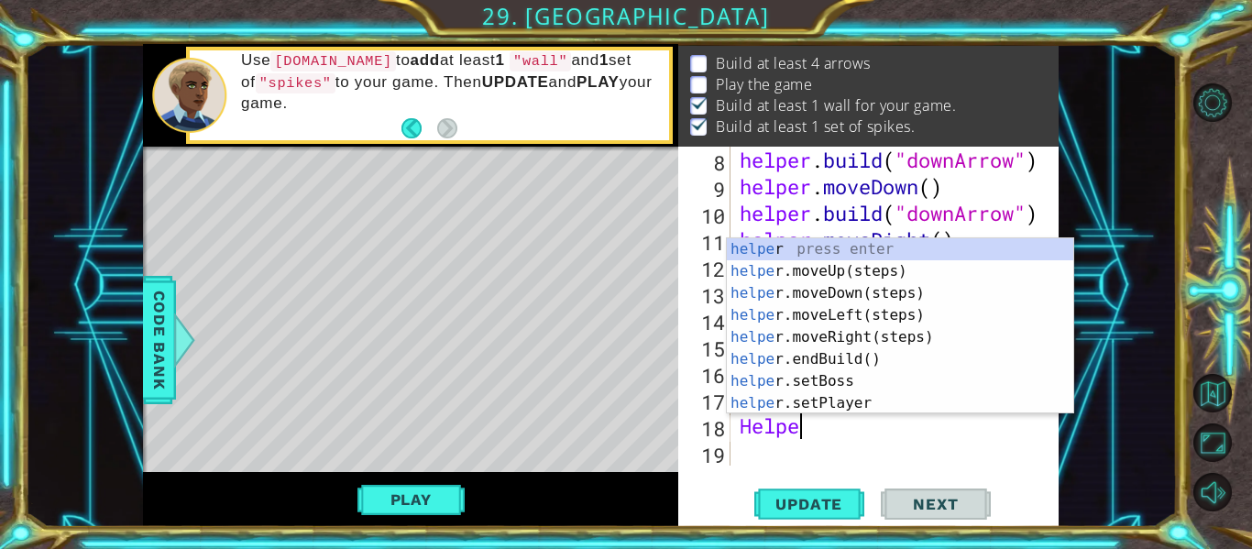
scroll to position [0, 3]
click at [880, 405] on div "helper press enter helper .moveUp(steps) press enter helper .moveDown(steps) pr…" at bounding box center [900, 348] width 346 height 220
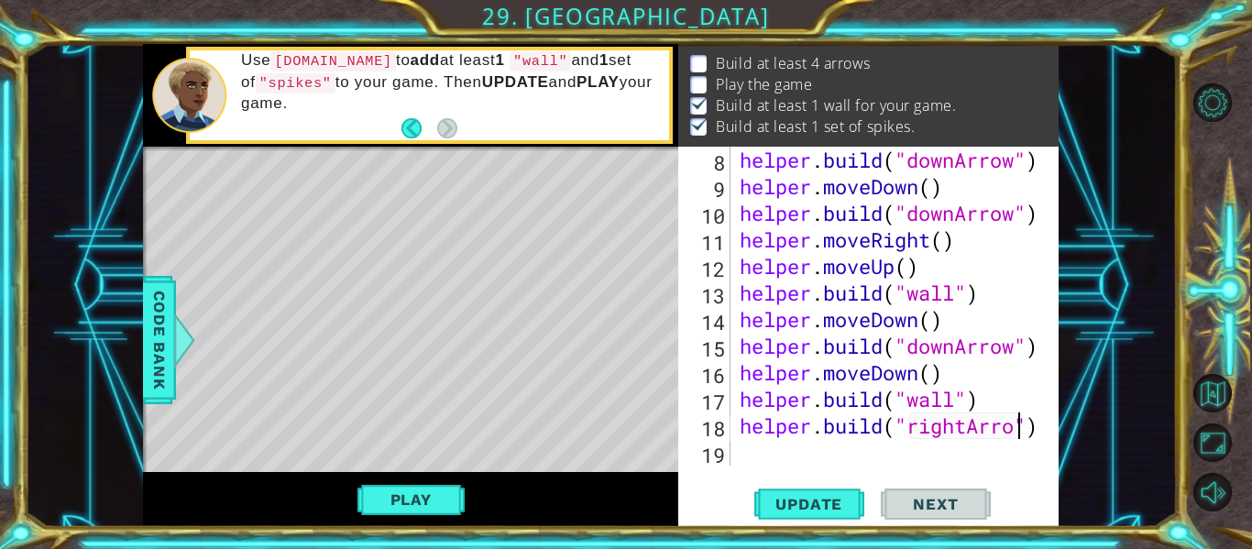
scroll to position [0, 14]
type textarea "[DOMAIN_NAME]("rightArrow")"
click at [805, 496] on span "Update" at bounding box center [809, 504] width 104 height 18
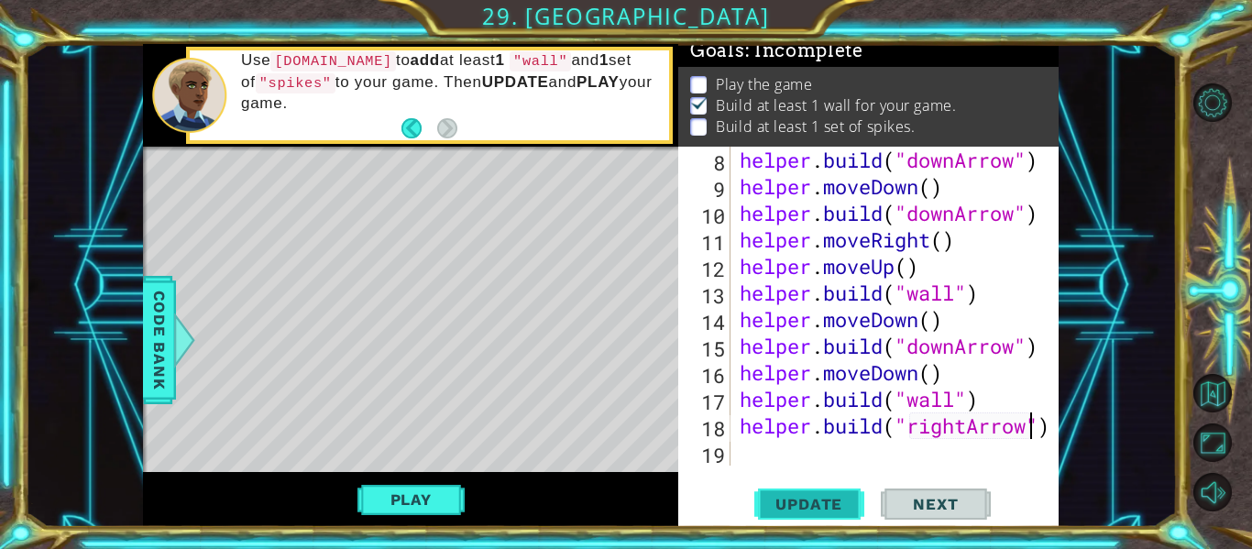
scroll to position [8, 0]
click at [388, 495] on button "Play" at bounding box center [410, 499] width 107 height 35
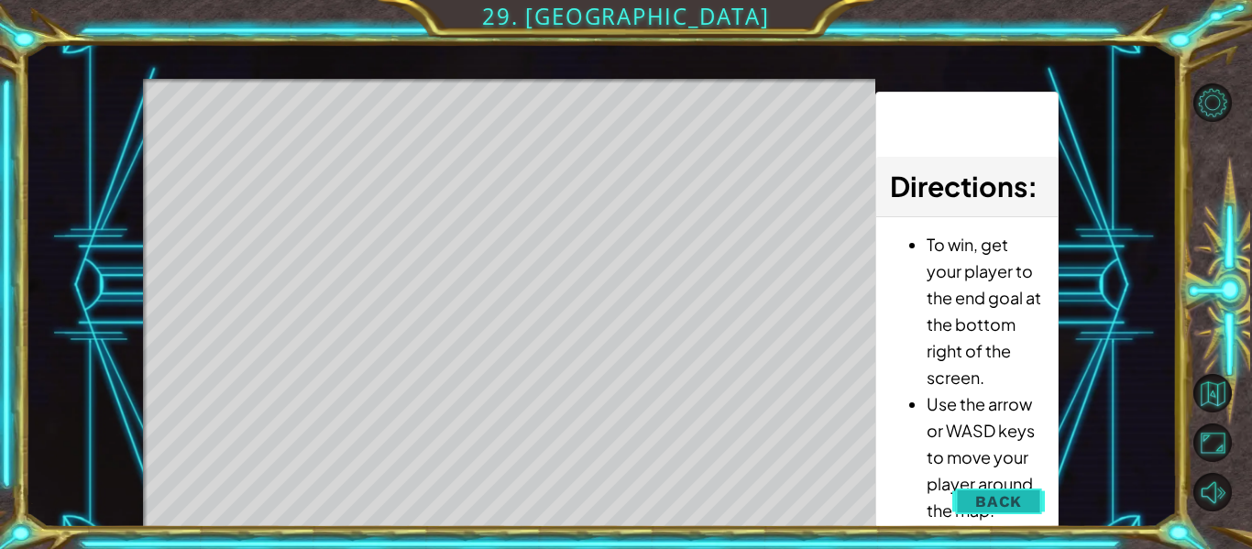
click at [998, 500] on span "Back" at bounding box center [998, 501] width 47 height 18
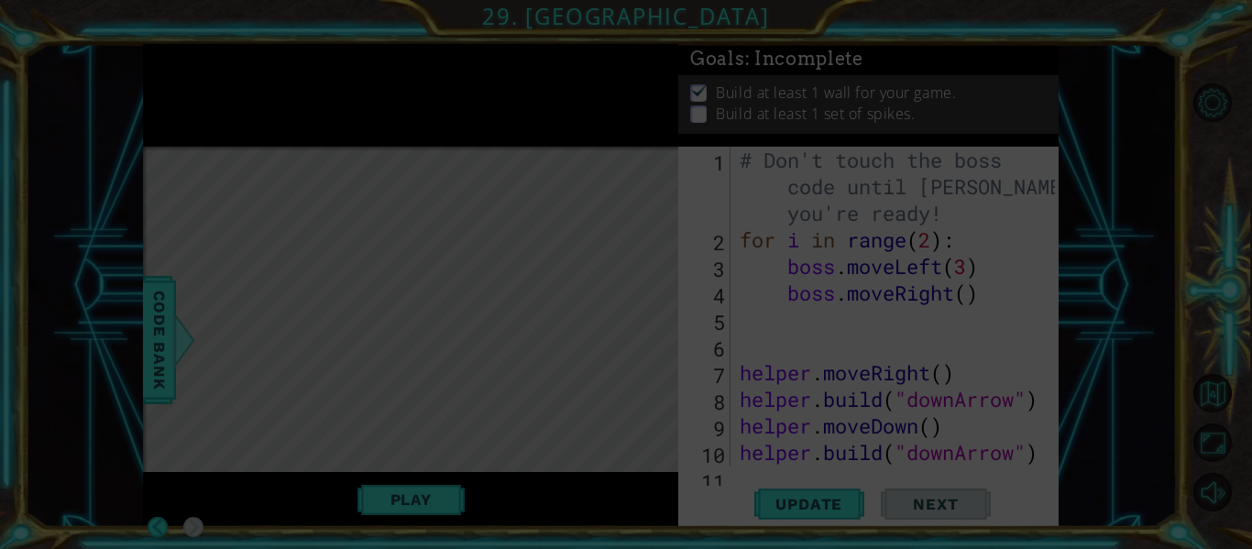
scroll to position [0, 0]
click at [651, 296] on icon at bounding box center [626, 274] width 1252 height 549
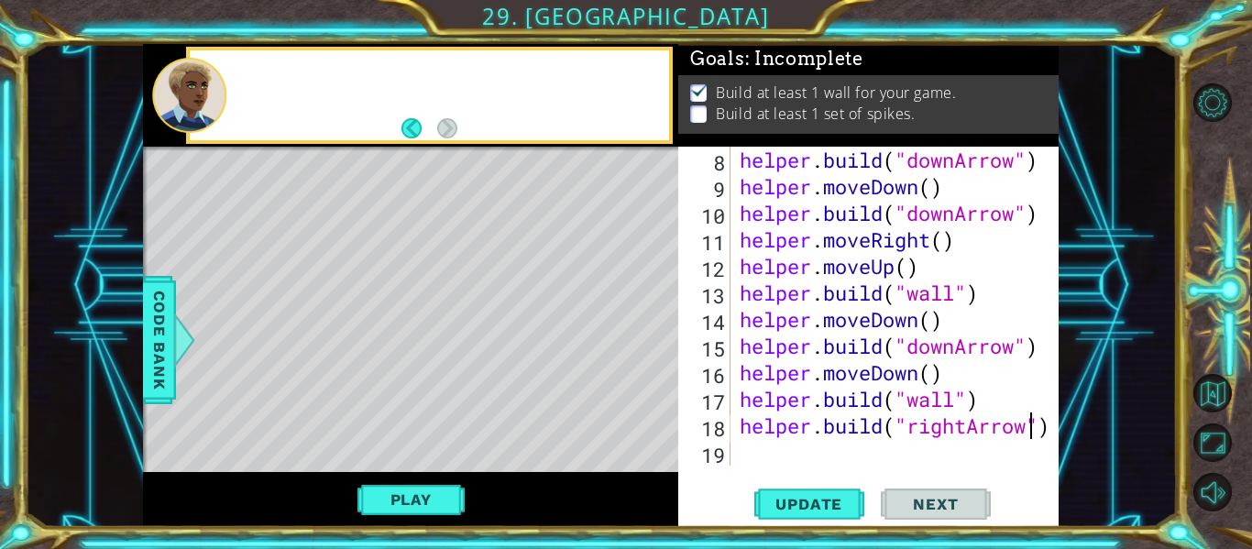
scroll to position [239, 0]
click at [829, 467] on div "[DOMAIN_NAME]("rightArrow") 8 9 10 11 12 13 14 15 16 17 18 19 helper . build ( …" at bounding box center [868, 337] width 380 height 380
click at [767, 447] on div "helper . build ( "downArrow" ) helper . moveDown ( ) helper . build ( "downArro…" at bounding box center [900, 333] width 328 height 372
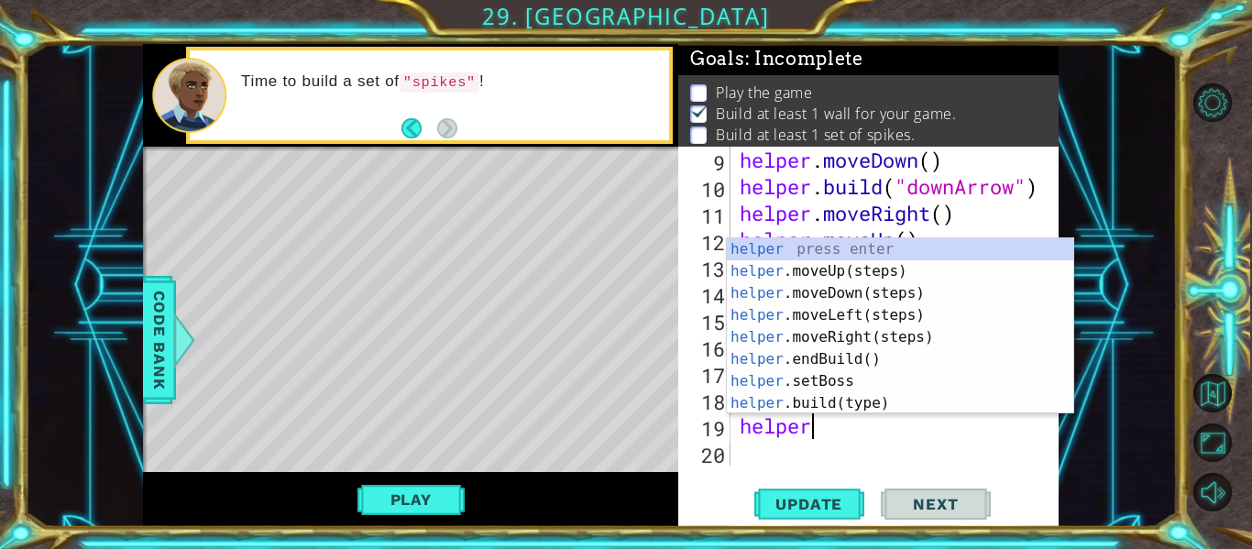
scroll to position [0, 3]
click at [895, 393] on div "helper press enter helper .moveUp(steps) press enter helper .moveDown(steps) pr…" at bounding box center [900, 348] width 346 height 220
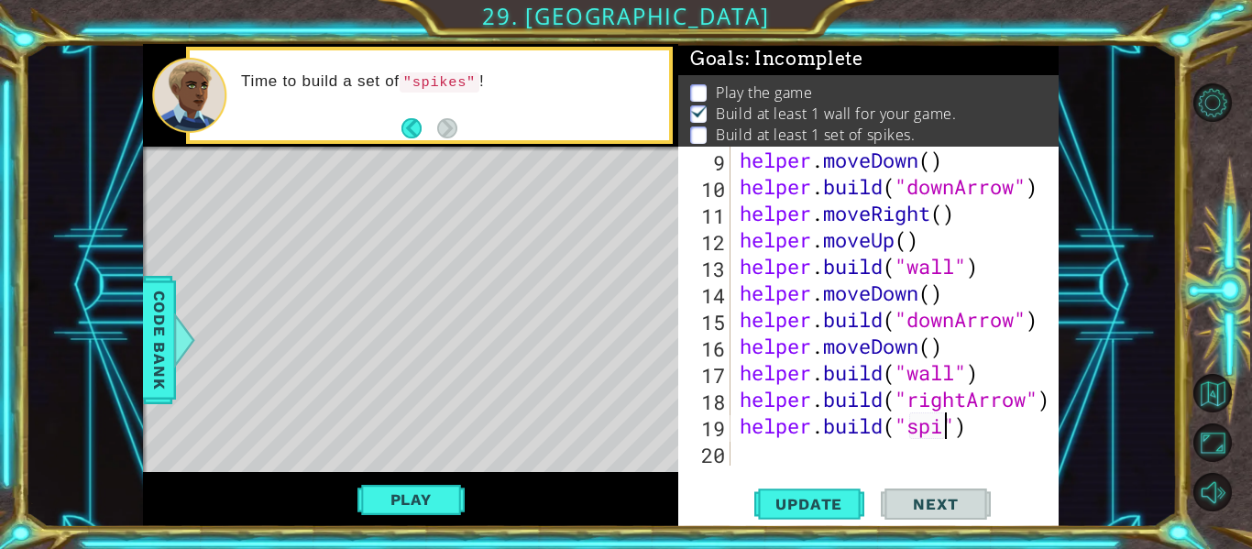
scroll to position [0, 11]
click at [1048, 400] on div at bounding box center [1046, 173] width 18 height 585
type textarea "[DOMAIN_NAME]("rightArrow")"
click at [1055, 402] on div "[DOMAIN_NAME]("rightArrow") 9 10 11 12 13 14 15 16 17 18 19 20 helper . moveDow…" at bounding box center [868, 337] width 380 height 380
click at [1050, 405] on div at bounding box center [1046, 173] width 18 height 585
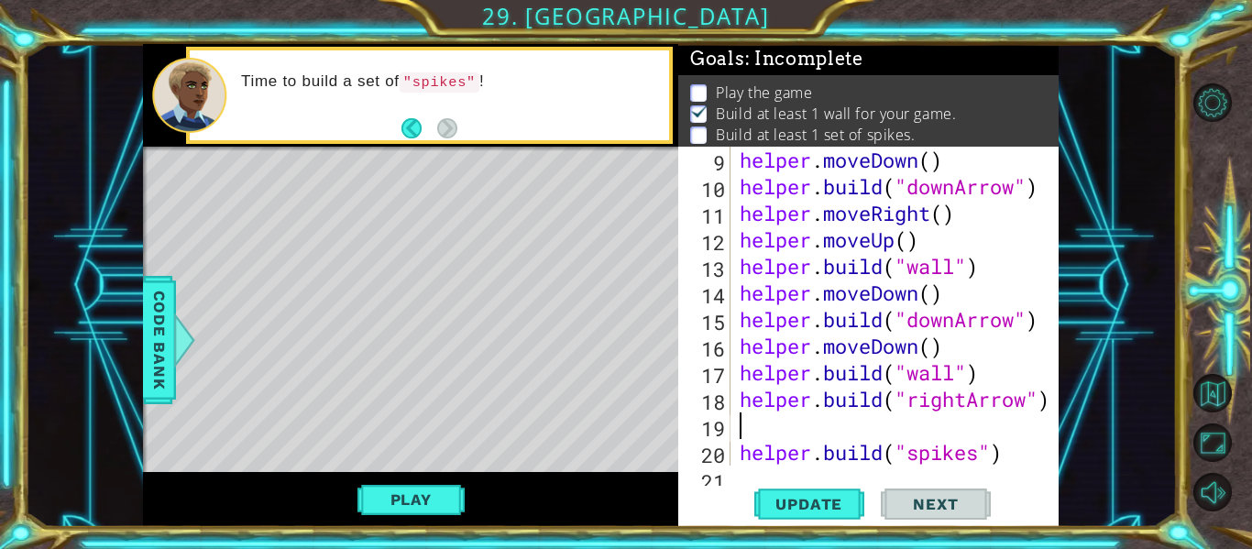
scroll to position [0, 0]
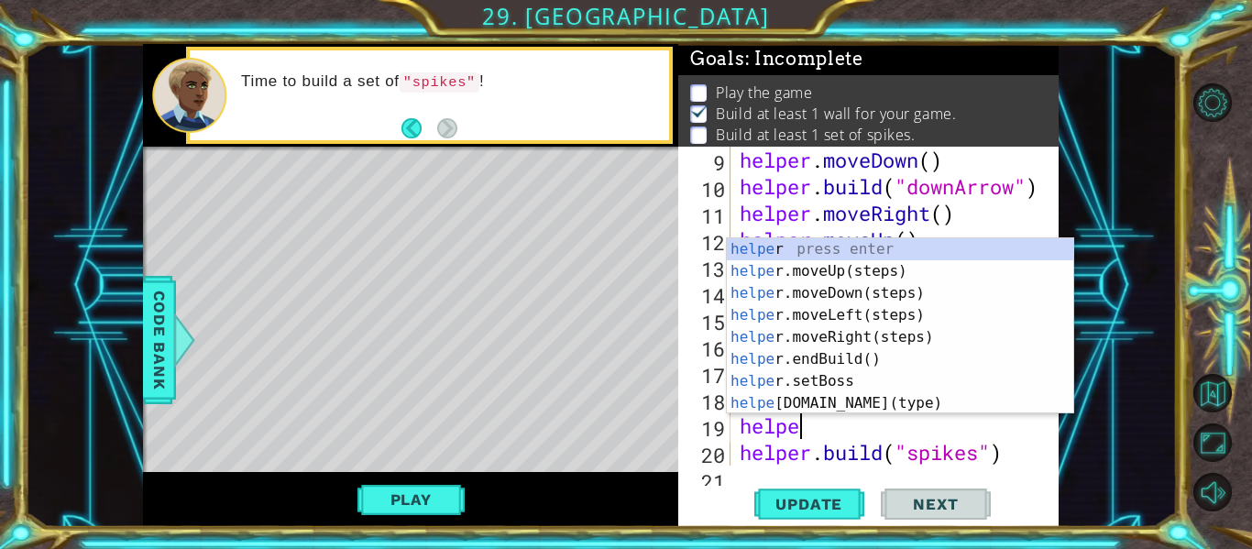
type textarea "helper"
click at [863, 334] on div "helper press enter helper .moveUp(steps) press enter helper .moveDown(steps) pr…" at bounding box center [900, 348] width 346 height 220
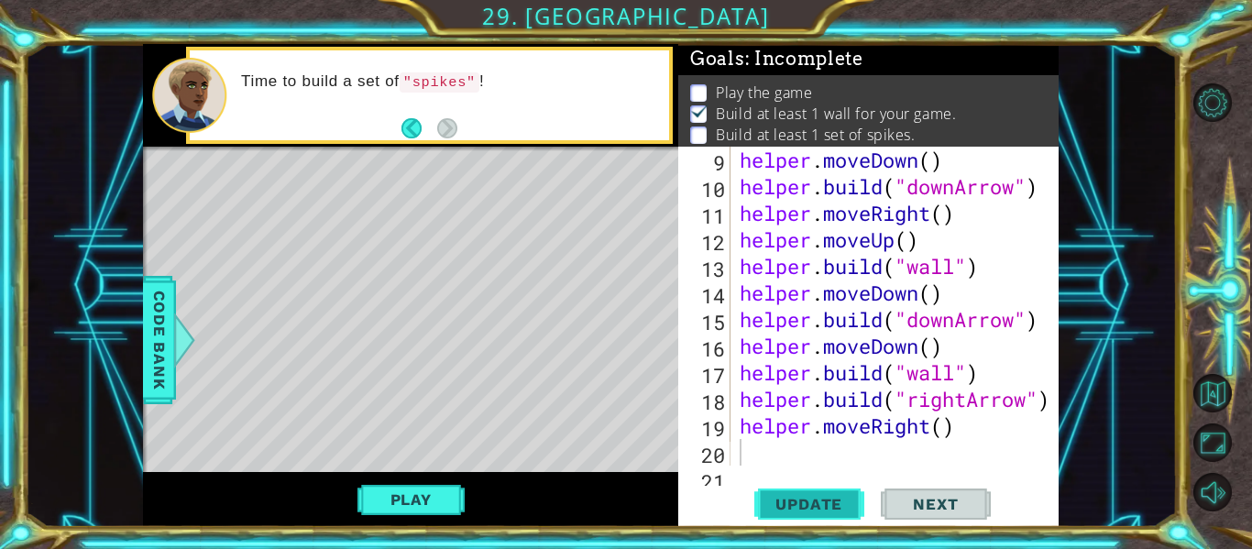
click at [792, 510] on span "Update" at bounding box center [809, 504] width 104 height 18
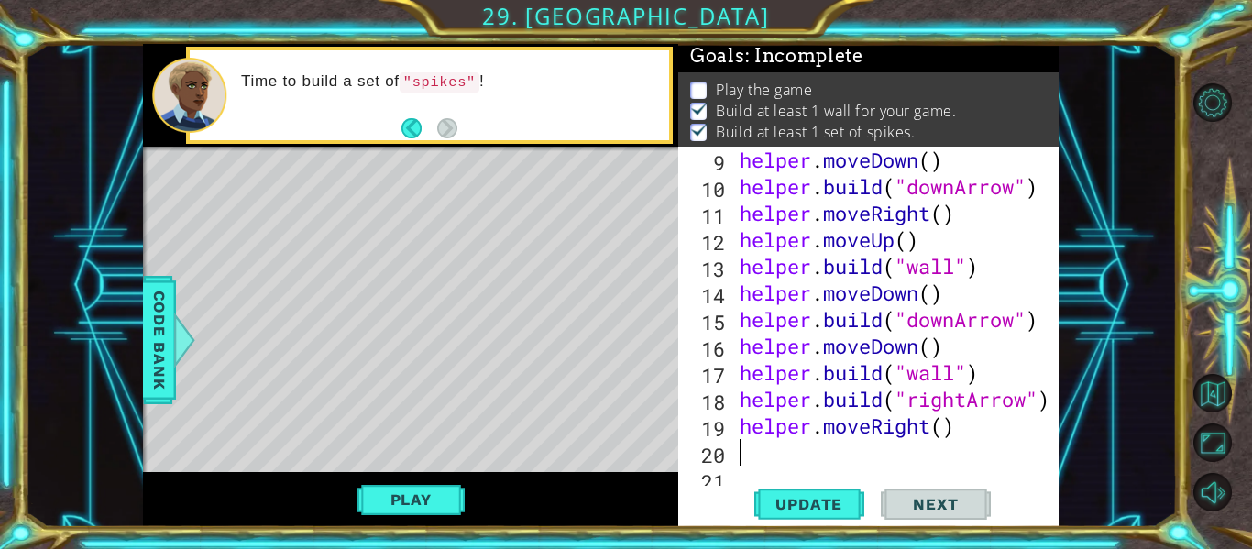
scroll to position [5, 0]
click at [437, 502] on button "Play" at bounding box center [410, 499] width 107 height 35
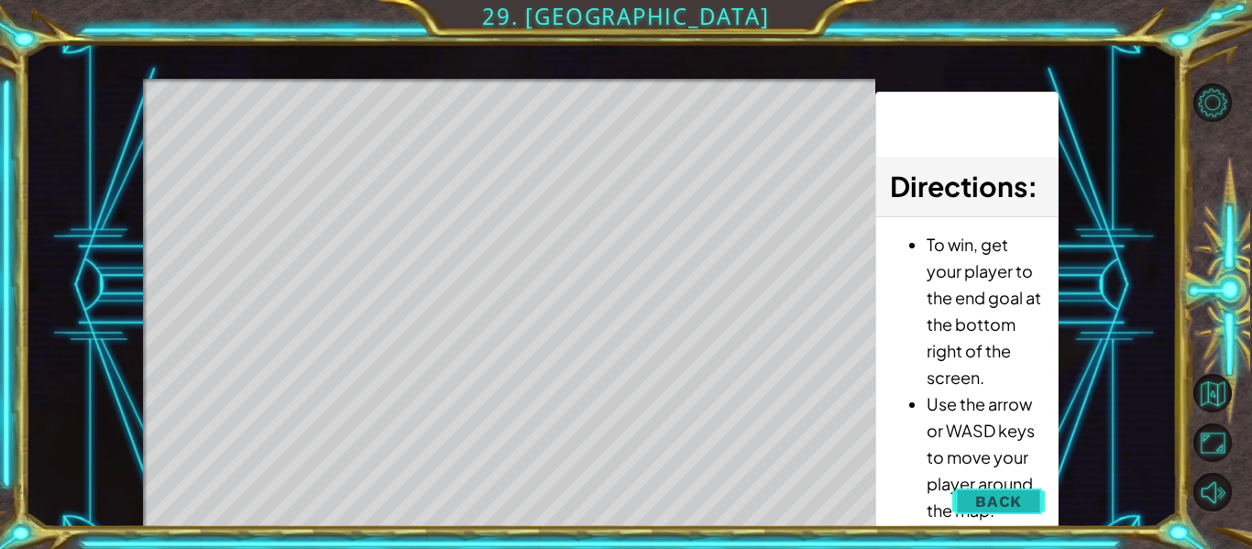
click at [1001, 495] on span "Back" at bounding box center [998, 501] width 47 height 18
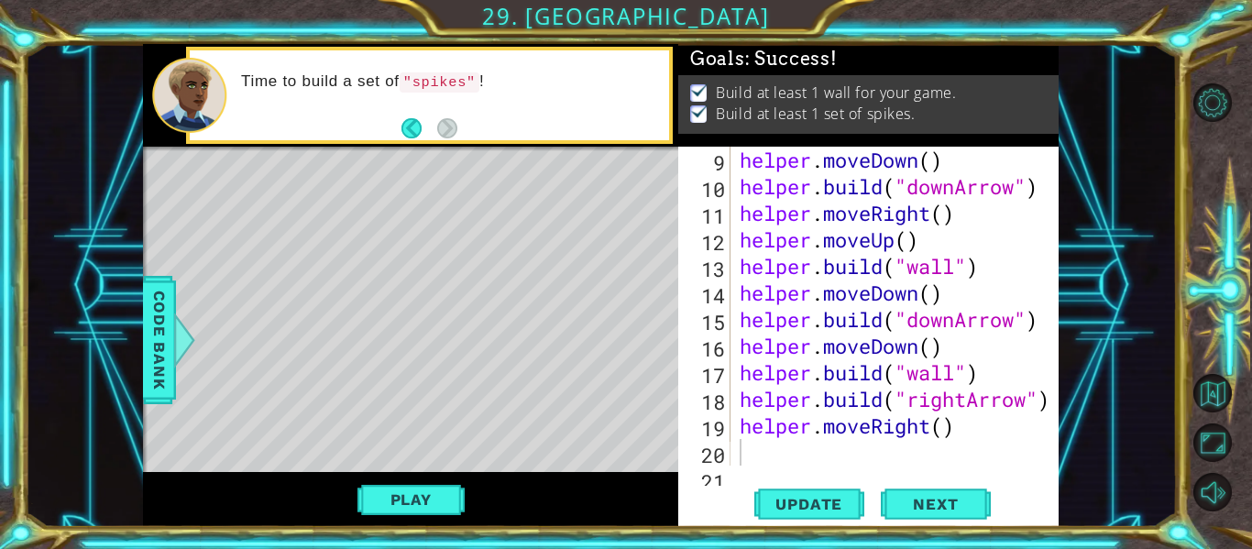
type textarea "[DOMAIN_NAME]("wall")"
click at [995, 379] on div "helper . moveDown ( ) helper . build ( "downArrow" ) helper . moveRight ( ) hel…" at bounding box center [900, 333] width 328 height 372
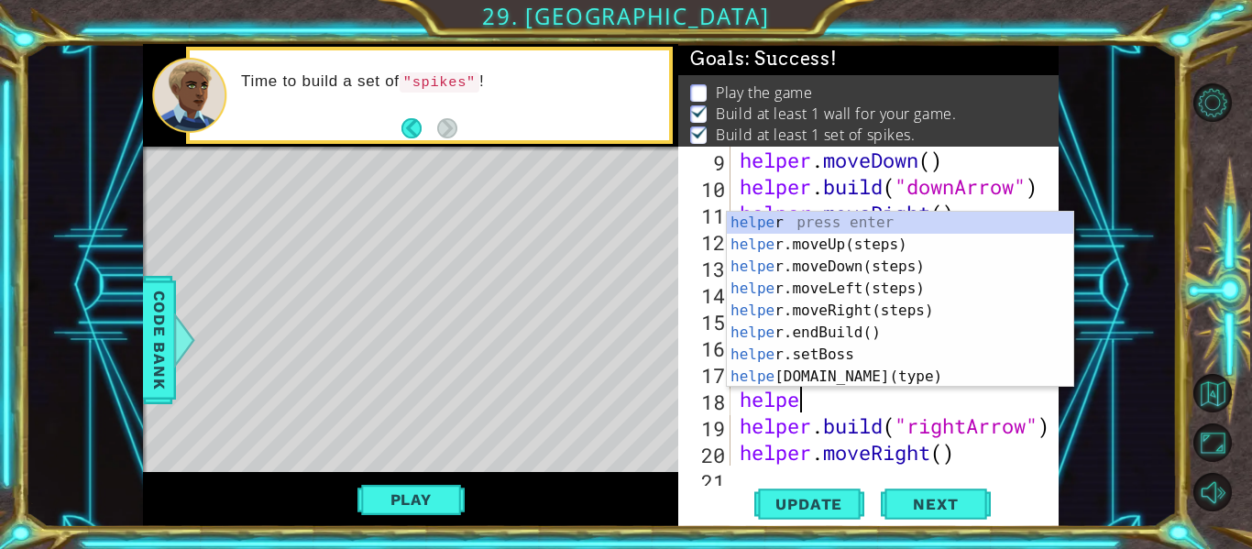
type textarea "helper"
click at [873, 304] on div "helper press enter helper .moveUp(steps) press enter helper .moveDown(steps) pr…" at bounding box center [900, 322] width 346 height 220
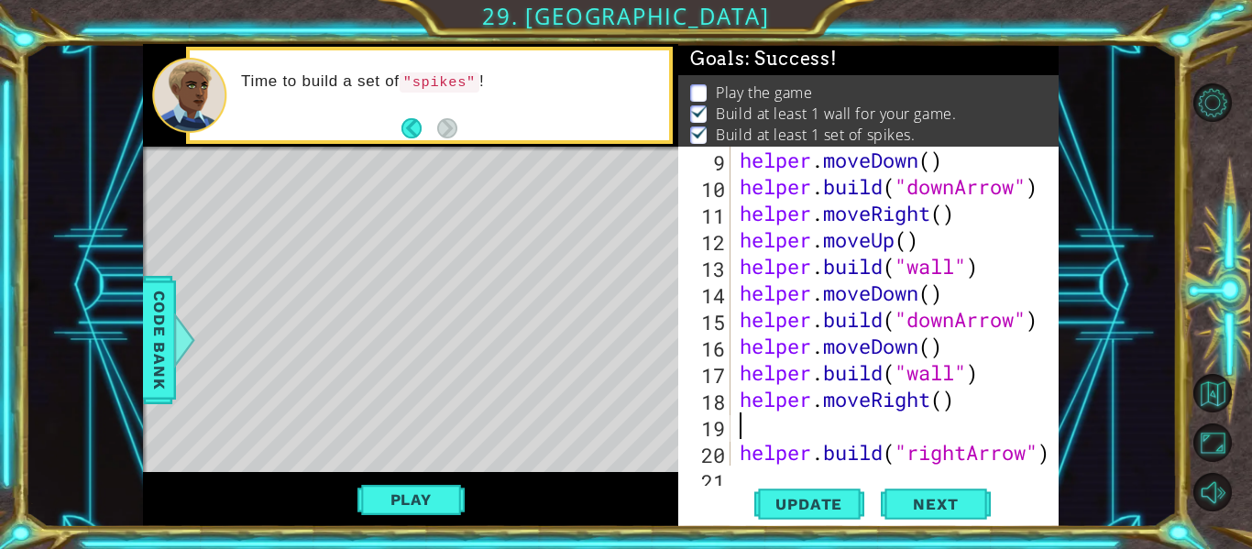
scroll to position [0, 0]
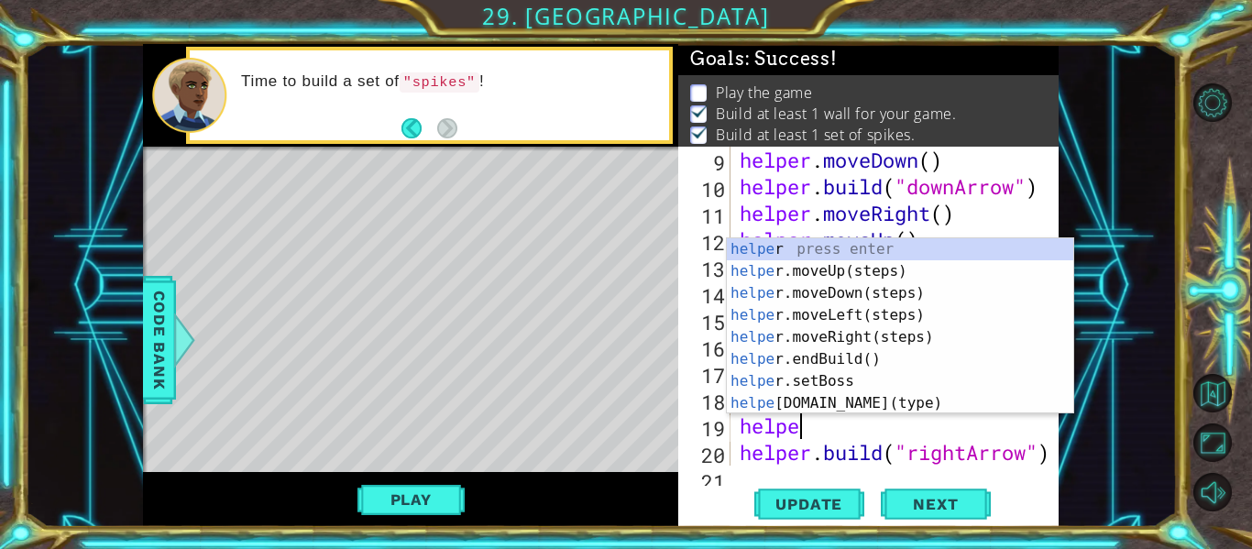
type textarea "helper"
click at [833, 268] on div "helper press enter helper .moveUp(steps) press enter helper .moveDown(steps) pr…" at bounding box center [900, 348] width 346 height 220
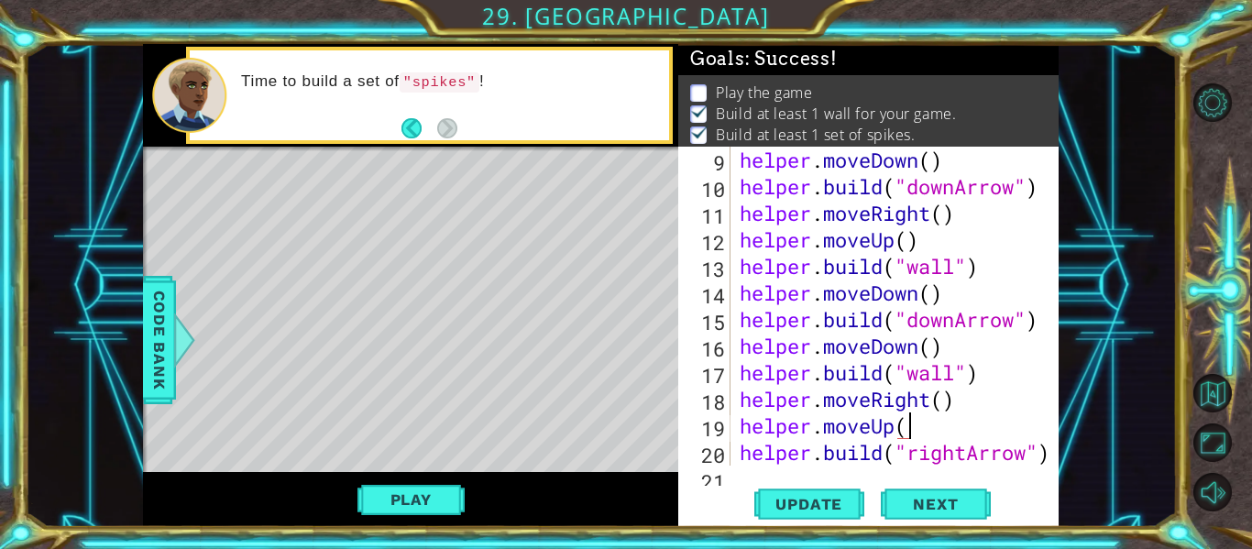
scroll to position [0, 7]
click at [808, 507] on span "Update" at bounding box center [809, 504] width 104 height 18
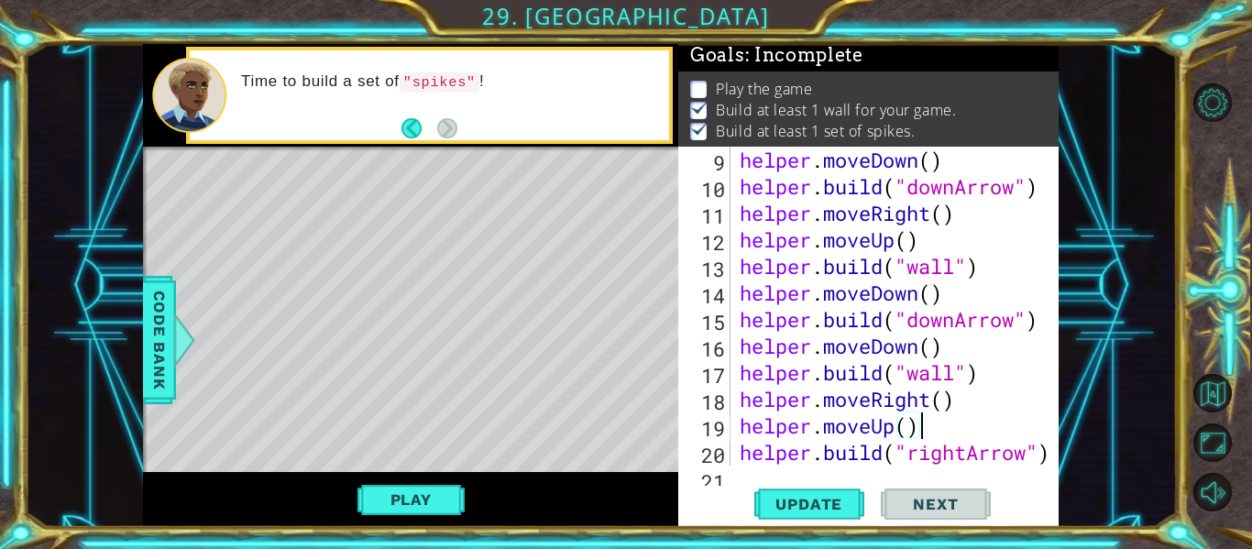
scroll to position [5, 0]
click at [1032, 452] on div "helper . moveDown ( ) helper . build ( "downArrow" ) helper . moveRight ( ) hel…" at bounding box center [900, 333] width 328 height 372
click at [972, 448] on div "helper . moveDown ( ) helper . build ( "downArrow" ) helper . moveRight ( ) hel…" at bounding box center [900, 333] width 328 height 372
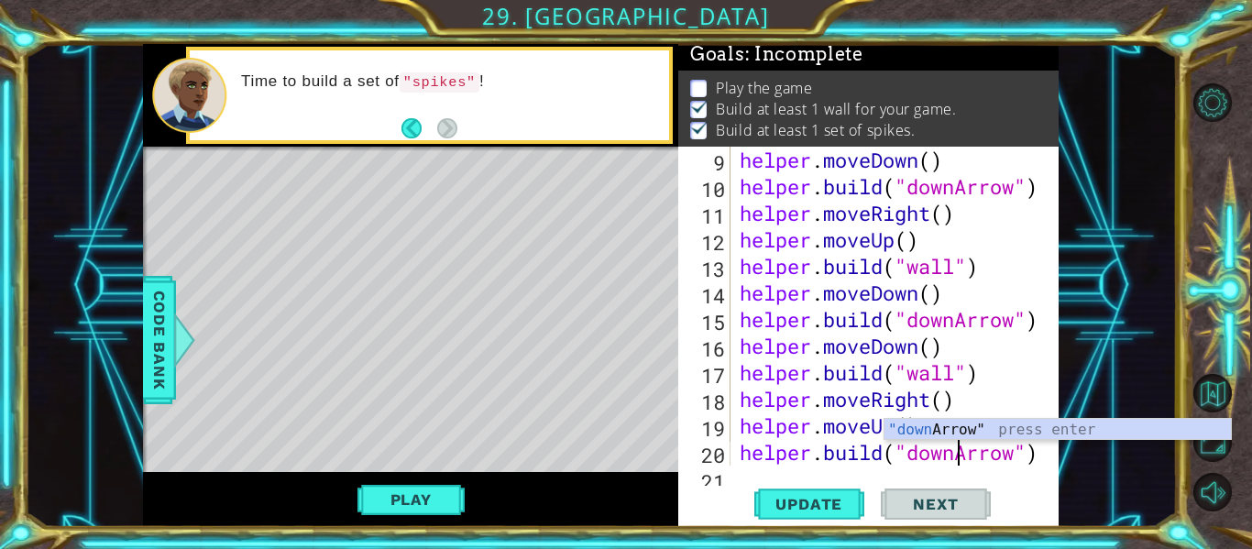
scroll to position [256, 0]
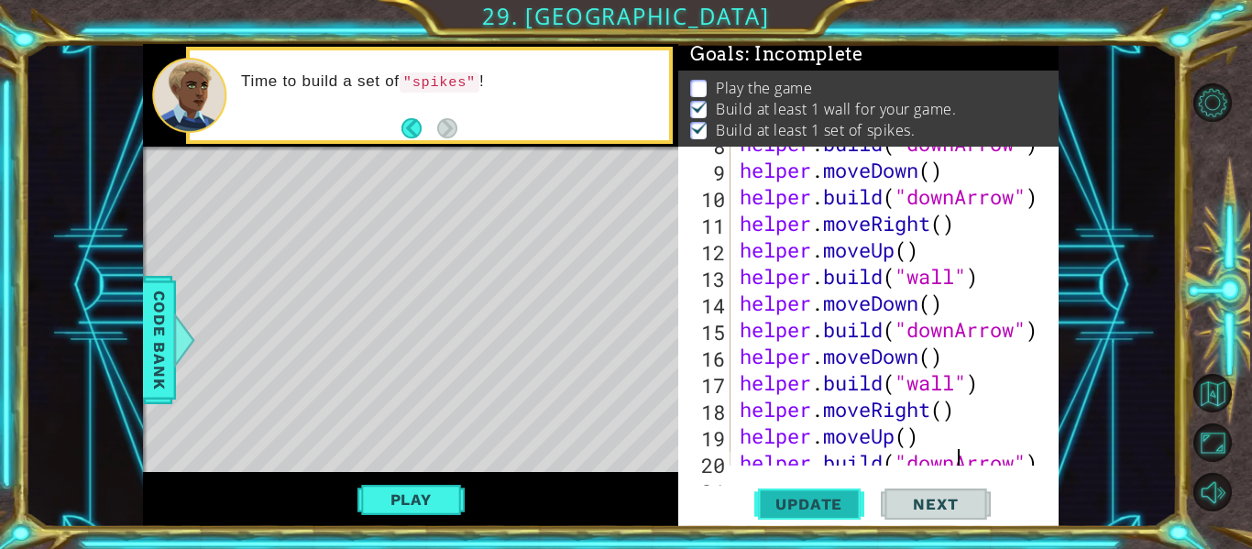
type textarea "[DOMAIN_NAME]("downArrow")"
click at [823, 499] on span "Update" at bounding box center [809, 504] width 104 height 18
click at [375, 507] on button "Play" at bounding box center [410, 499] width 107 height 35
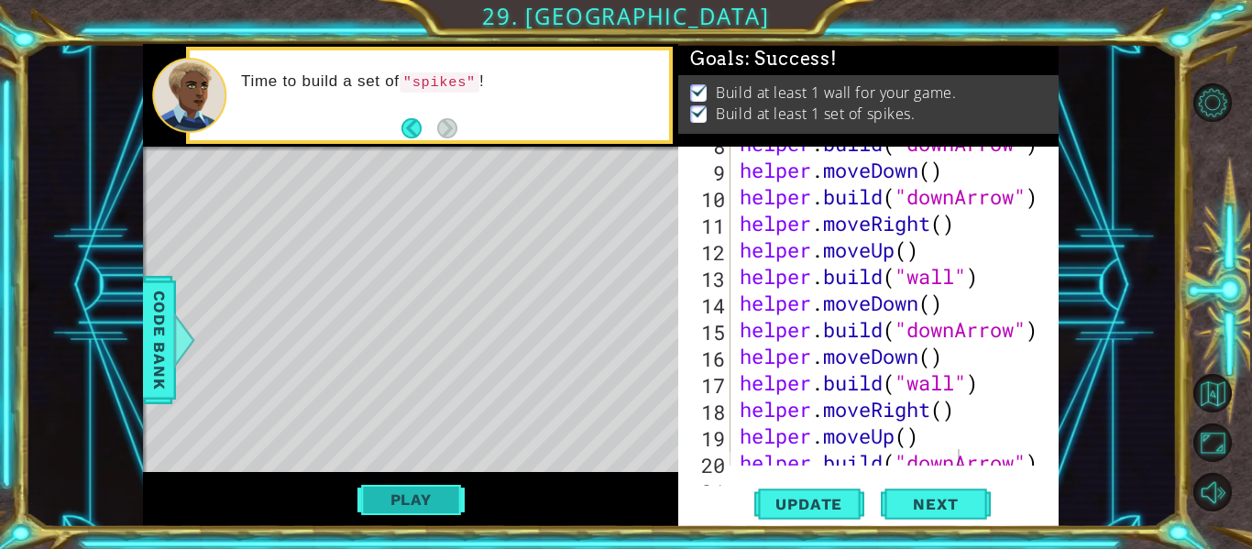
scroll to position [0, 0]
click at [907, 506] on span "Next" at bounding box center [936, 504] width 82 height 18
